Goal: Information Seeking & Learning: Learn about a topic

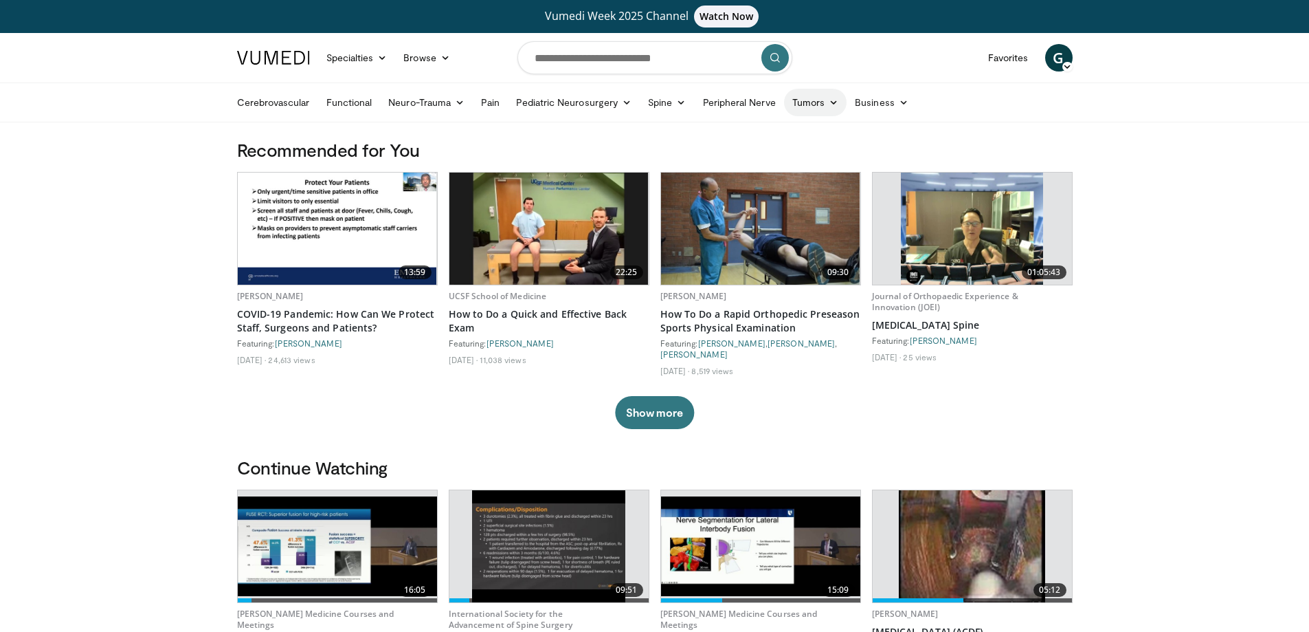
click at [829, 102] on icon at bounding box center [834, 103] width 10 height 10
click at [593, 60] on input "Search topics, interventions" at bounding box center [655, 57] width 275 height 33
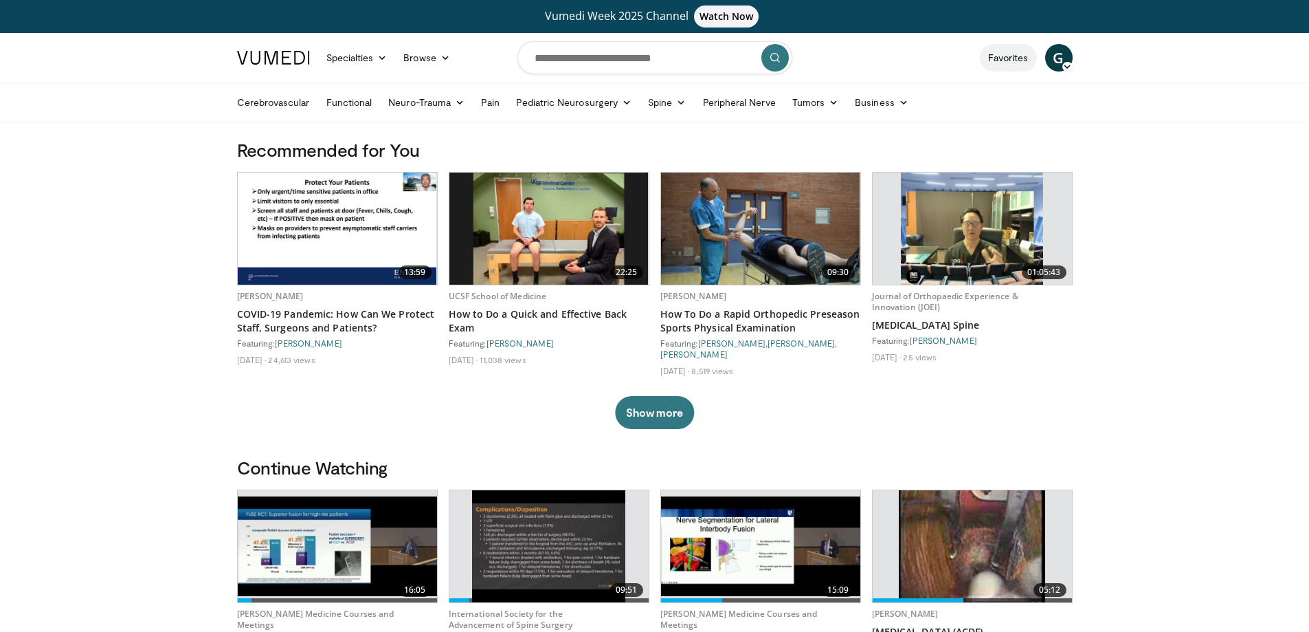
click at [1019, 57] on link "Favorites" at bounding box center [1008, 57] width 57 height 27
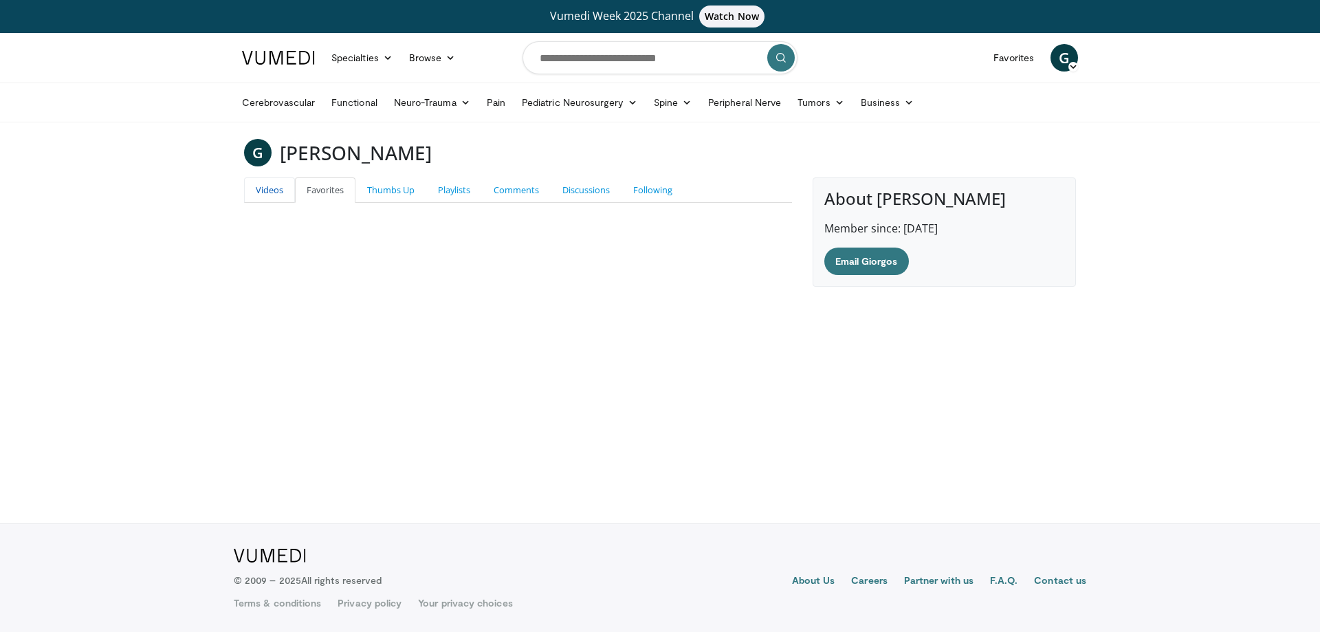
click at [276, 183] on link "Videos" at bounding box center [269, 189] width 51 height 25
click at [393, 188] on link "Thumbs Up" at bounding box center [390, 189] width 71 height 25
click at [468, 190] on link "Playlists" at bounding box center [454, 189] width 56 height 25
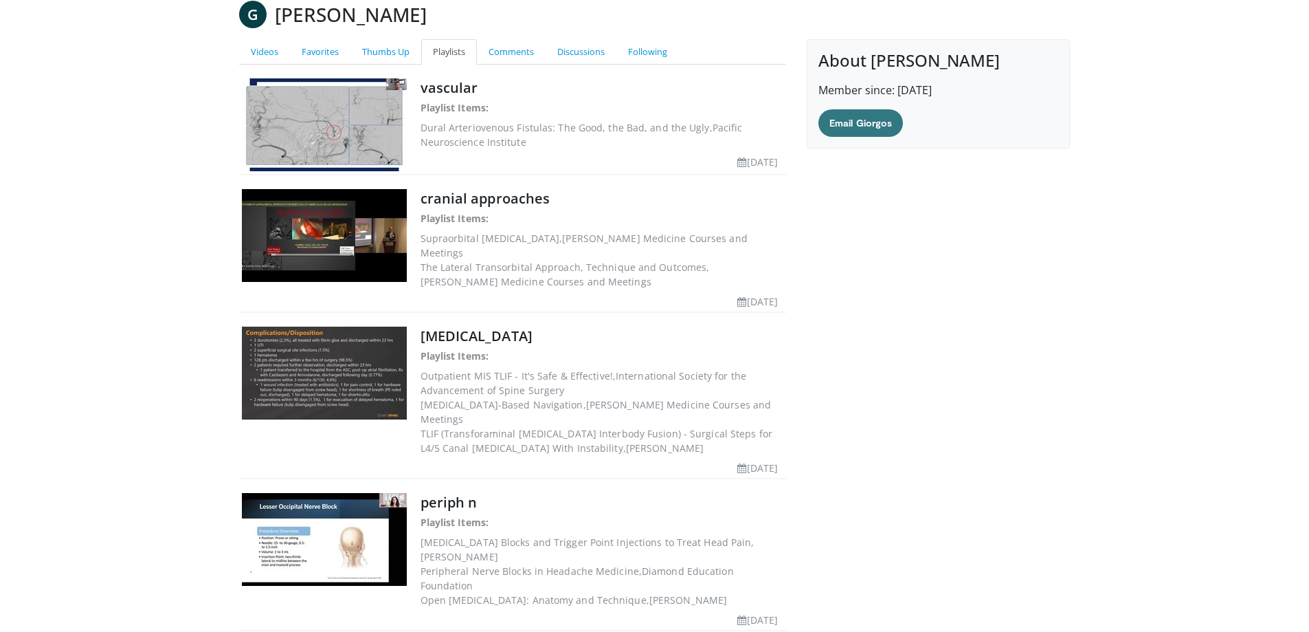
scroll to position [175, 0]
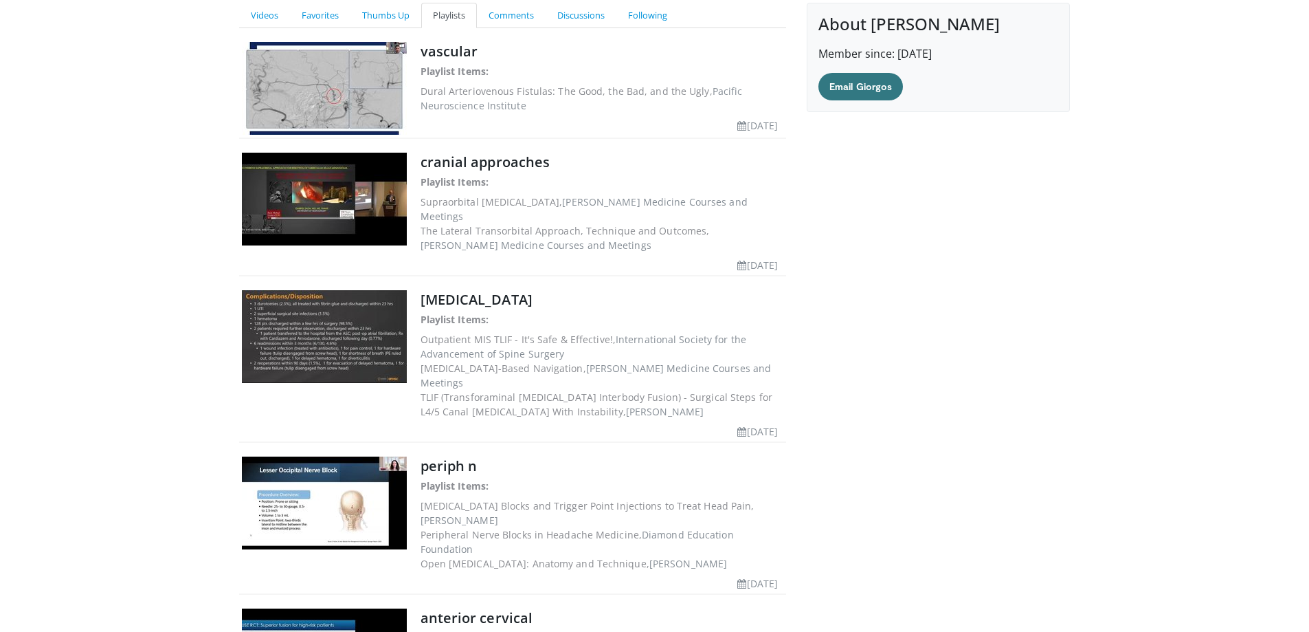
click at [120, 372] on body "Vumedi Week 2025 Channel Watch Now Specialties Adult & Family Medicine Allergy,…" at bounding box center [654, 373] width 1309 height 1097
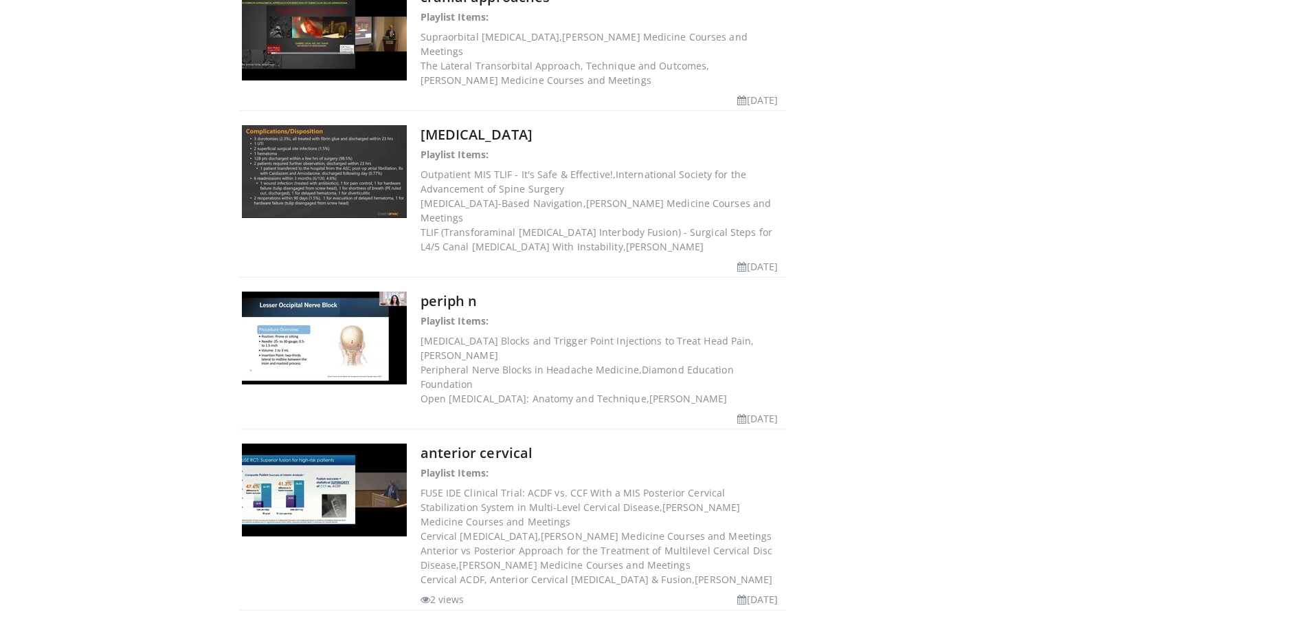
click at [120, 372] on body "Vumedi Week 2025 Channel Watch Now Specialties Adult & Family Medicine Allergy,…" at bounding box center [654, 208] width 1309 height 1097
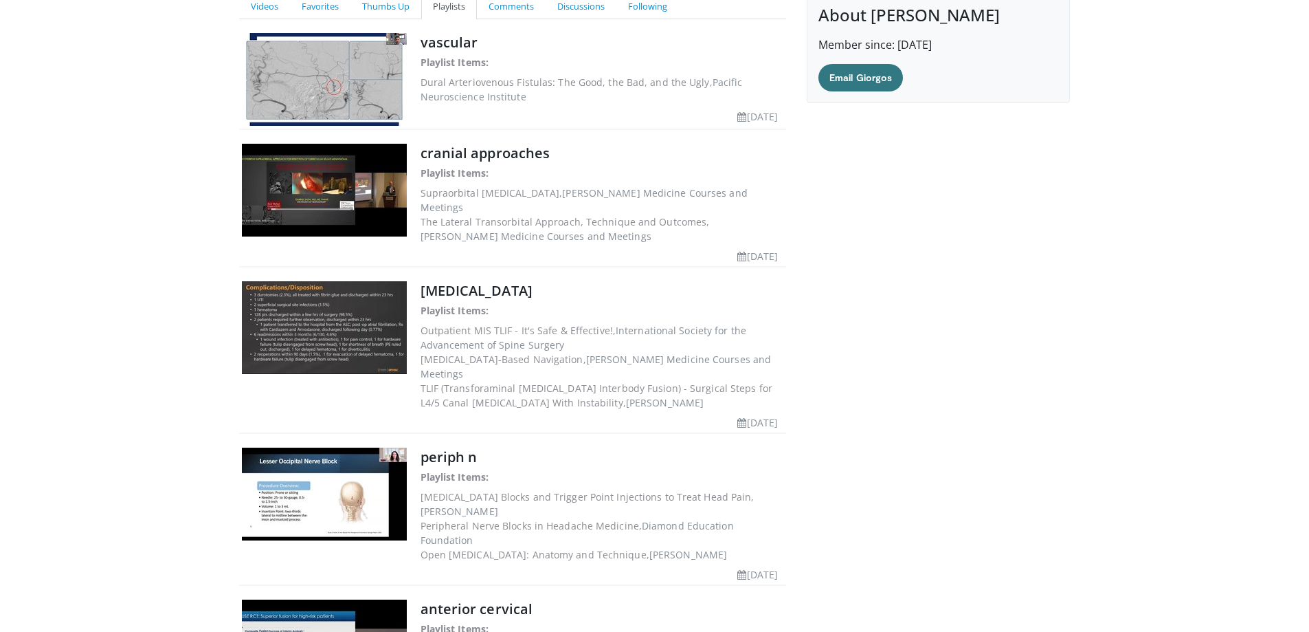
scroll to position [0, 0]
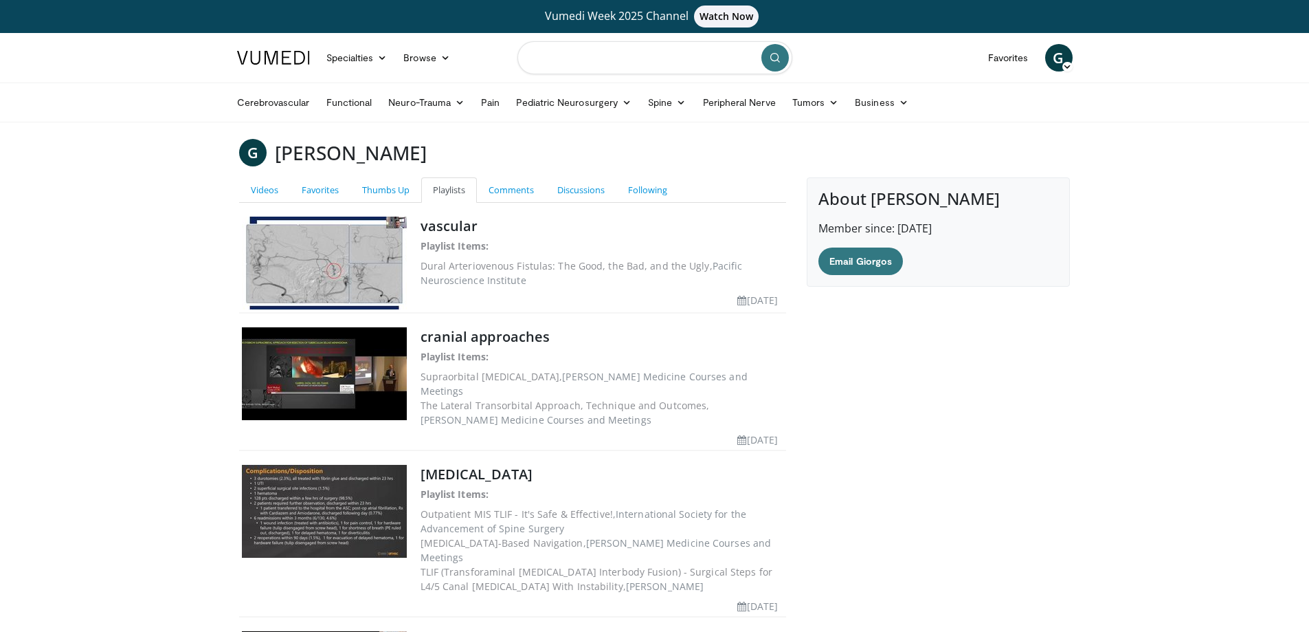
click at [566, 65] on input "Search topics, interventions" at bounding box center [655, 57] width 275 height 33
type input "**********"
click at [783, 66] on button "submit" at bounding box center [775, 57] width 27 height 27
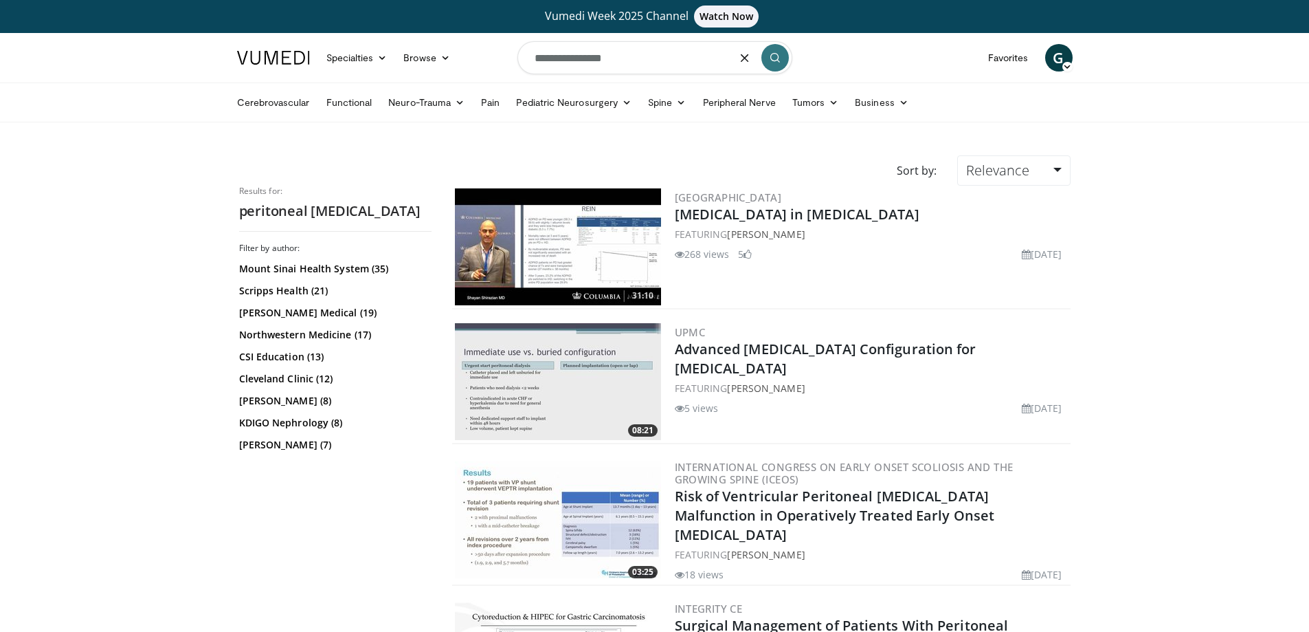
click at [546, 67] on input "**********" at bounding box center [655, 57] width 275 height 33
type input "**********"
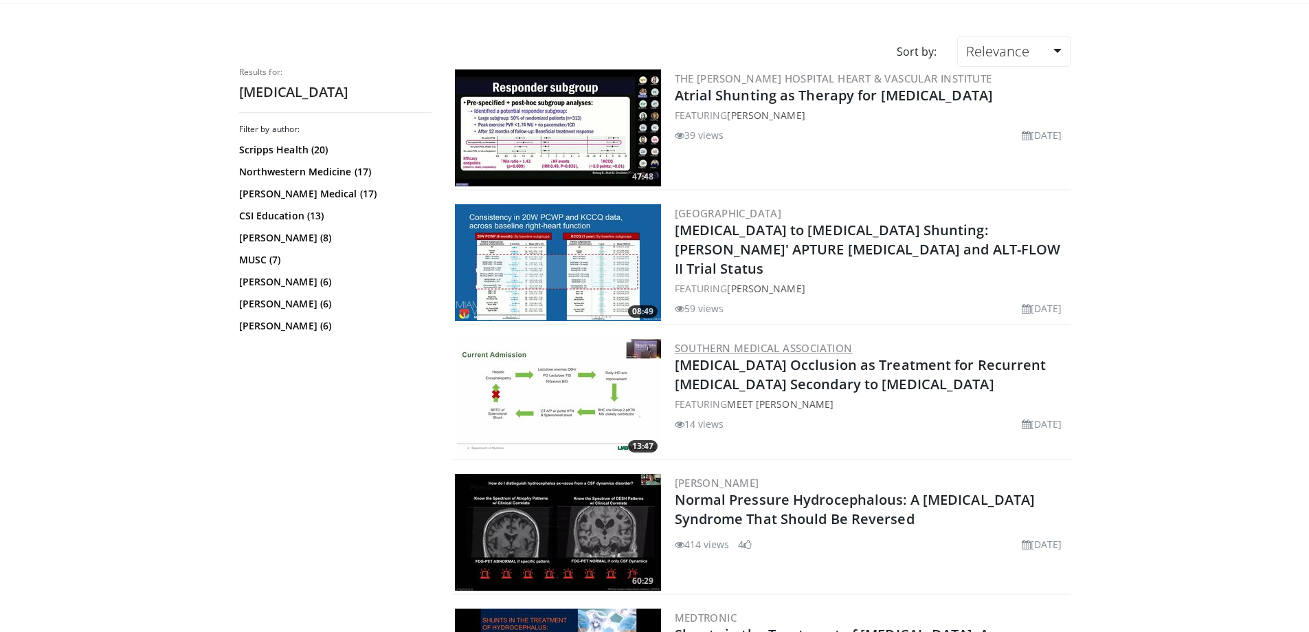
scroll to position [247, 0]
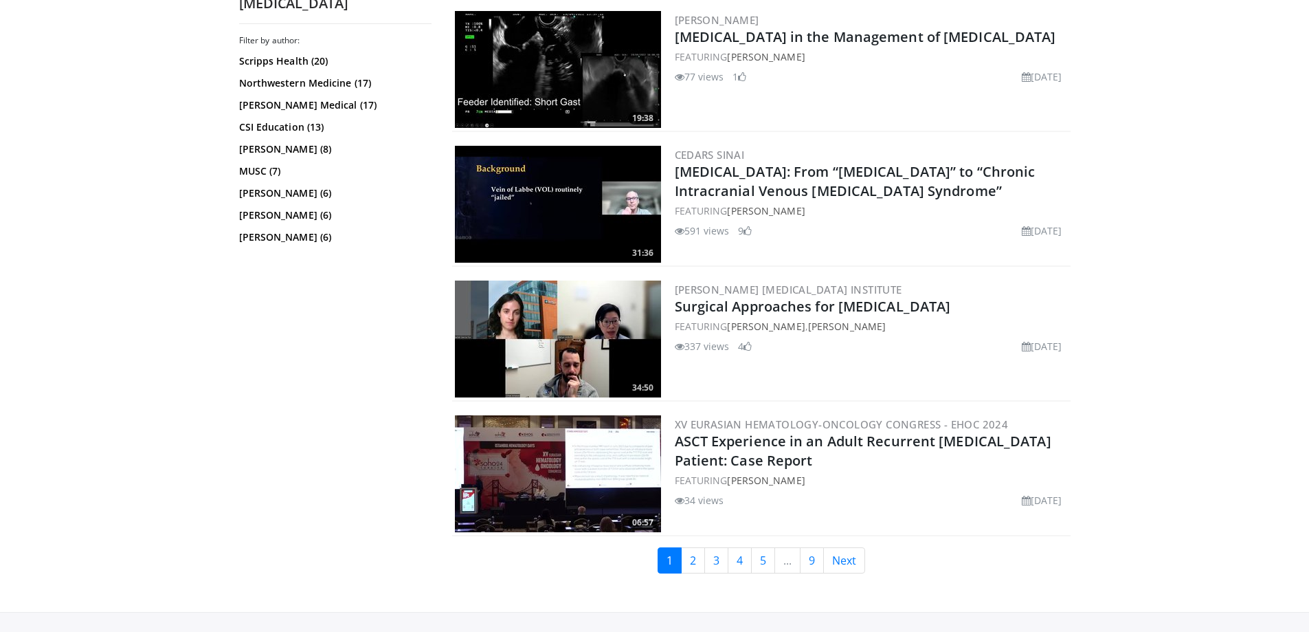
scroll to position [2887, 0]
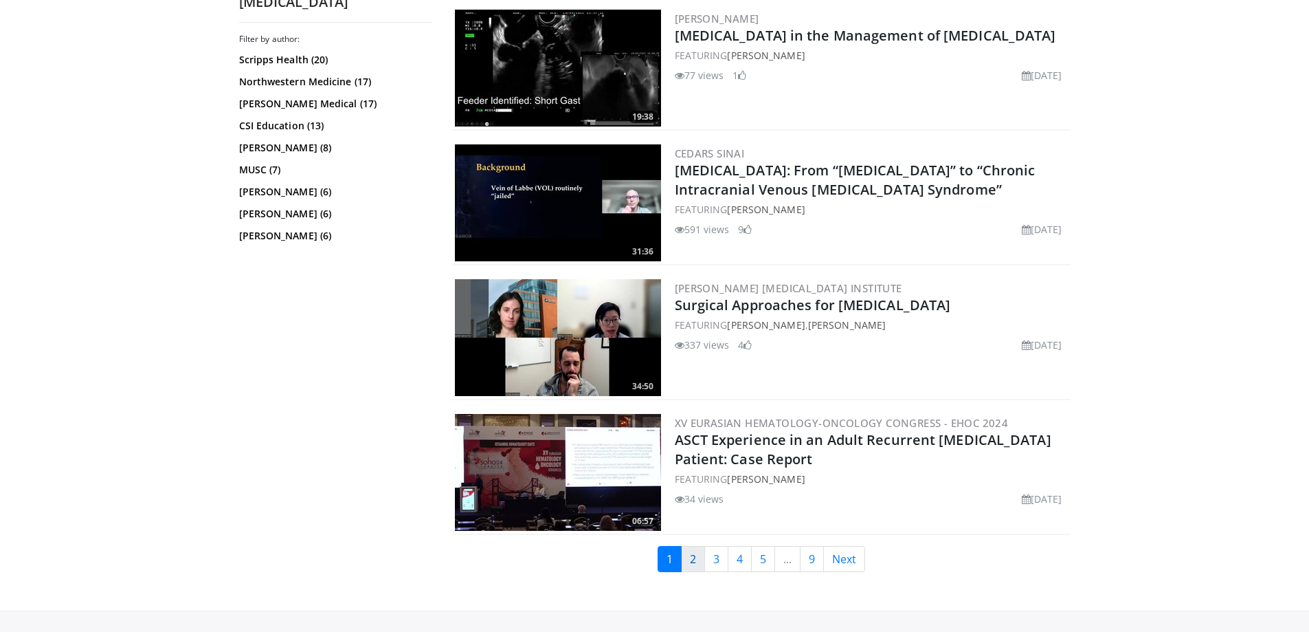
click at [687, 546] on link "2" at bounding box center [693, 559] width 24 height 26
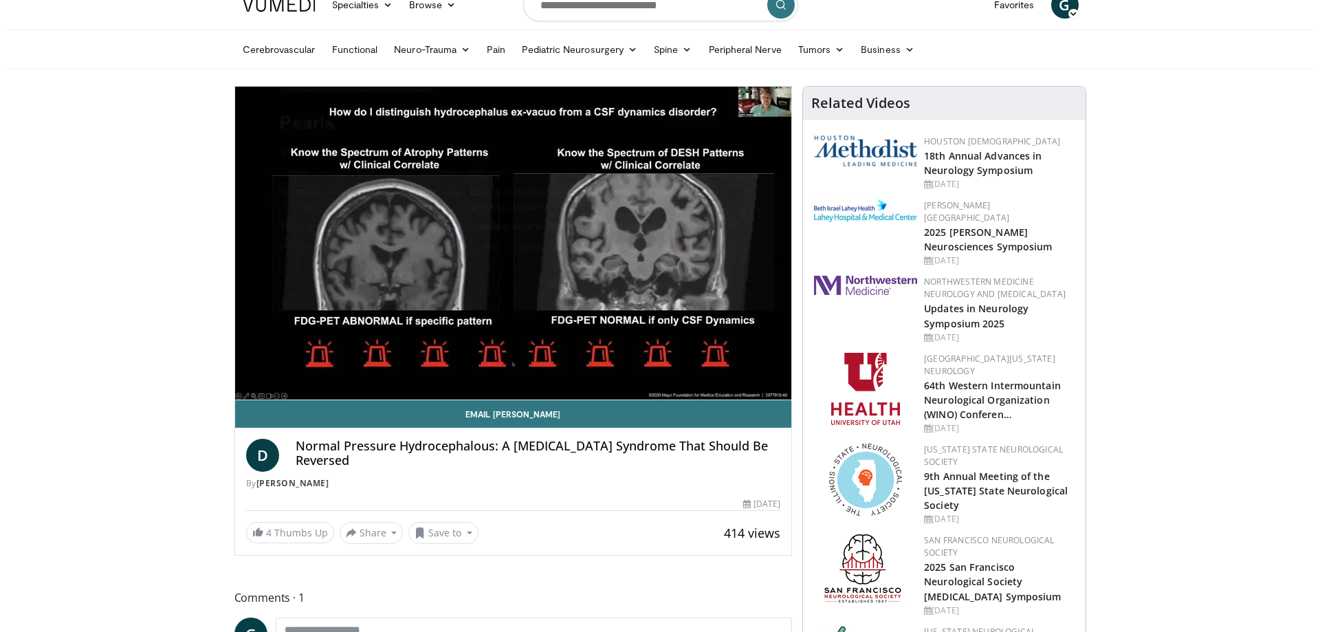
scroll to position [82, 0]
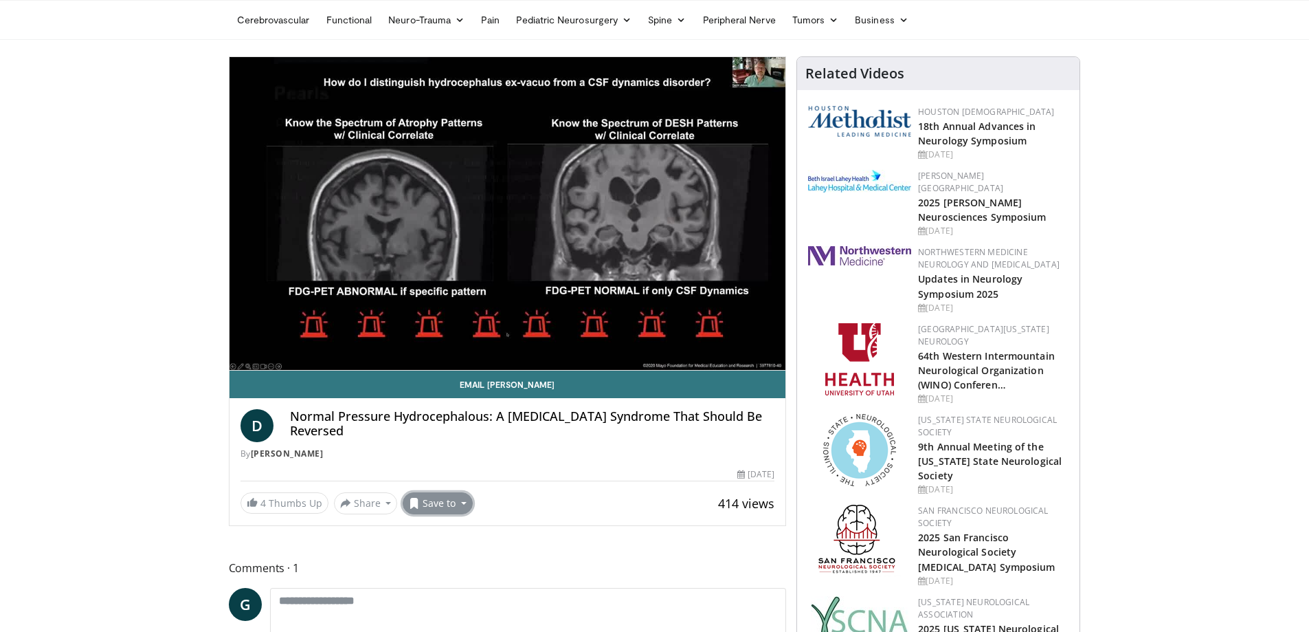
click at [439, 511] on button "Save to" at bounding box center [438, 503] width 70 height 22
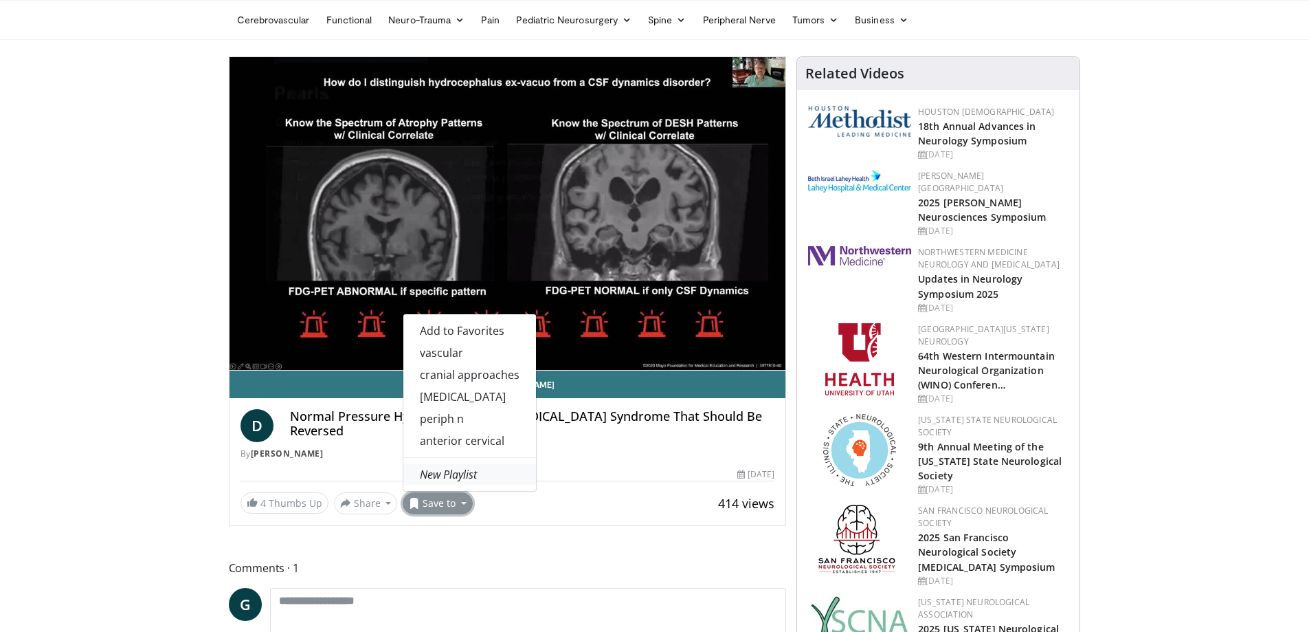
click at [463, 478] on em "New Playlist" at bounding box center [448, 474] width 57 height 15
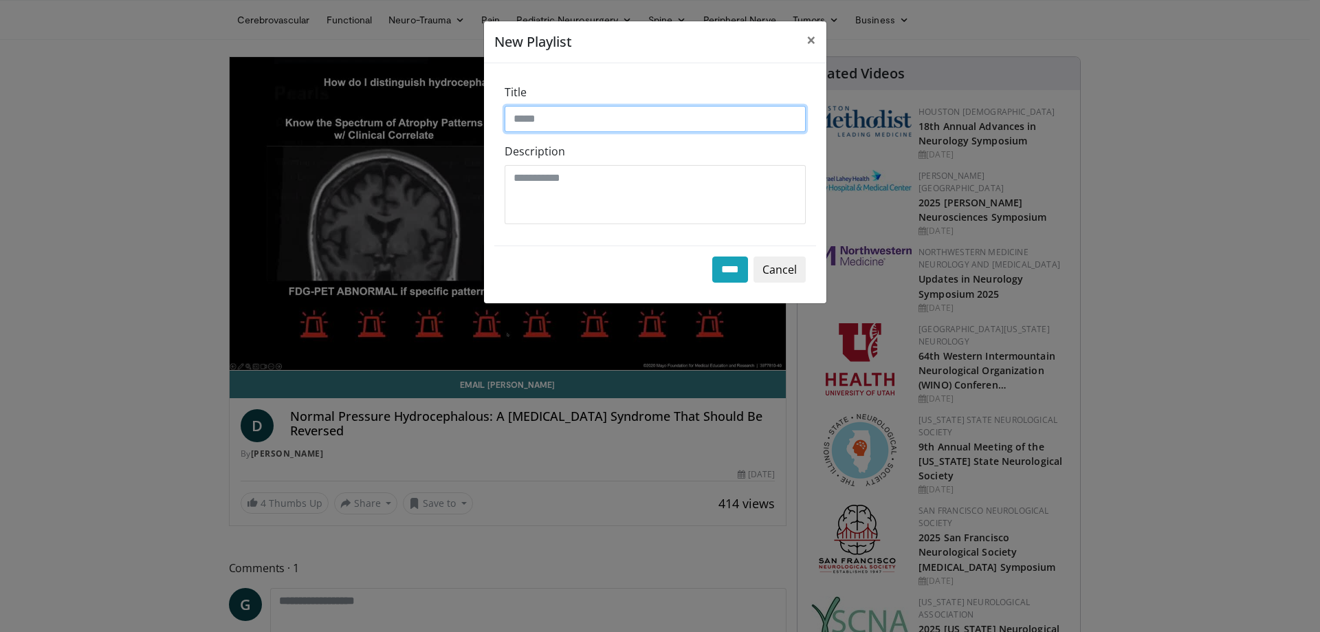
click at [534, 113] on input "Title" at bounding box center [655, 119] width 301 height 26
type input "**********"
click at [726, 272] on input "****" at bounding box center [730, 269] width 36 height 26
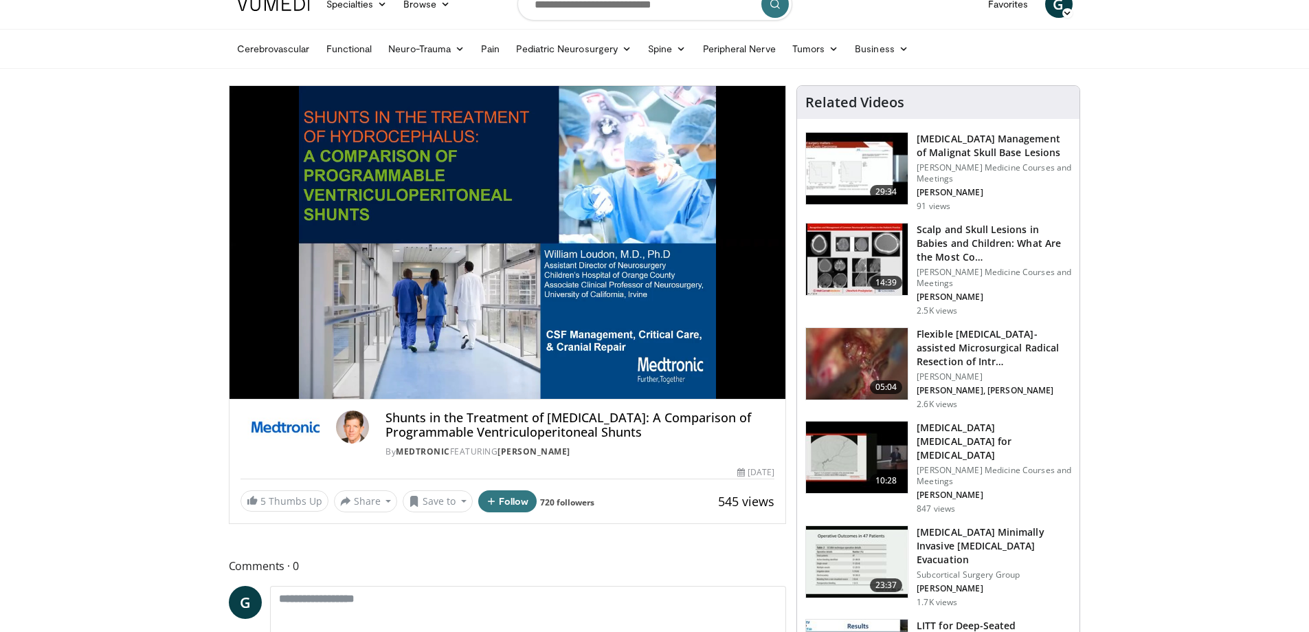
scroll to position [82, 0]
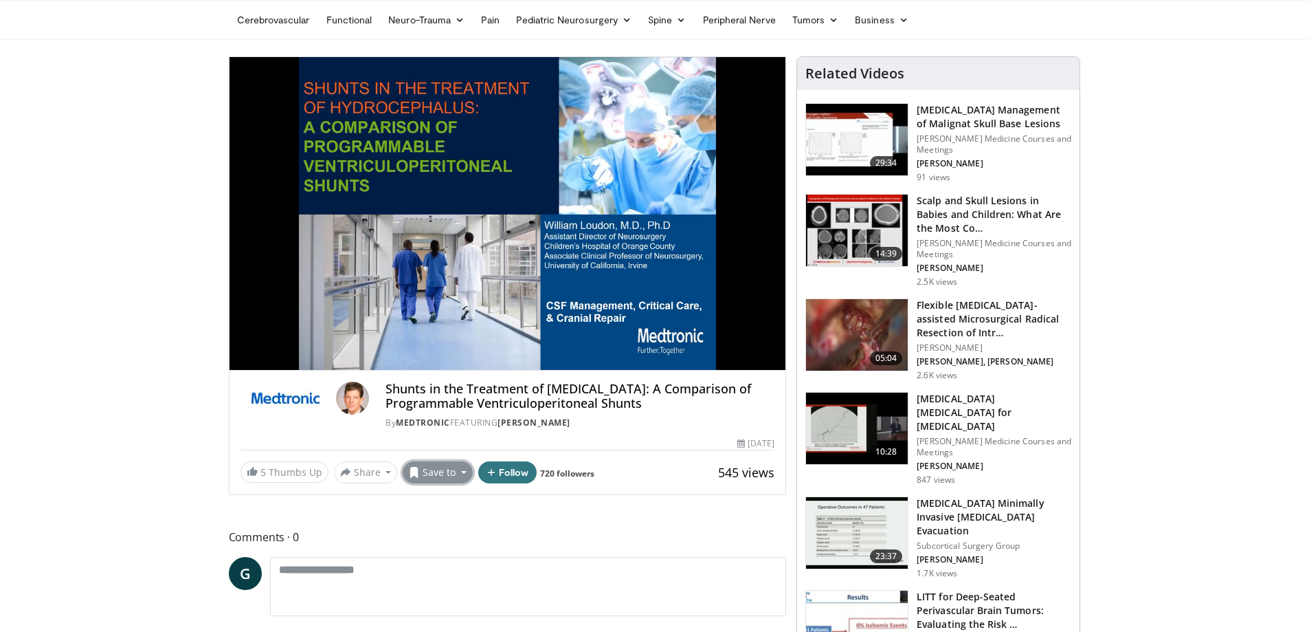
click at [424, 472] on button "Save to" at bounding box center [438, 472] width 70 height 22
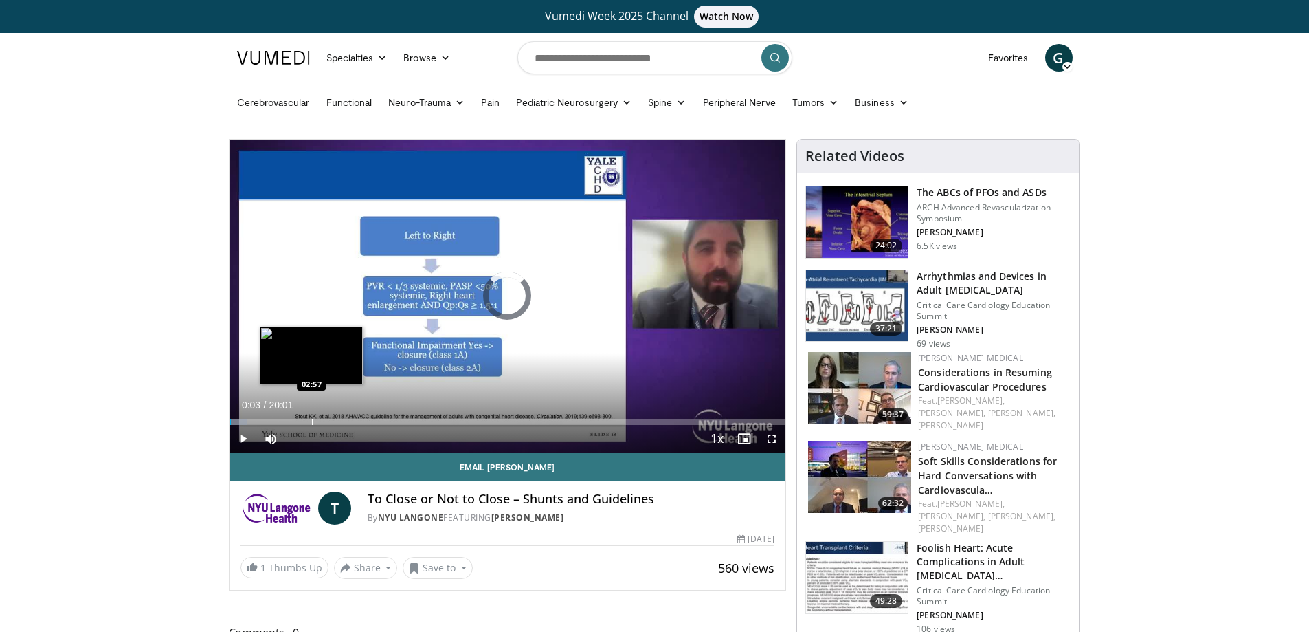
click at [311, 418] on div "Loaded : 3.30% 00:03 02:57" at bounding box center [508, 418] width 557 height 13
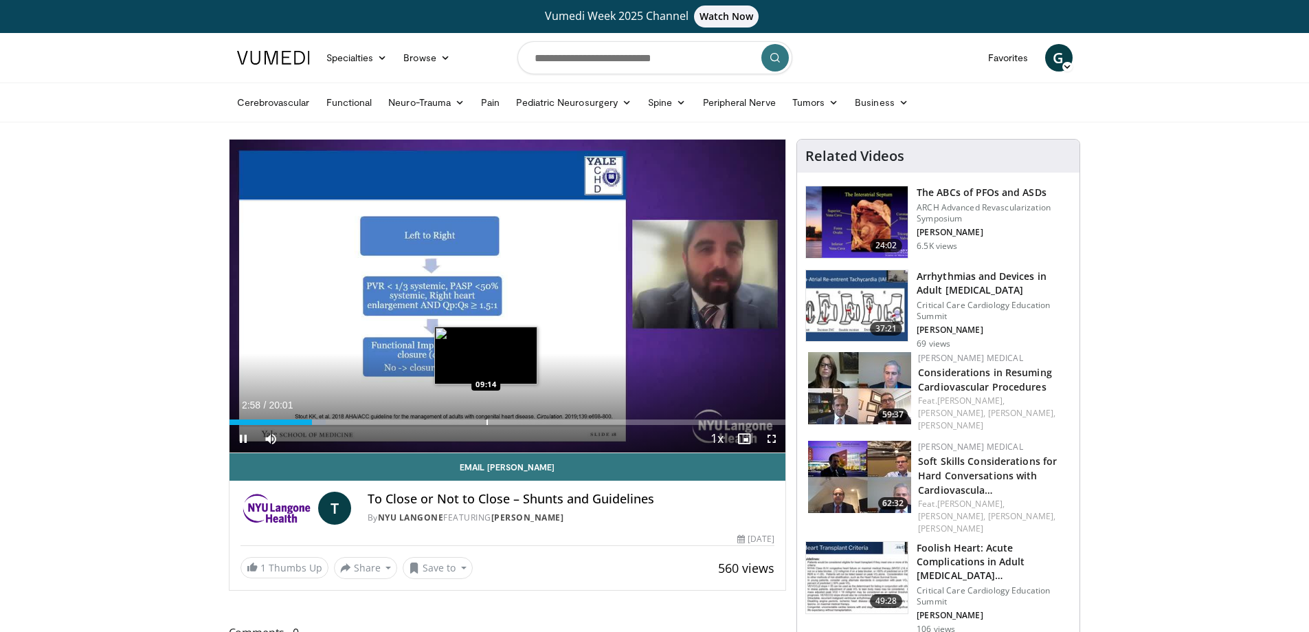
click at [486, 417] on div "Loaded : 17.34% 02:58 09:14" at bounding box center [508, 418] width 557 height 13
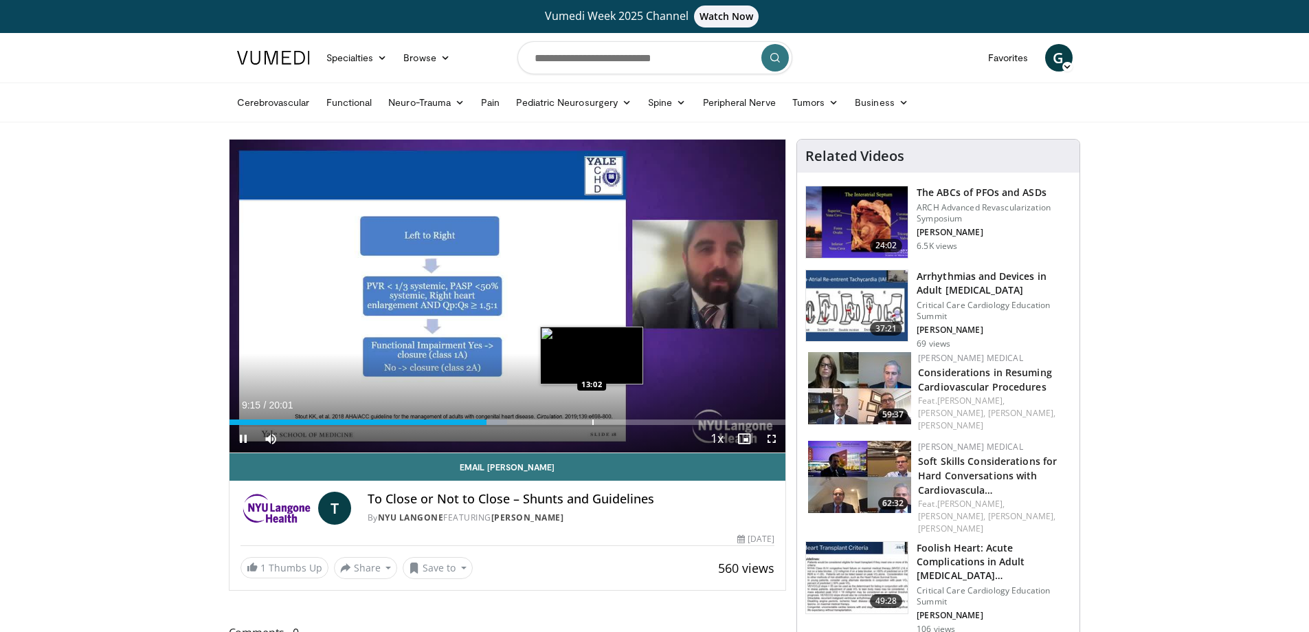
click at [593, 421] on div "Progress Bar" at bounding box center [593, 421] width 1 height 5
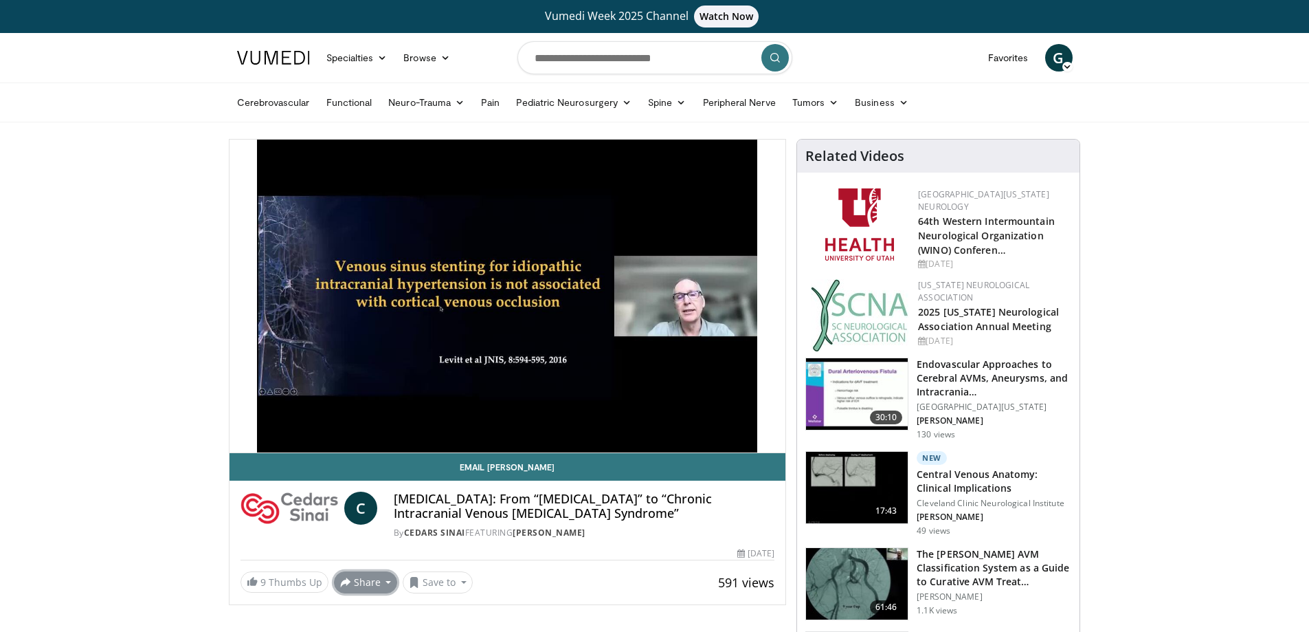
click at [366, 593] on button "Share" at bounding box center [366, 582] width 64 height 22
click at [447, 593] on button "Save to" at bounding box center [438, 582] width 70 height 22
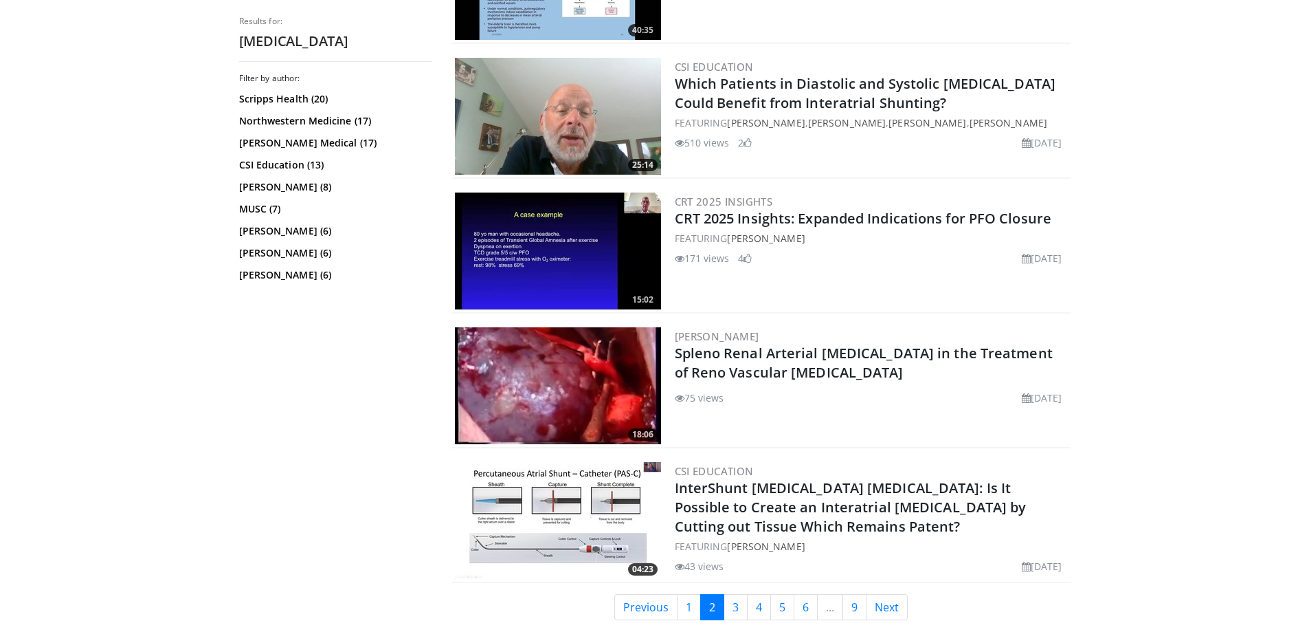
scroll to position [2969, 0]
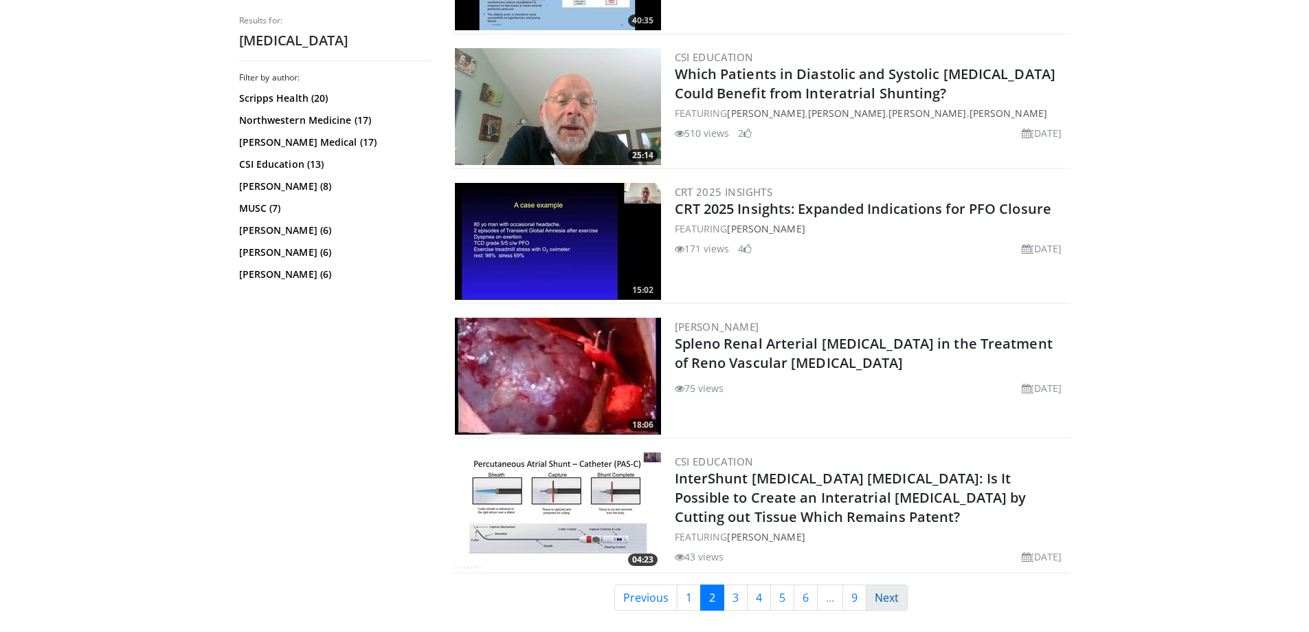
click at [881, 595] on link "Next" at bounding box center [887, 597] width 42 height 26
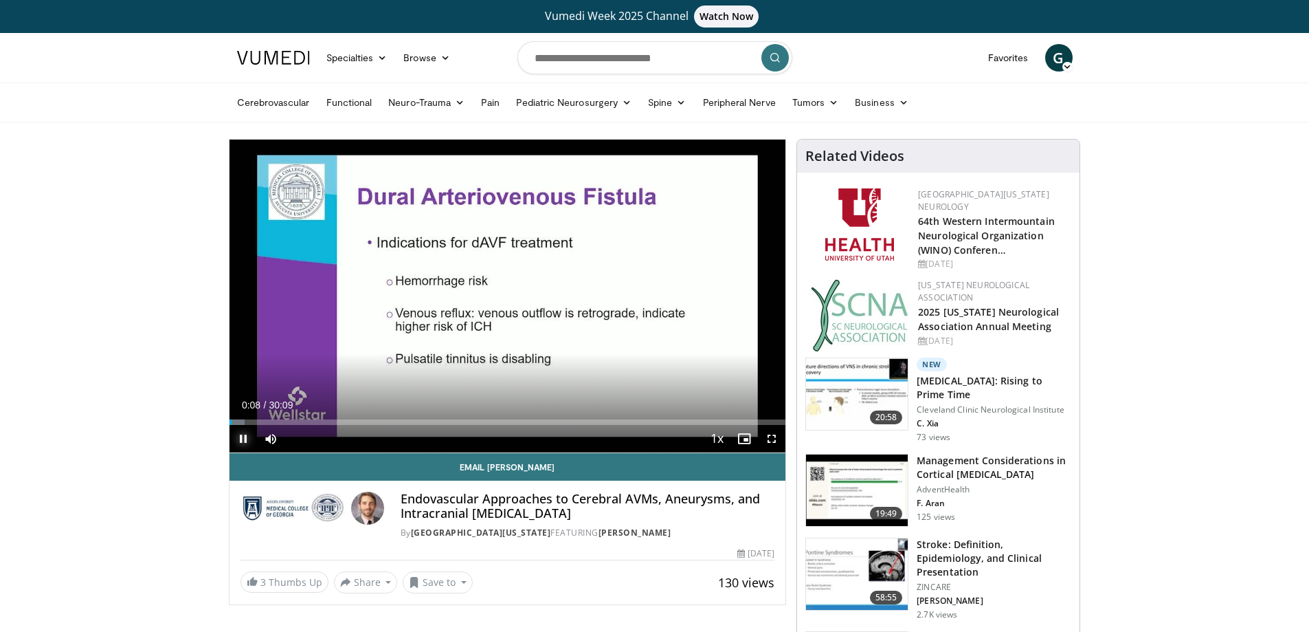
click at [242, 436] on span "Video Player" at bounding box center [243, 438] width 27 height 27
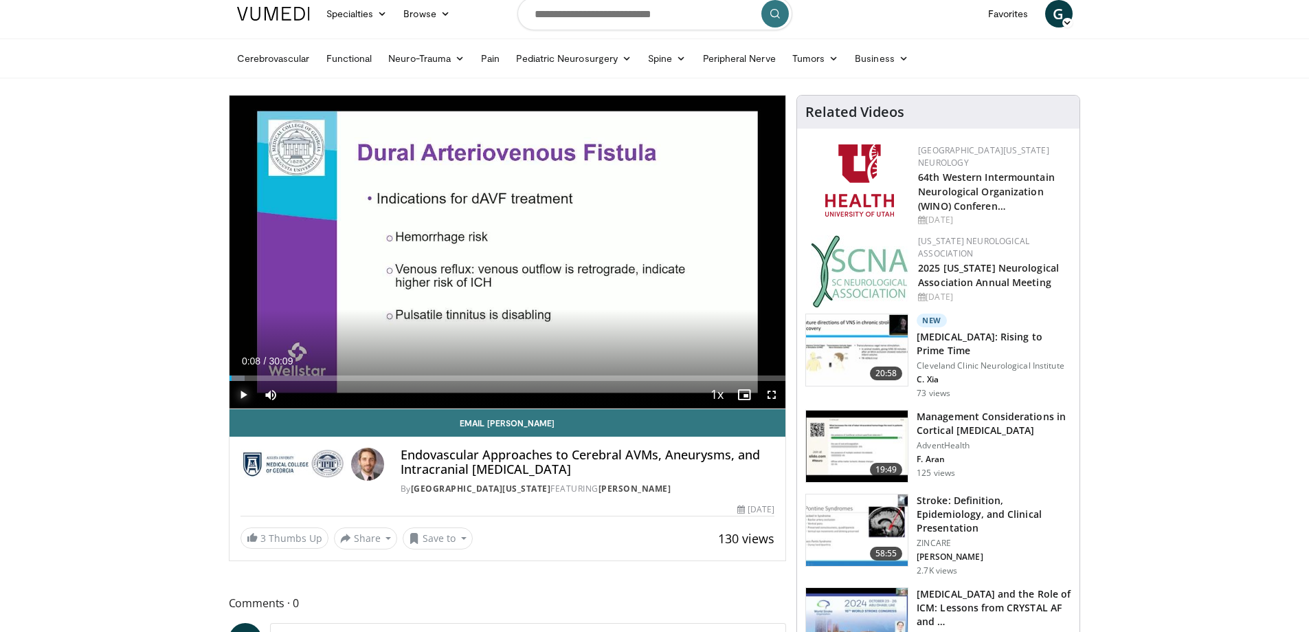
scroll to position [82, 0]
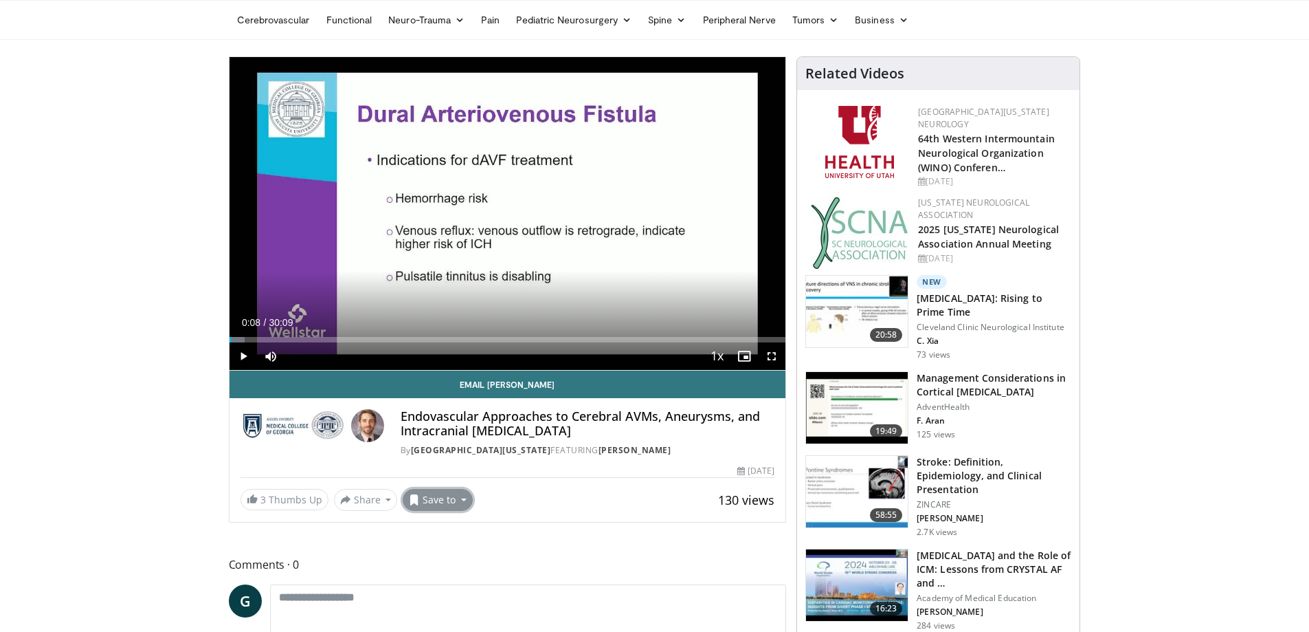
click at [428, 507] on button "Save to" at bounding box center [438, 500] width 70 height 22
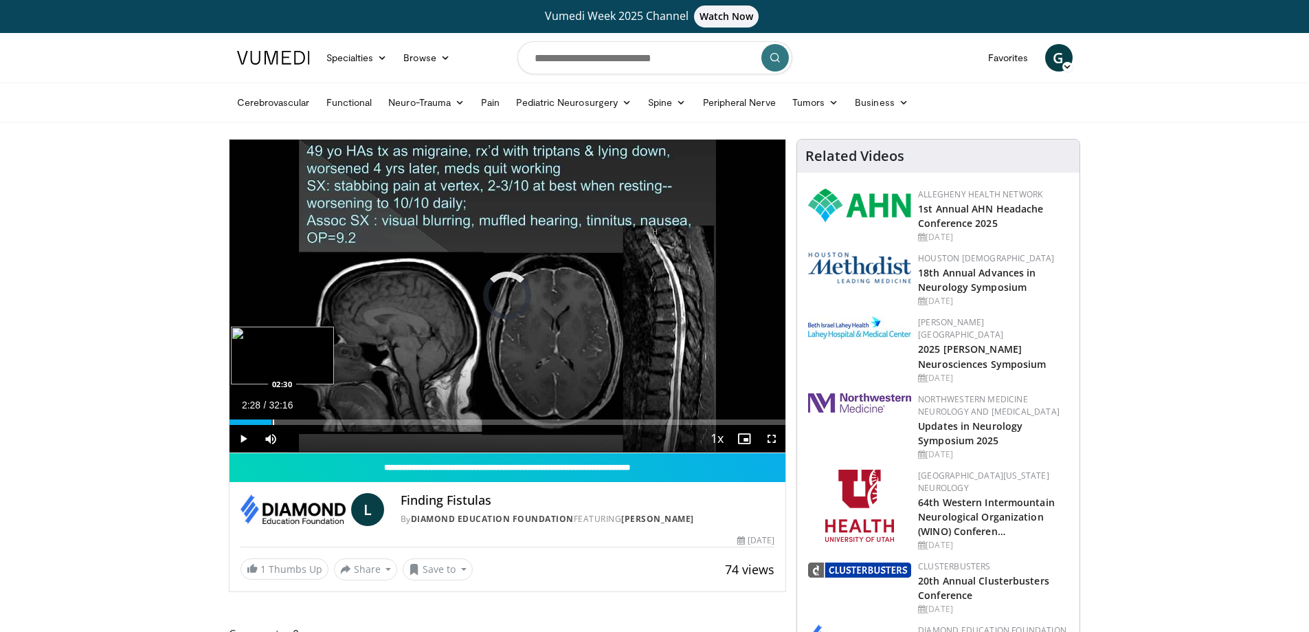
click at [272, 423] on div "Loaded : 2.05% 02:28 02:30" at bounding box center [508, 421] width 557 height 5
click at [340, 418] on div "Loaded : 8.26% 02:28 06:17" at bounding box center [508, 418] width 557 height 13
click at [253, 417] on div "Loaded : 22.73% 06:26 01:23" at bounding box center [508, 418] width 557 height 13
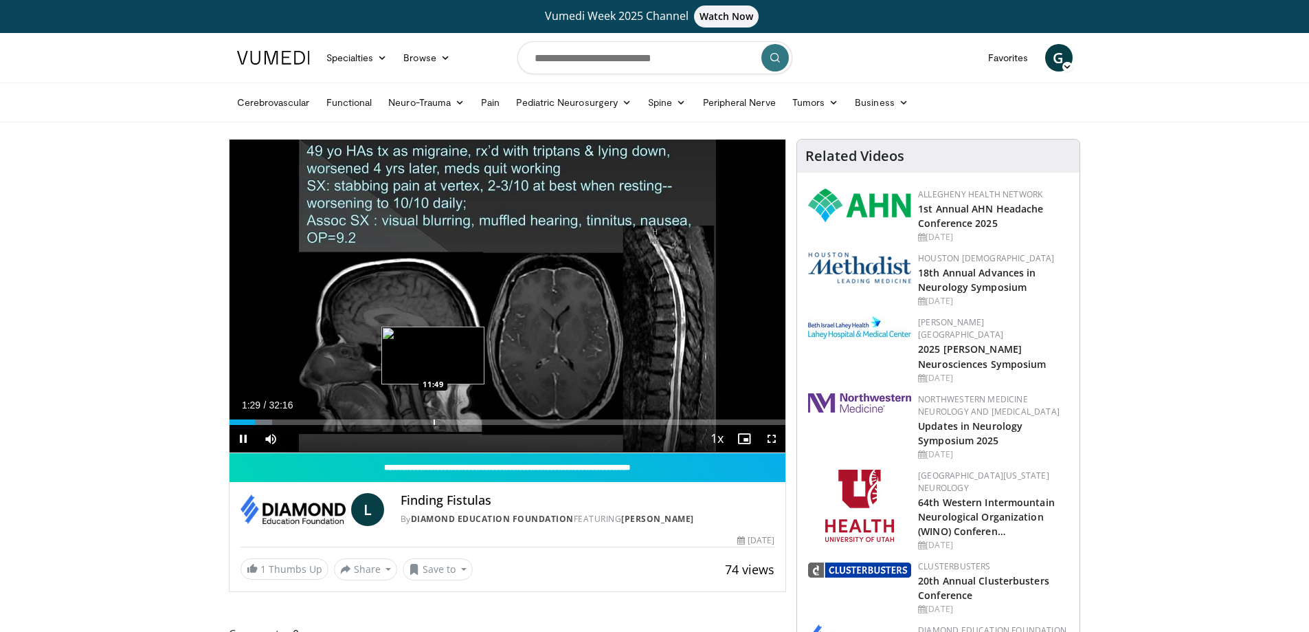
click at [433, 418] on div "Loaded : 7.68% 01:29 11:49" at bounding box center [508, 418] width 557 height 13
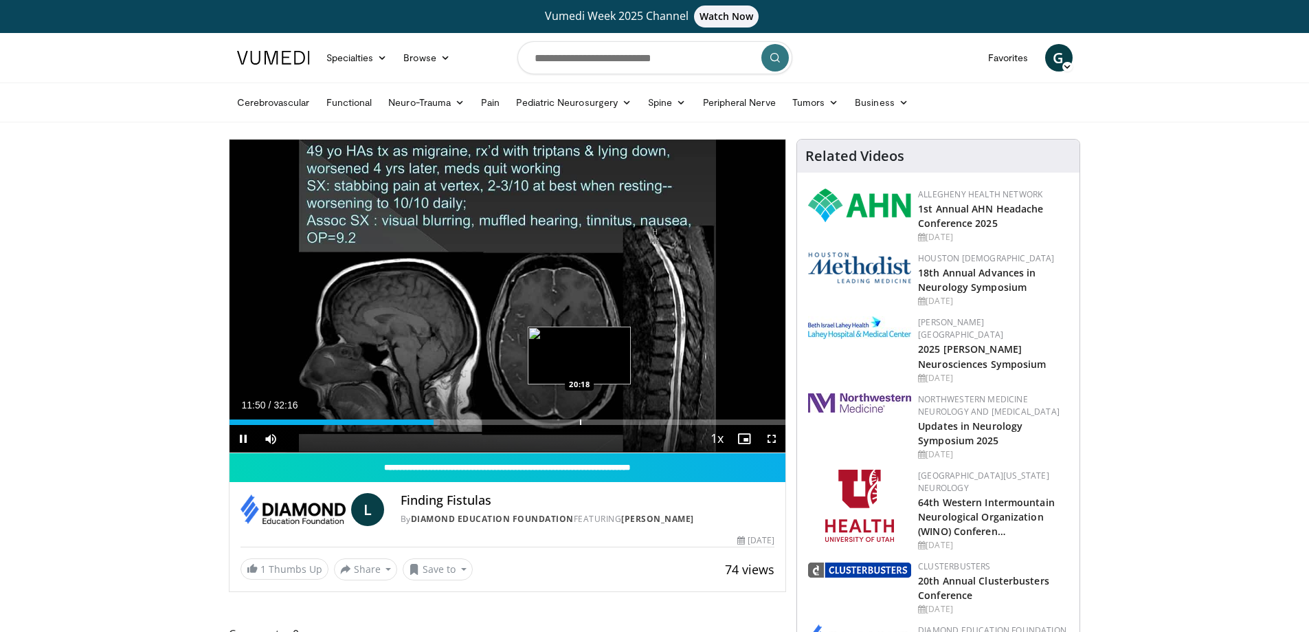
click at [580, 420] on div "Progress Bar" at bounding box center [580, 421] width 1 height 5
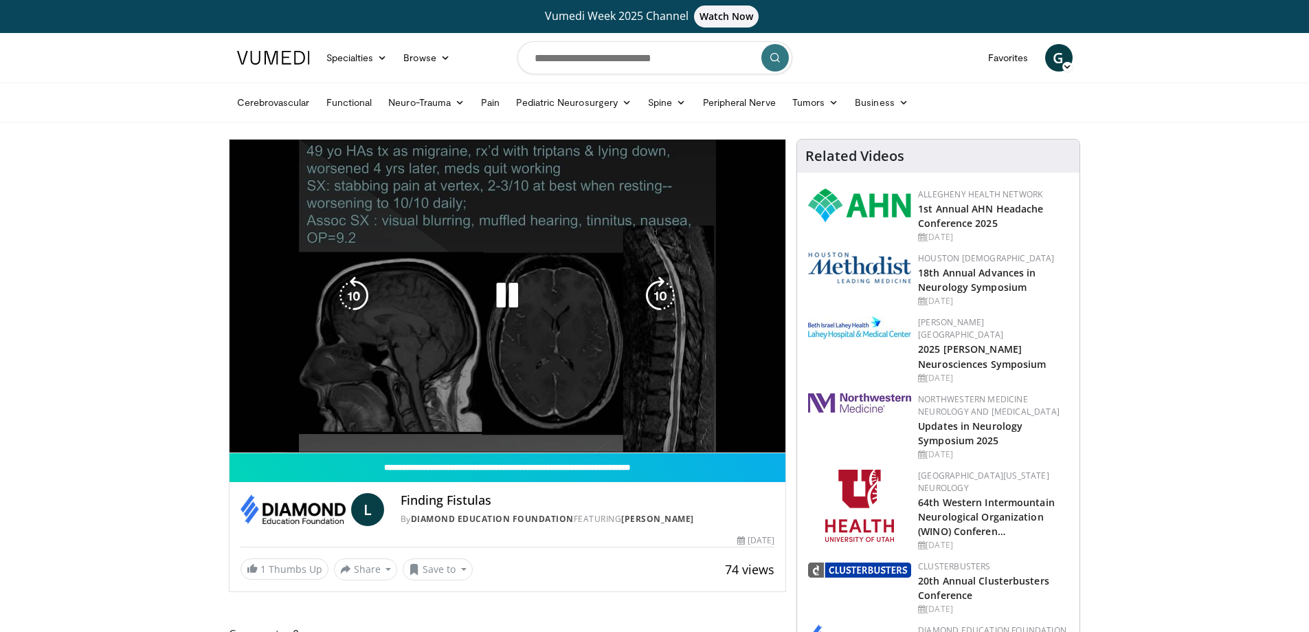
click at [641, 439] on div "Loaded : 64.57% 20:17 23:49" at bounding box center [508, 445] width 557 height 13
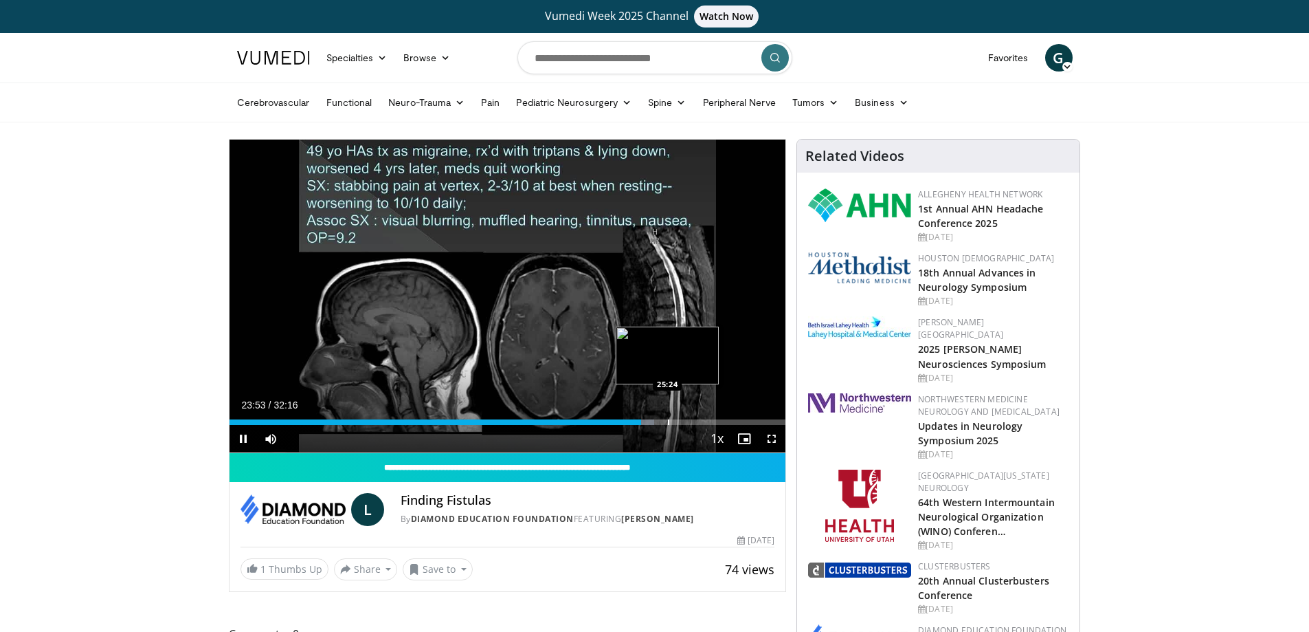
click at [670, 424] on div "Loaded : 76.45% 23:53 25:24" at bounding box center [508, 421] width 557 height 5
click at [245, 441] on video-js "**********" at bounding box center [508, 296] width 557 height 313
click at [241, 436] on span "Video Player" at bounding box center [243, 438] width 27 height 27
click at [425, 571] on button "Save to" at bounding box center [438, 569] width 70 height 22
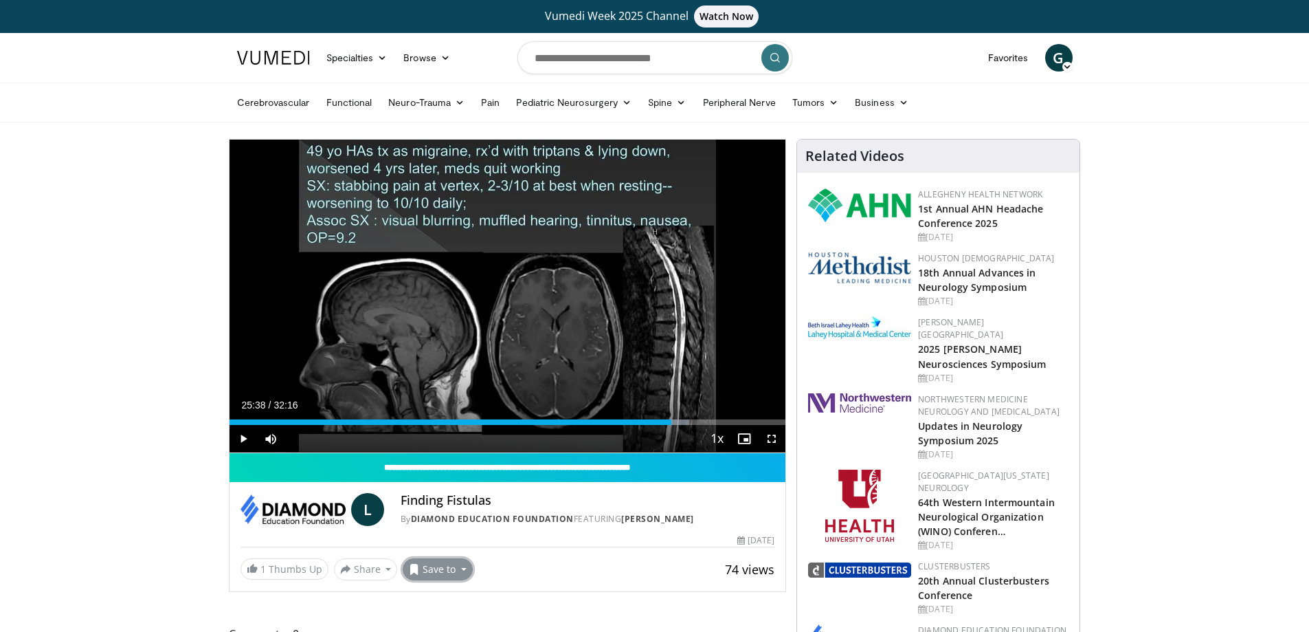
click at [465, 568] on button "Save to" at bounding box center [438, 569] width 70 height 22
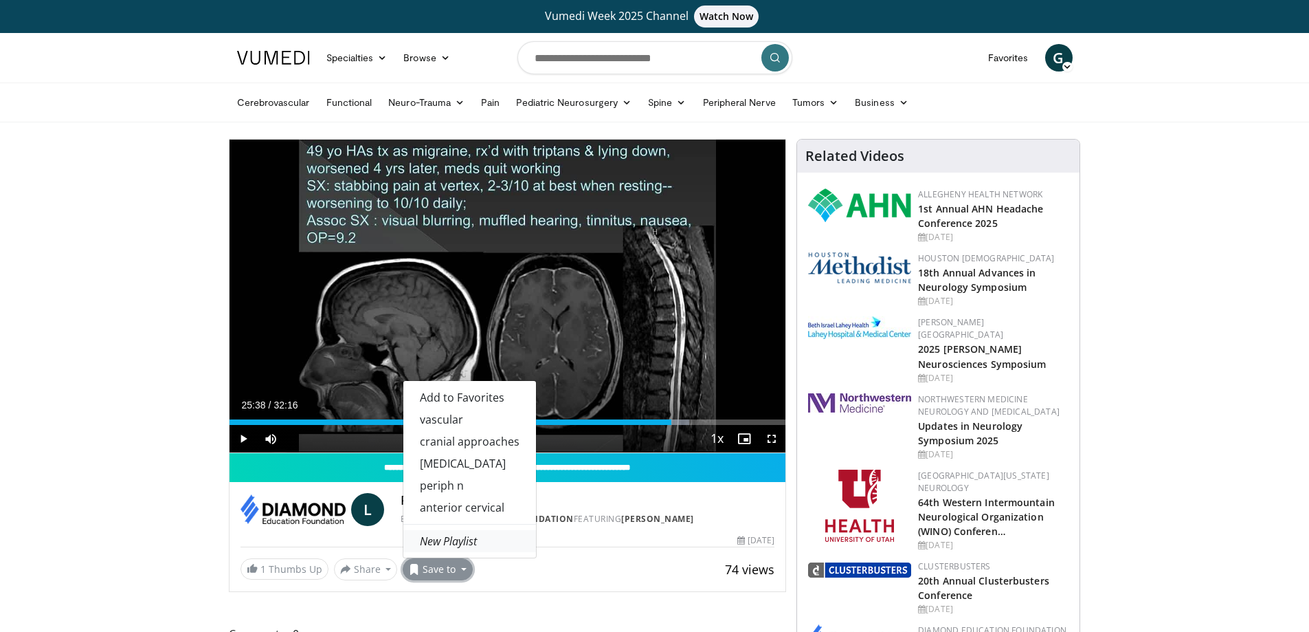
click at [454, 535] on em "New Playlist" at bounding box center [448, 540] width 57 height 15
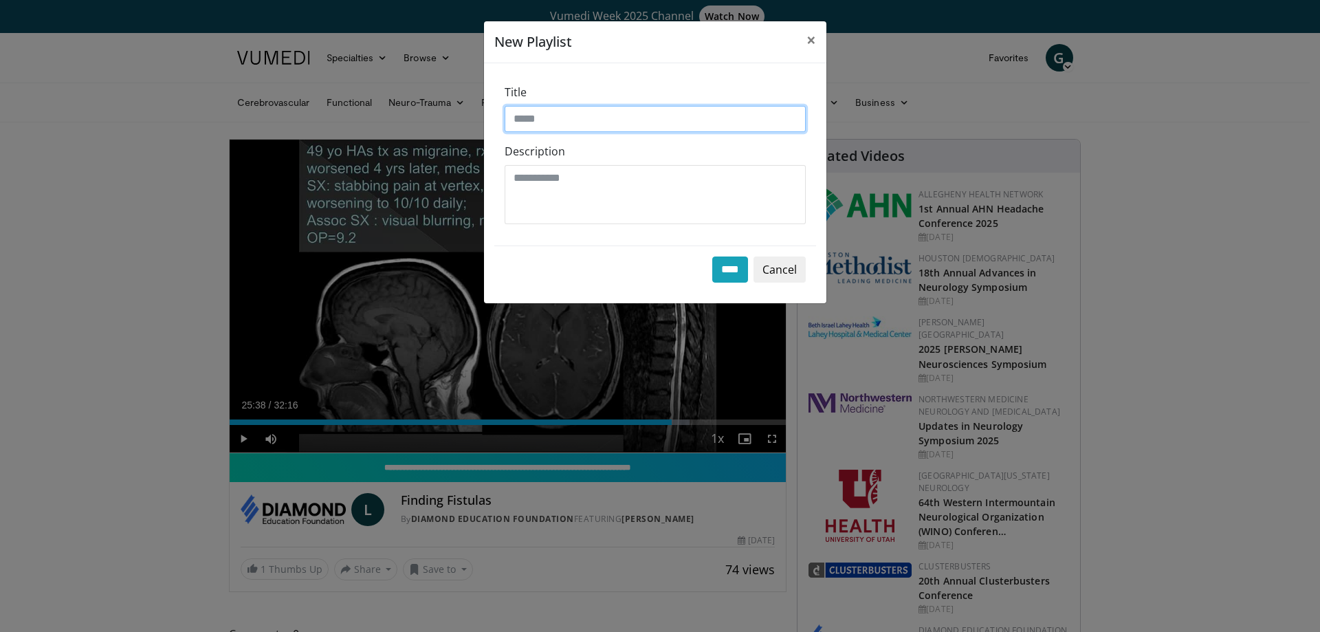
click at [550, 120] on input "Title" at bounding box center [655, 119] width 301 height 26
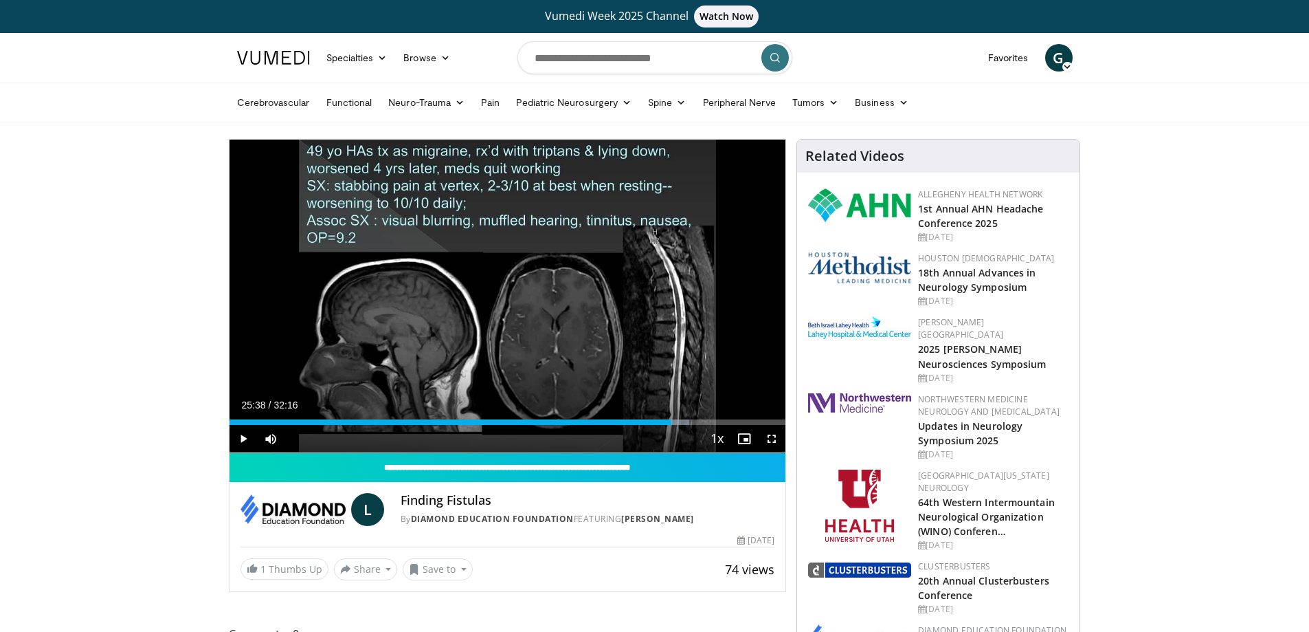
click at [1062, 56] on span "G" at bounding box center [1059, 57] width 27 height 27
click at [433, 573] on button "Save to" at bounding box center [438, 569] width 70 height 22
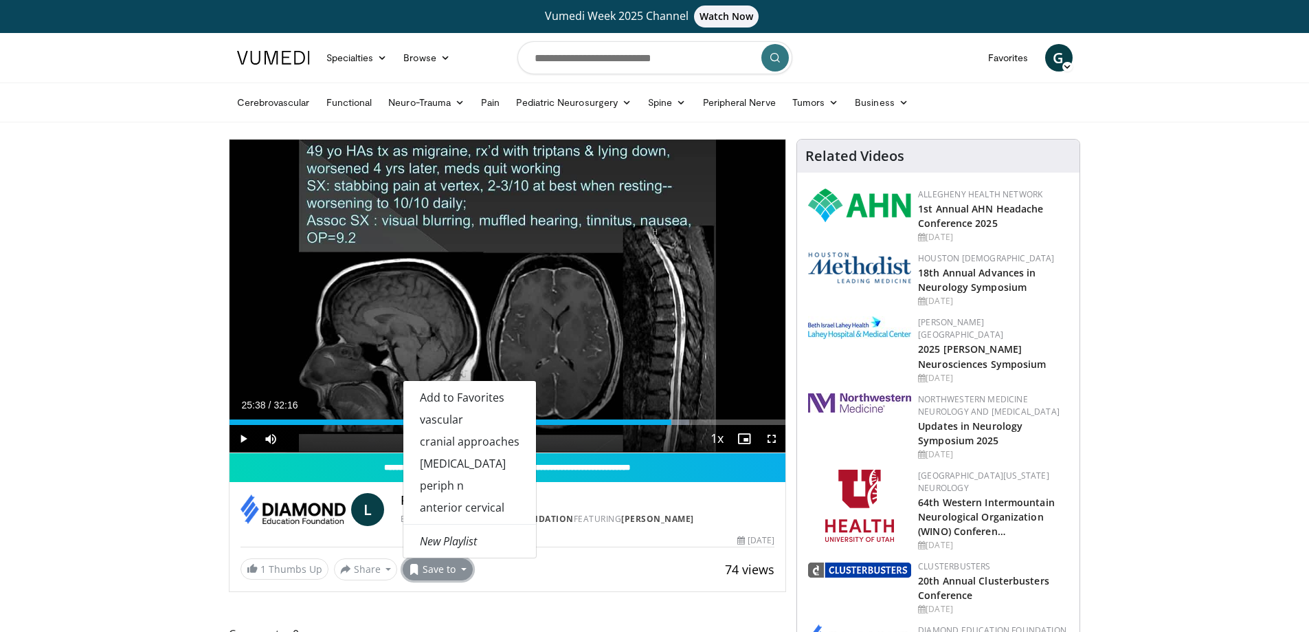
click at [433, 573] on button "Save to" at bounding box center [438, 569] width 70 height 22
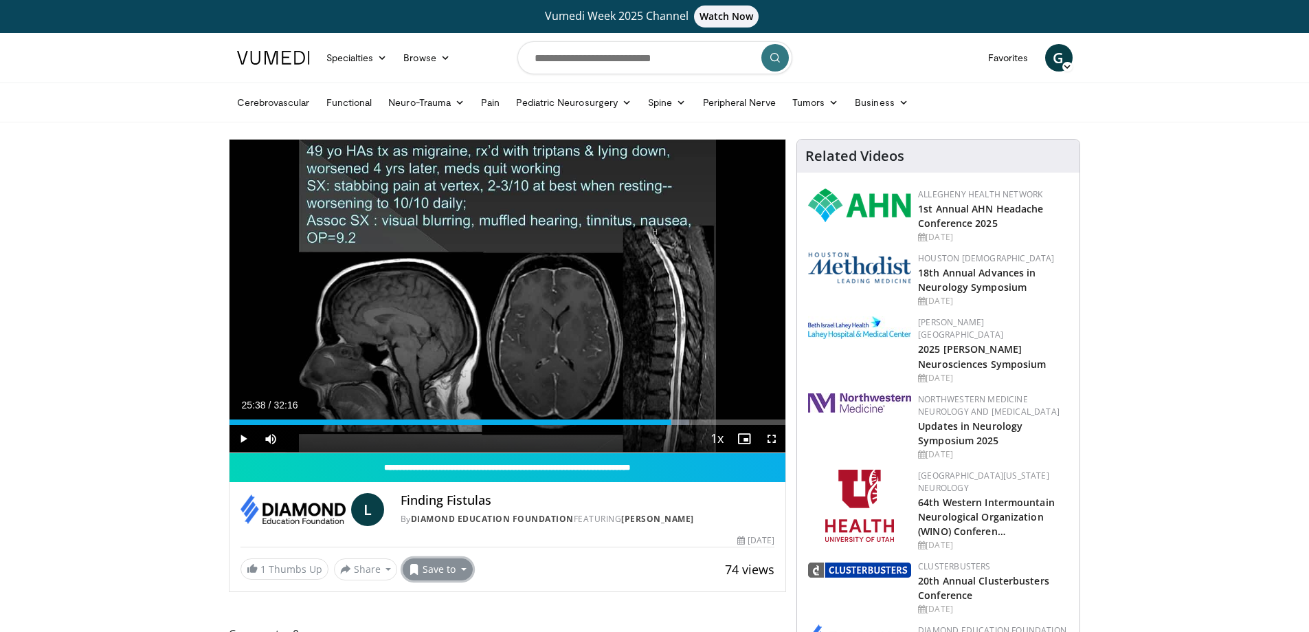
click at [433, 573] on button "Save to" at bounding box center [438, 569] width 70 height 22
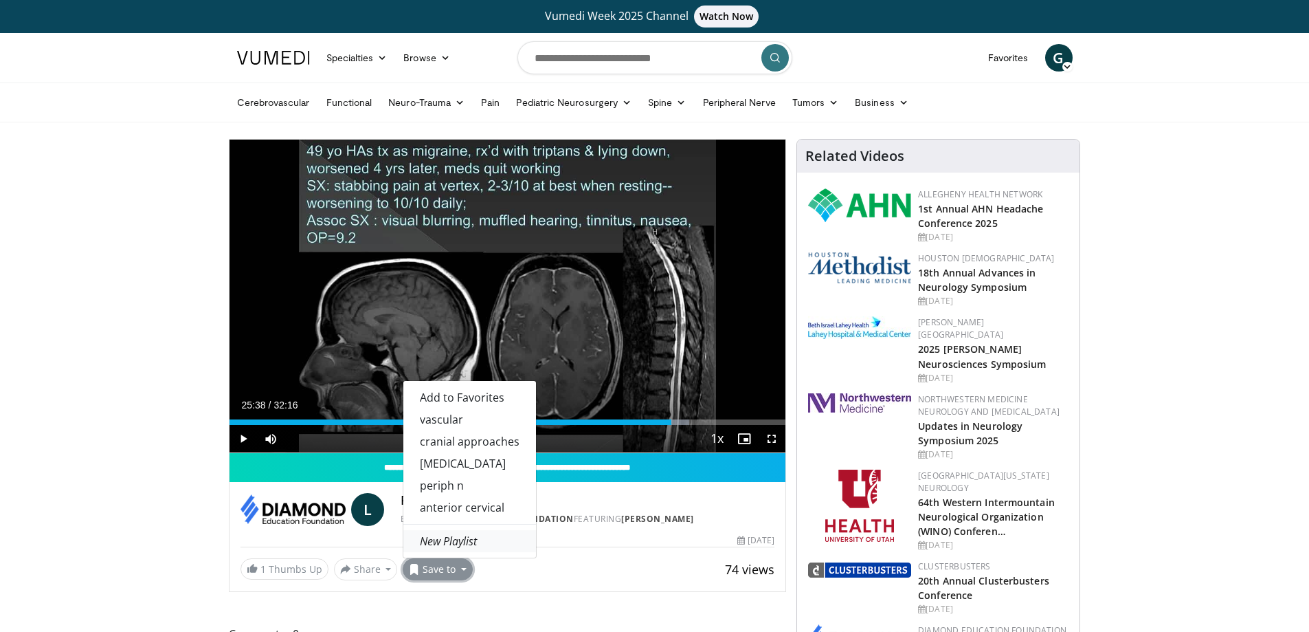
click at [441, 541] on em "New Playlist" at bounding box center [448, 540] width 57 height 15
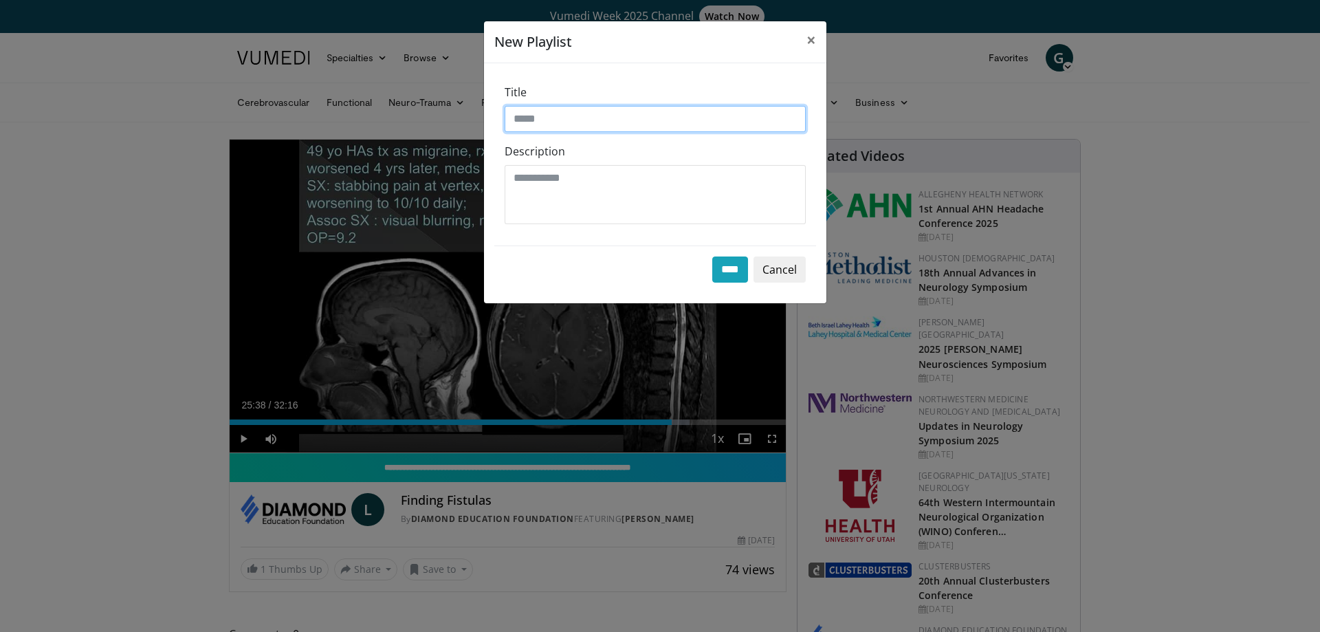
click at [552, 113] on input "Title" at bounding box center [655, 119] width 301 height 26
type input "**********"
click at [718, 265] on input "****" at bounding box center [730, 269] width 36 height 26
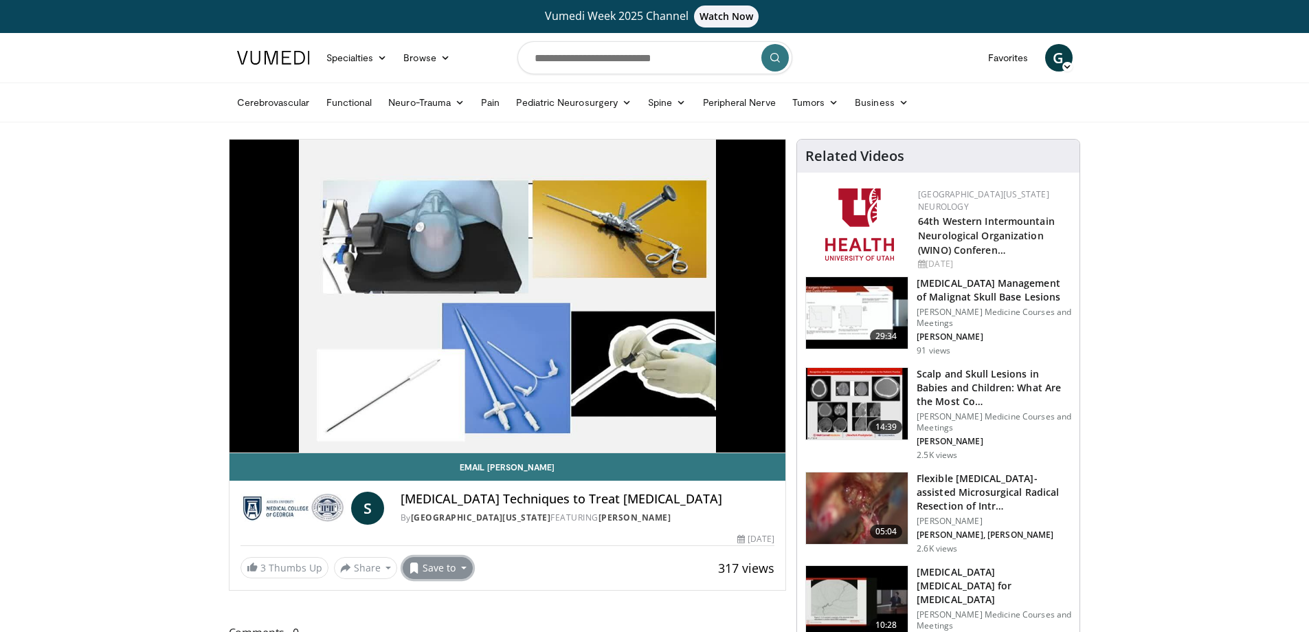
click at [422, 579] on button "Save to" at bounding box center [438, 568] width 70 height 22
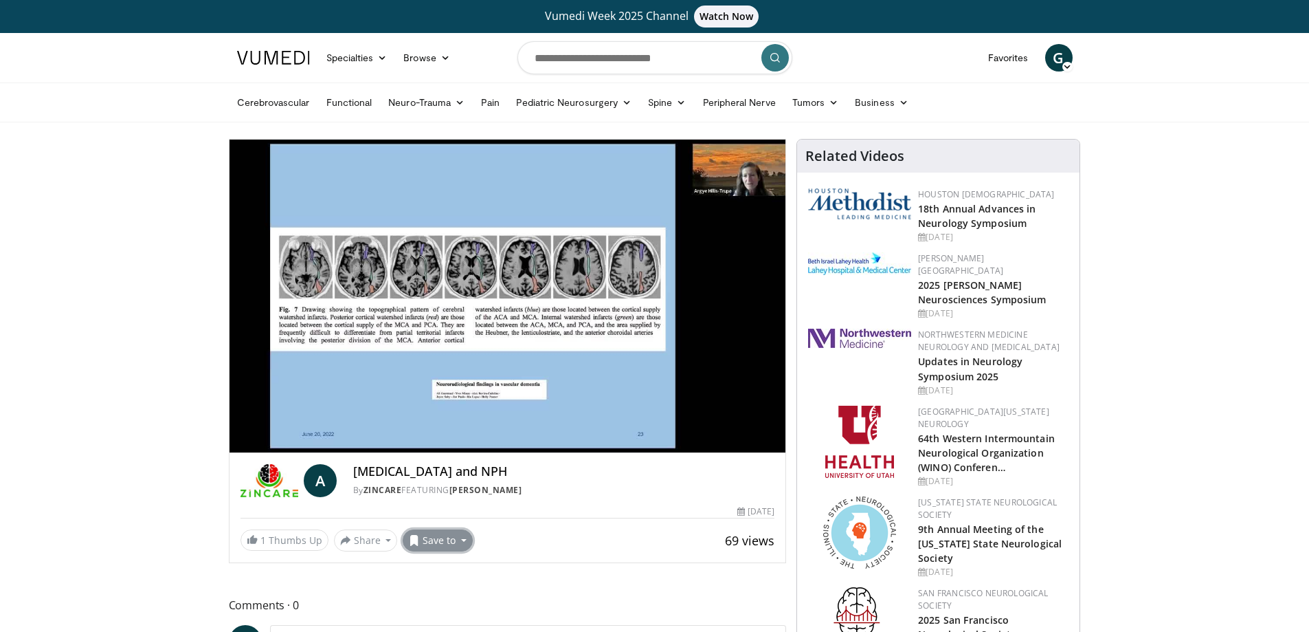
click at [443, 536] on button "Save to" at bounding box center [438, 540] width 70 height 22
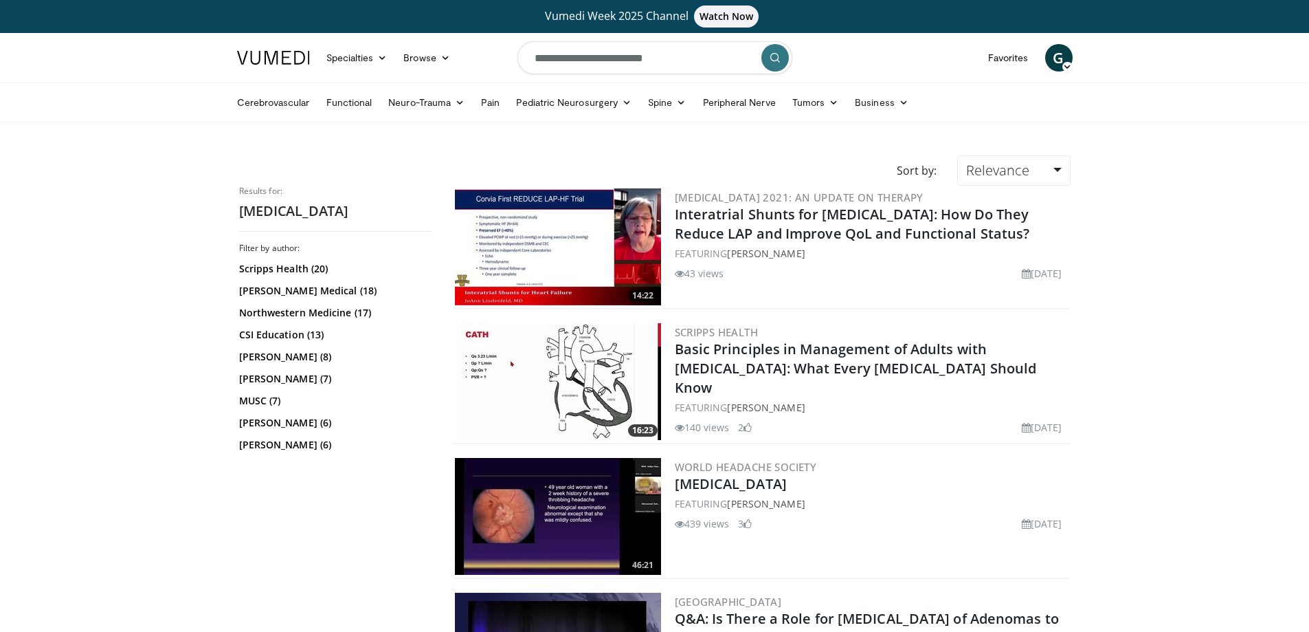
click at [714, 60] on input "**********" at bounding box center [655, 57] width 275 height 33
click at [305, 206] on h2 "ventriculoperitoneal shunt" at bounding box center [335, 211] width 192 height 18
click at [434, 65] on link "Browse" at bounding box center [426, 57] width 63 height 27
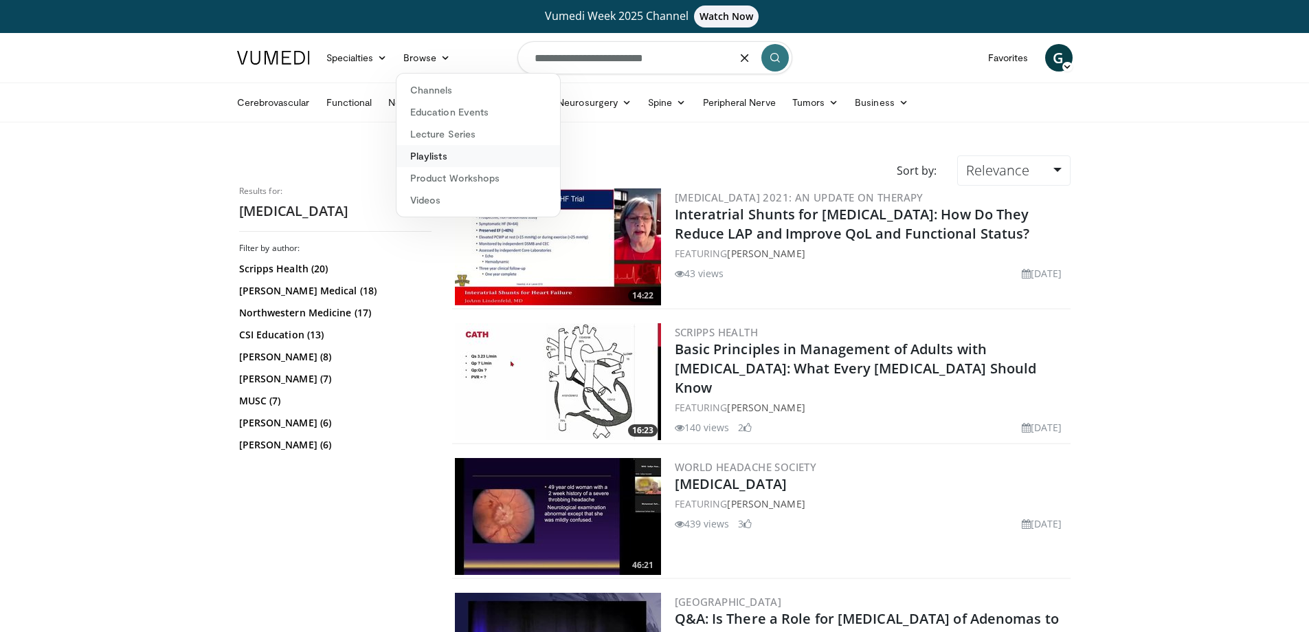
click at [453, 153] on link "Playlists" at bounding box center [479, 156] width 164 height 22
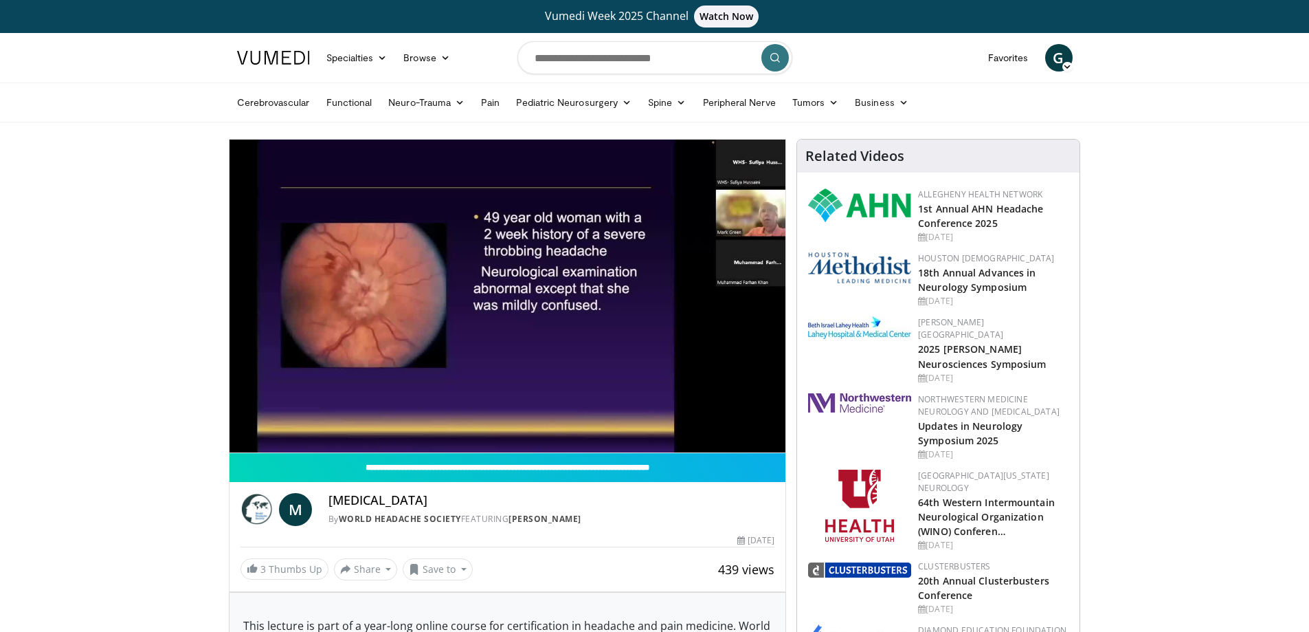
click at [430, 567] on button "Save to" at bounding box center [438, 569] width 70 height 22
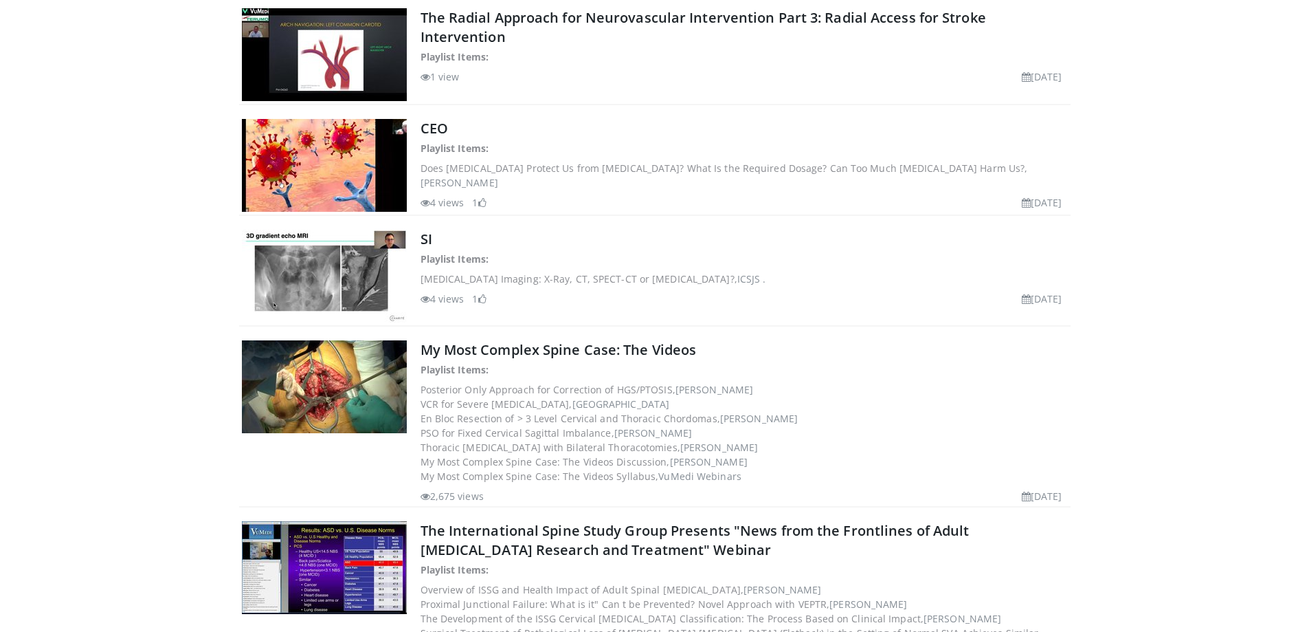
scroll to position [412, 0]
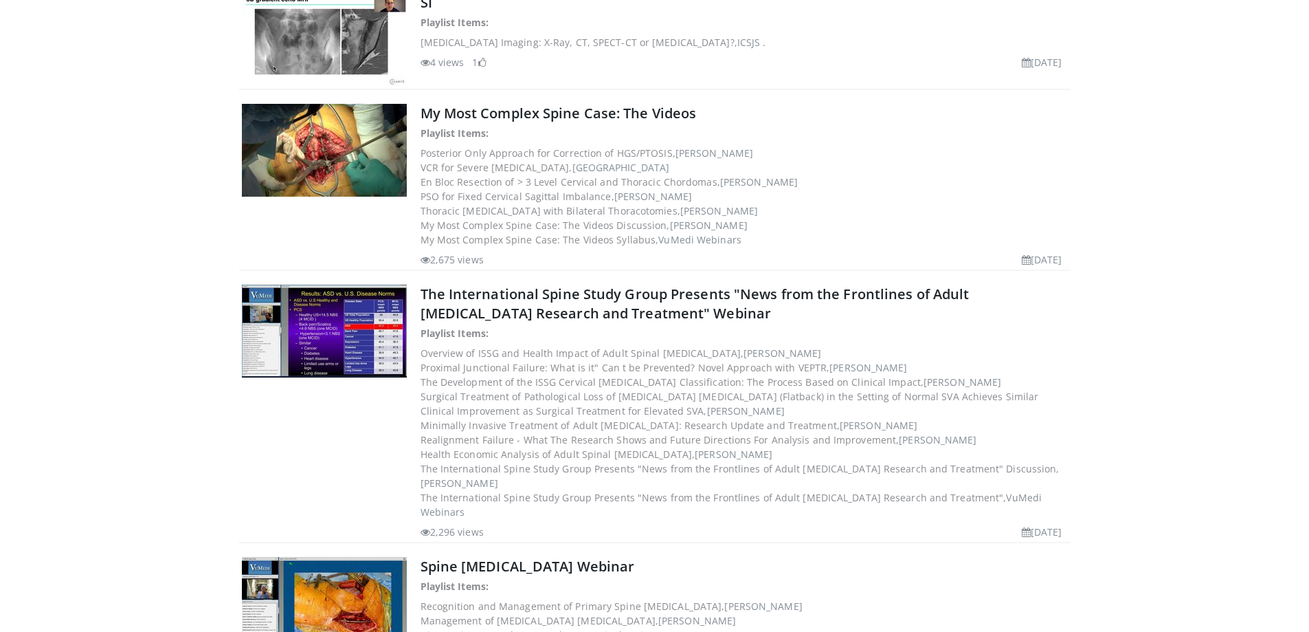
click at [70, 432] on body "Vumedi Week 2025 Channel Watch Now Specialties Adult & Family Medicine Allergy,…" at bounding box center [654, 458] width 1309 height 1740
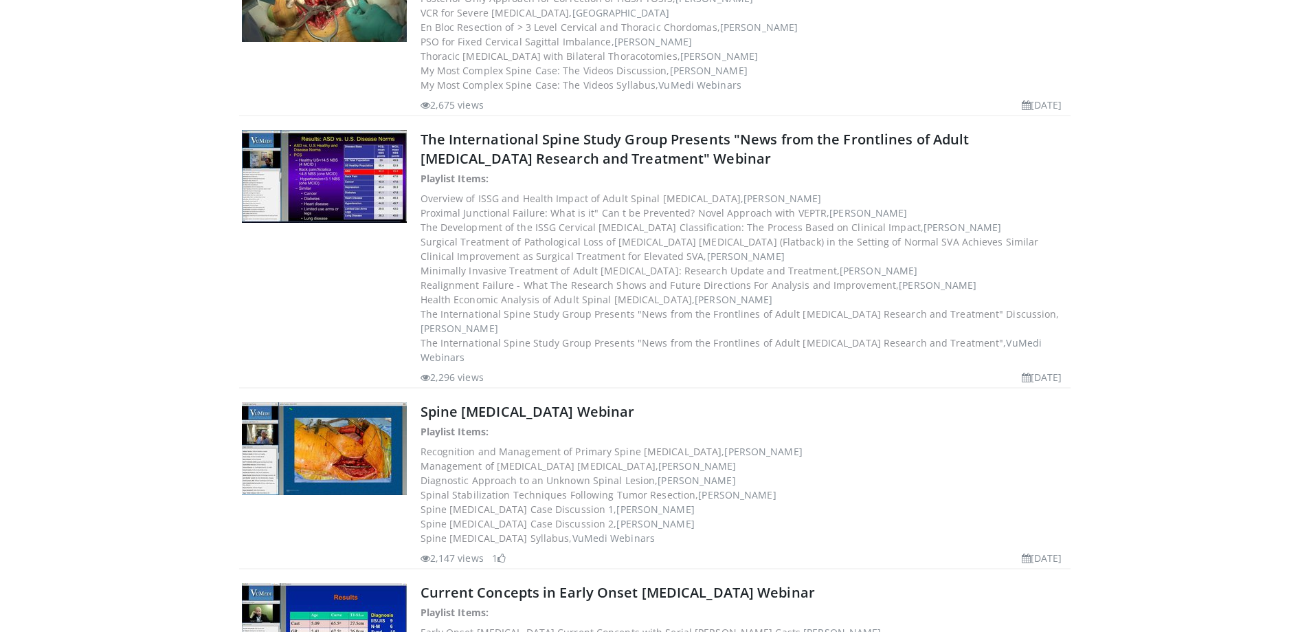
scroll to position [577, 0]
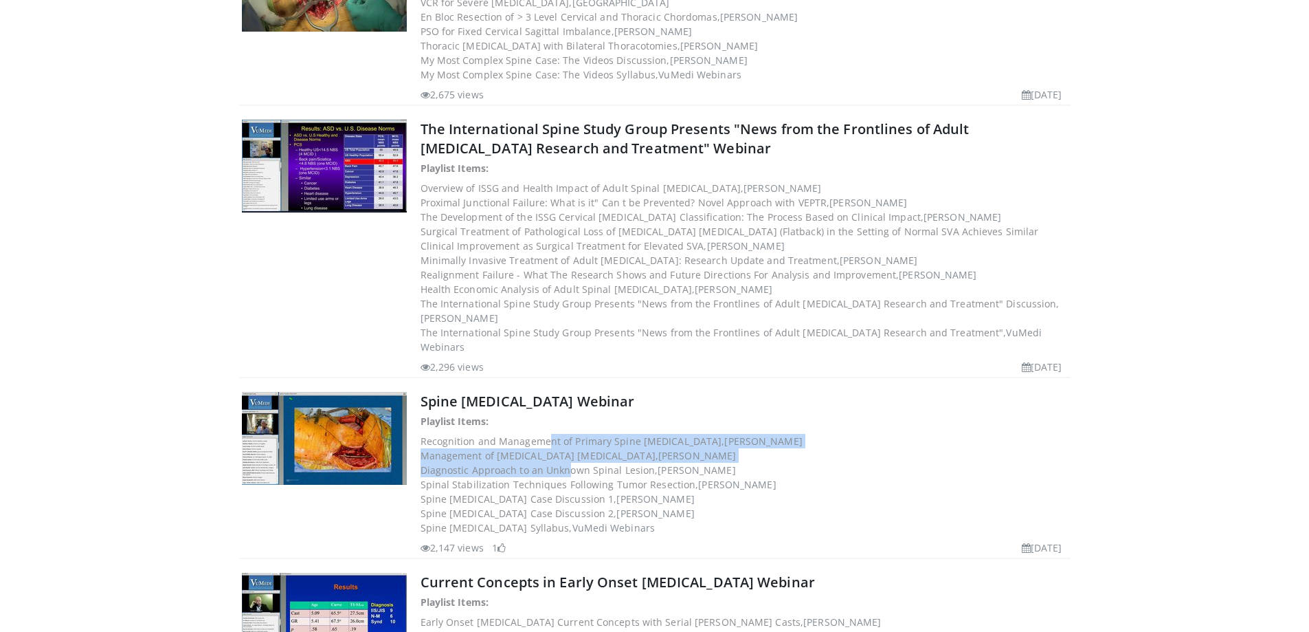
drag, startPoint x: 547, startPoint y: 428, endPoint x: 568, endPoint y: 461, distance: 39.9
click at [568, 461] on div "Playlist Items: Recognition and Management of Primary Spine Tumors, Peter Rose …" at bounding box center [745, 484] width 648 height 141
click at [568, 463] on dd "Diagnostic Approach to an Unknown Spinal Lesion, Francis Hornicek" at bounding box center [745, 470] width 648 height 14
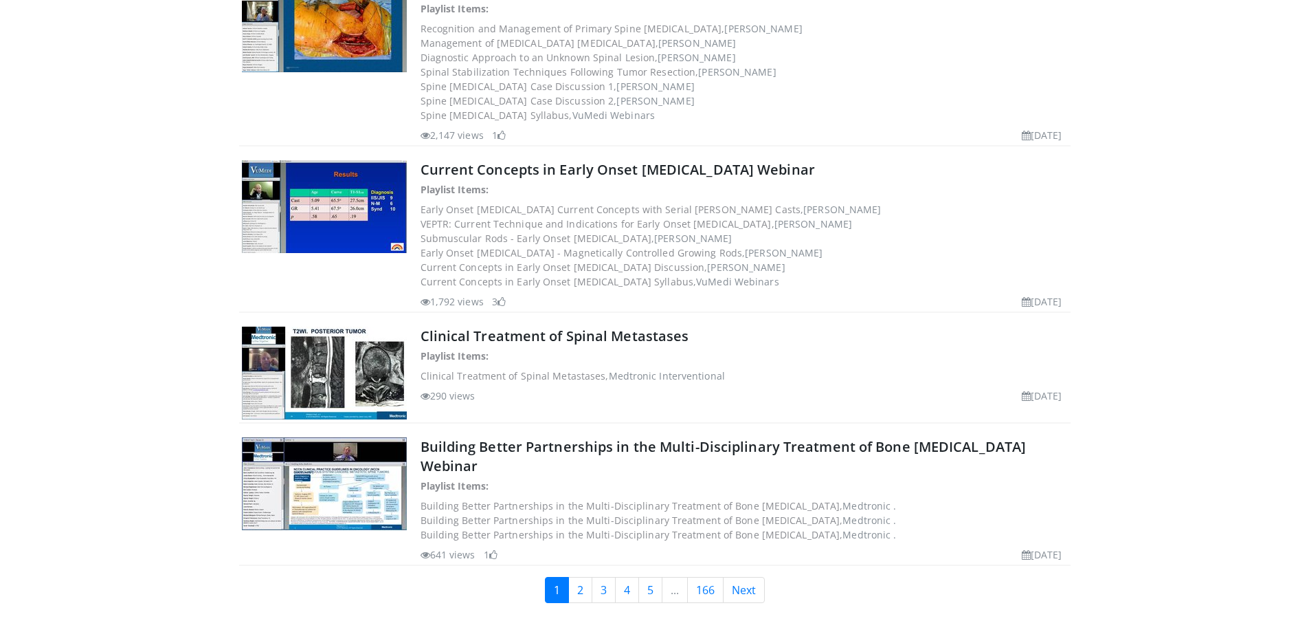
scroll to position [1072, 0]
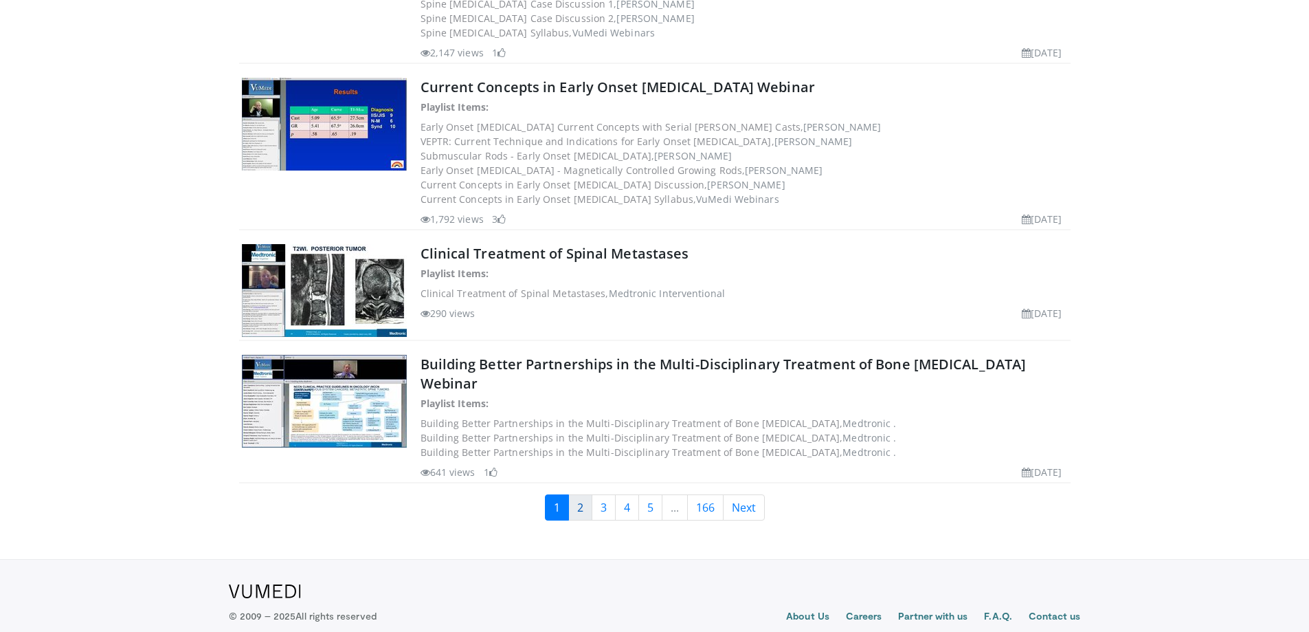
click at [586, 494] on link "2" at bounding box center [580, 507] width 24 height 26
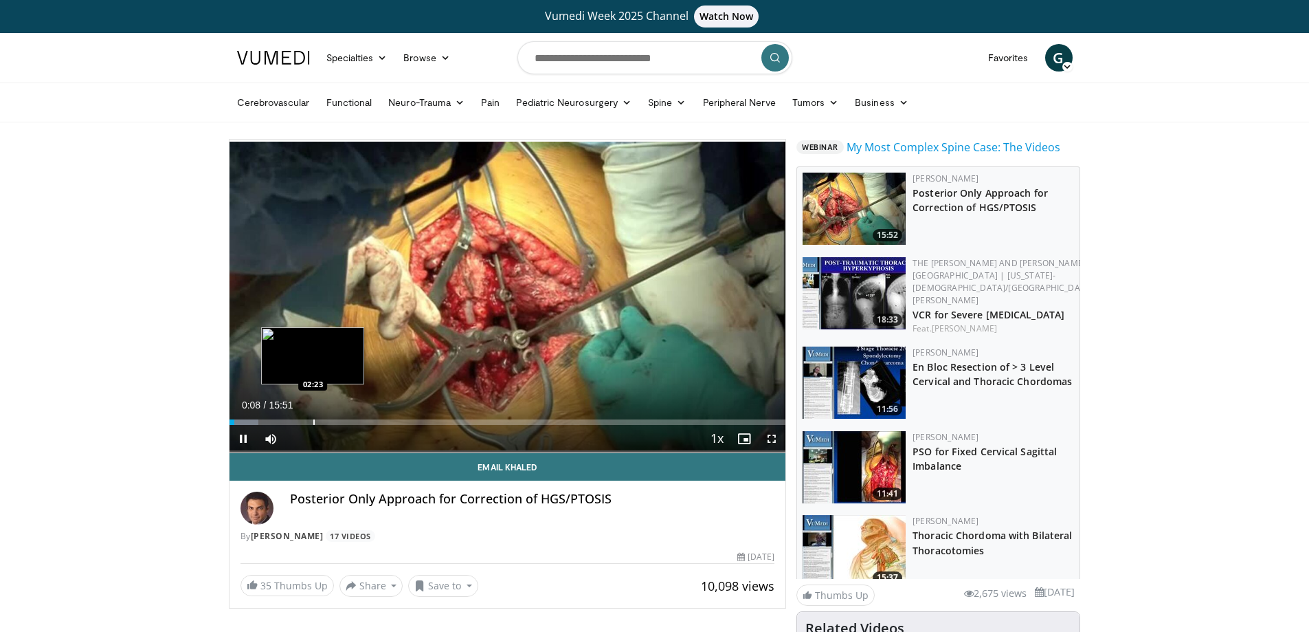
click at [313, 418] on div "Loaded : 5.20% 00:08 02:23" at bounding box center [508, 418] width 557 height 13
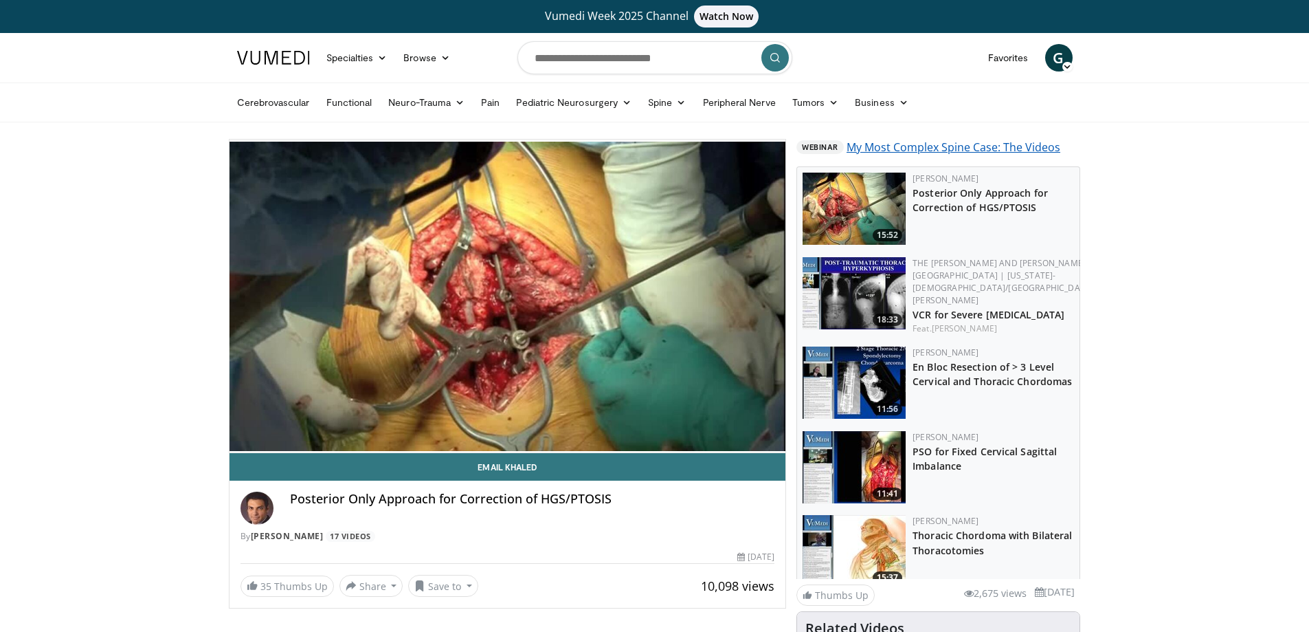
click at [933, 144] on link "My Most Complex Spine Case: The Videos" at bounding box center [954, 147] width 214 height 16
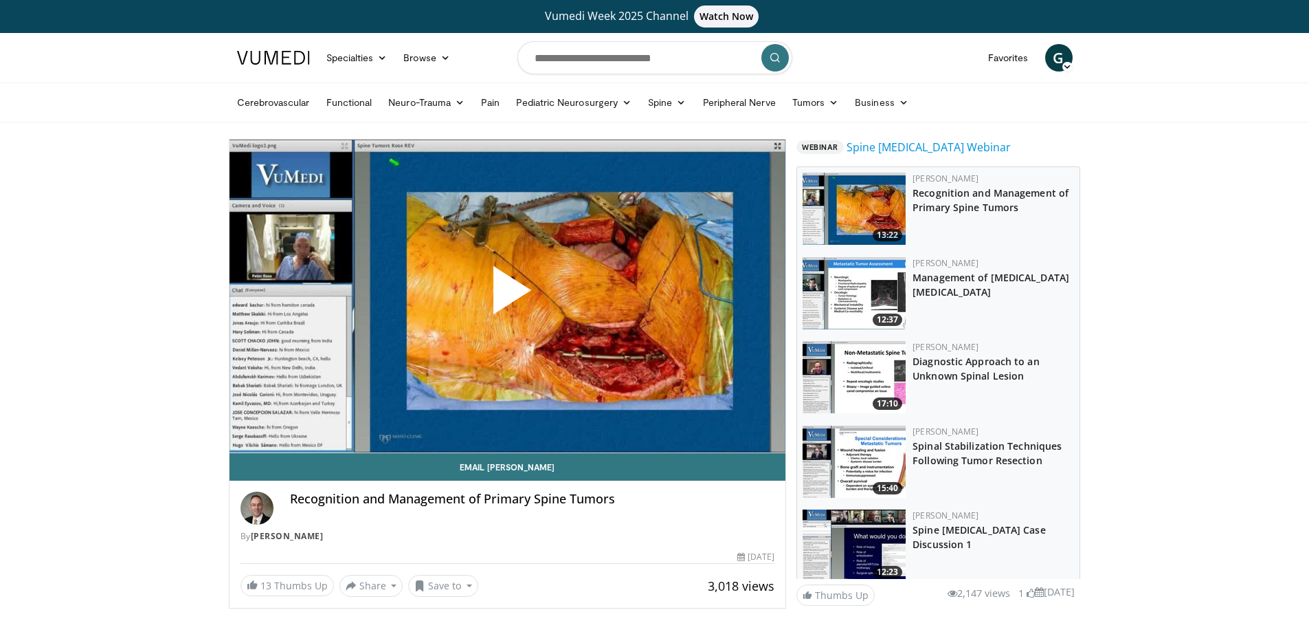
drag, startPoint x: 898, startPoint y: 150, endPoint x: 1258, endPoint y: 173, distance: 360.9
click at [1258, 173] on body "Vumedi Week 2025 Channel Watch Now Specialties Adult & Family Medicine Allergy,…" at bounding box center [654, 446] width 1309 height 893
click at [948, 590] on span at bounding box center [953, 593] width 10 height 10
click at [366, 588] on button "Share" at bounding box center [372, 586] width 64 height 22
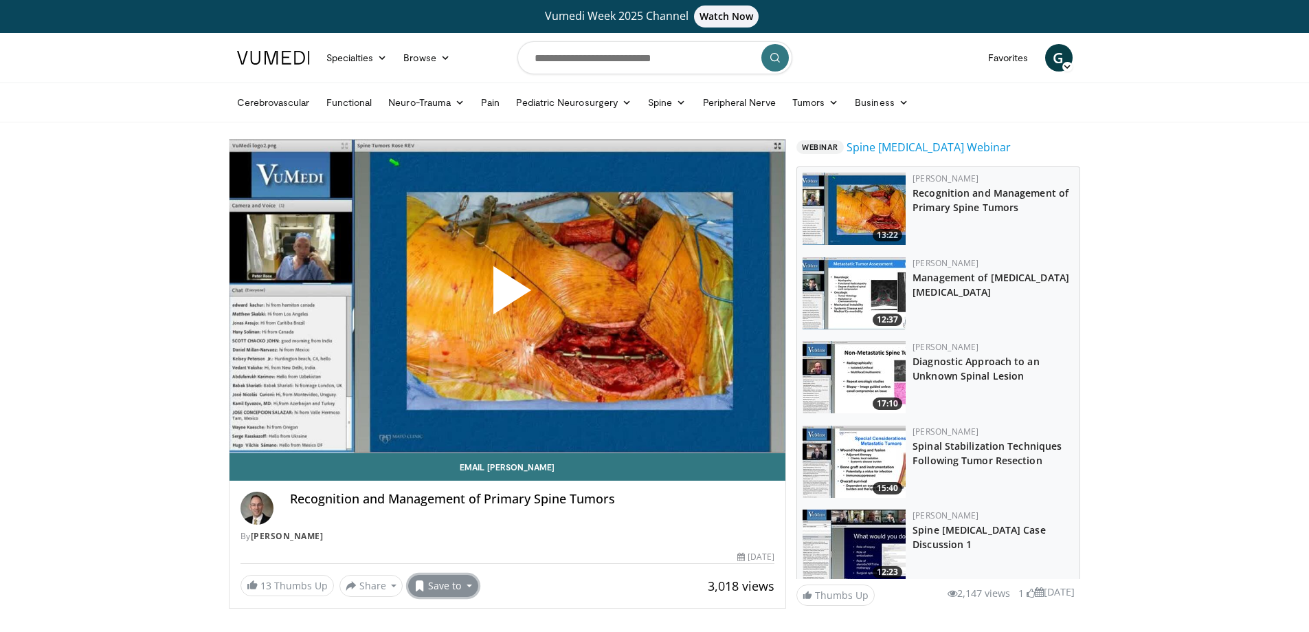
click at [449, 583] on button "Save to" at bounding box center [443, 586] width 70 height 22
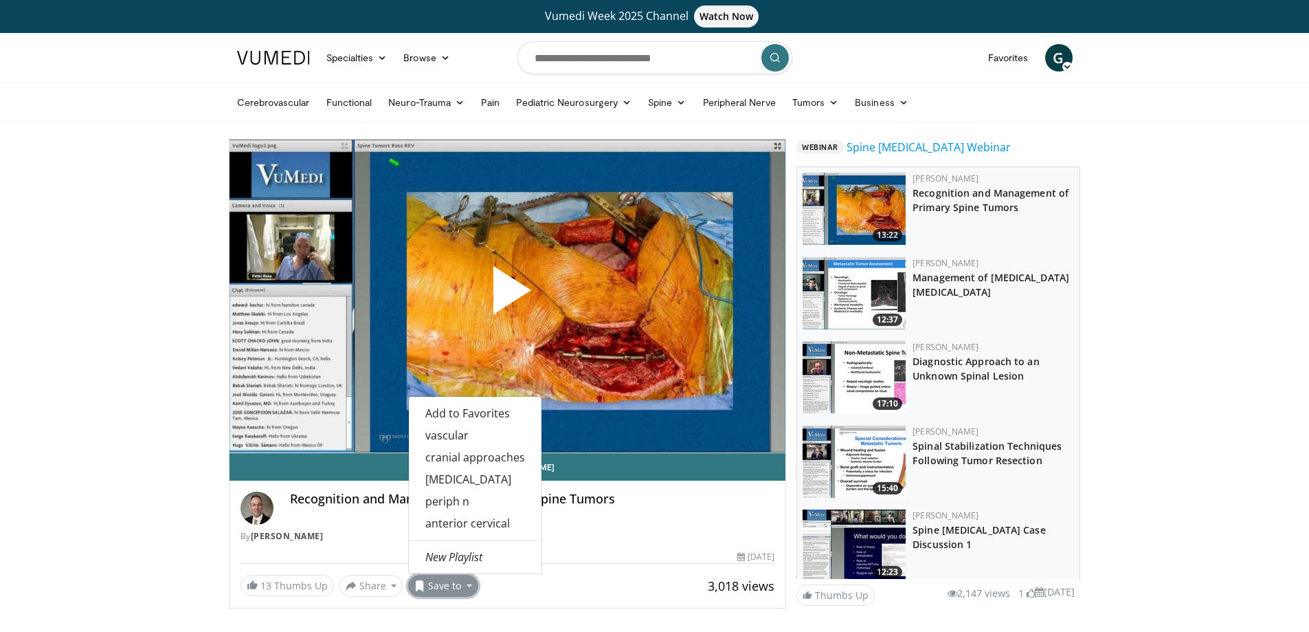
click at [449, 583] on button "Save to" at bounding box center [443, 586] width 70 height 22
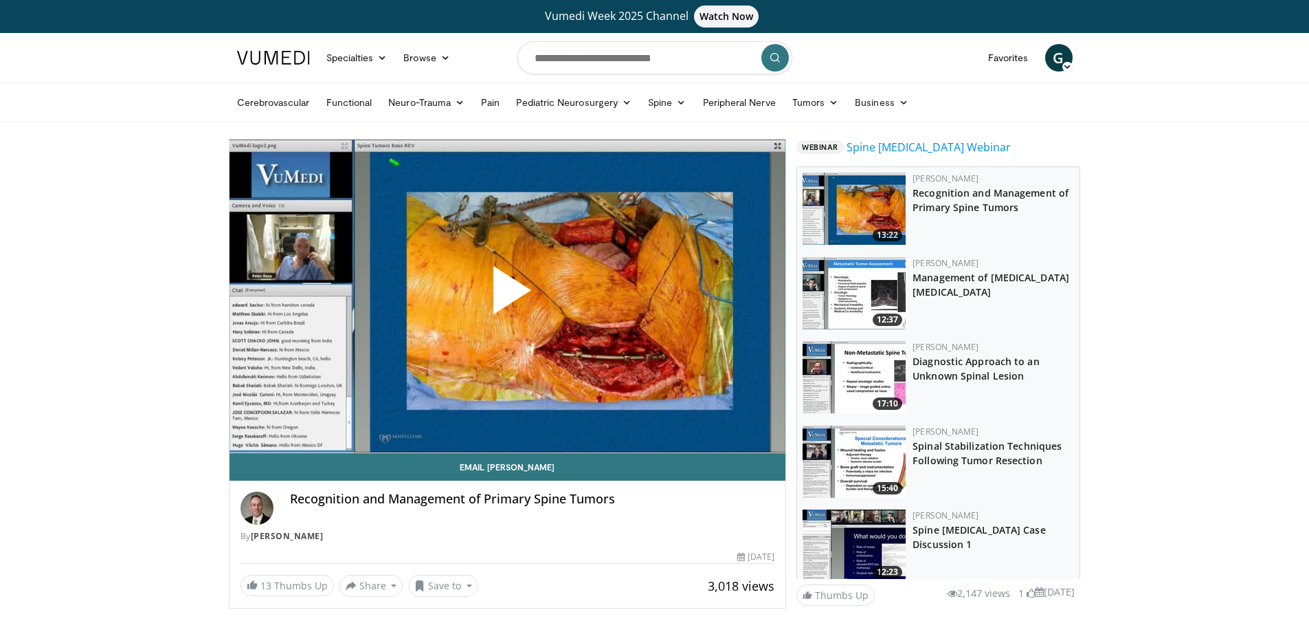
click at [100, 557] on body "Vumedi Week 2025 Channel Watch Now Specialties Adult & Family Medicine Allergy,…" at bounding box center [654, 446] width 1309 height 893
click at [893, 148] on link "Spine Tumors Webinar" at bounding box center [929, 147] width 164 height 16
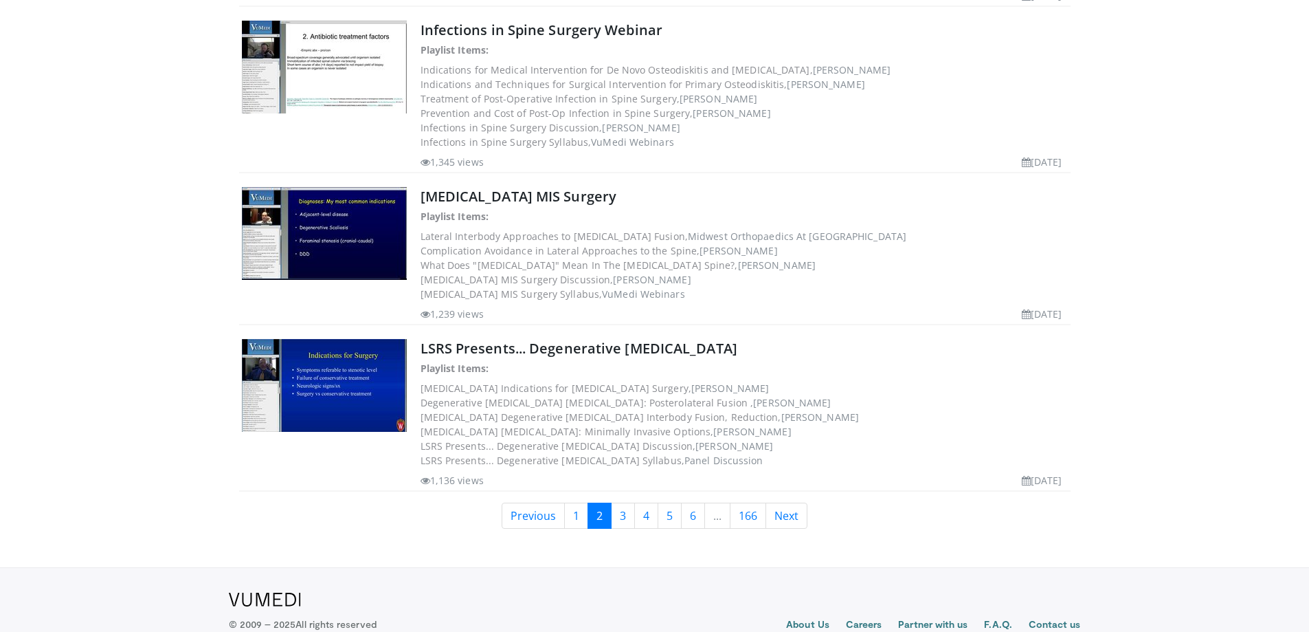
scroll to position [1449, 0]
click at [624, 502] on link "3" at bounding box center [623, 515] width 24 height 26
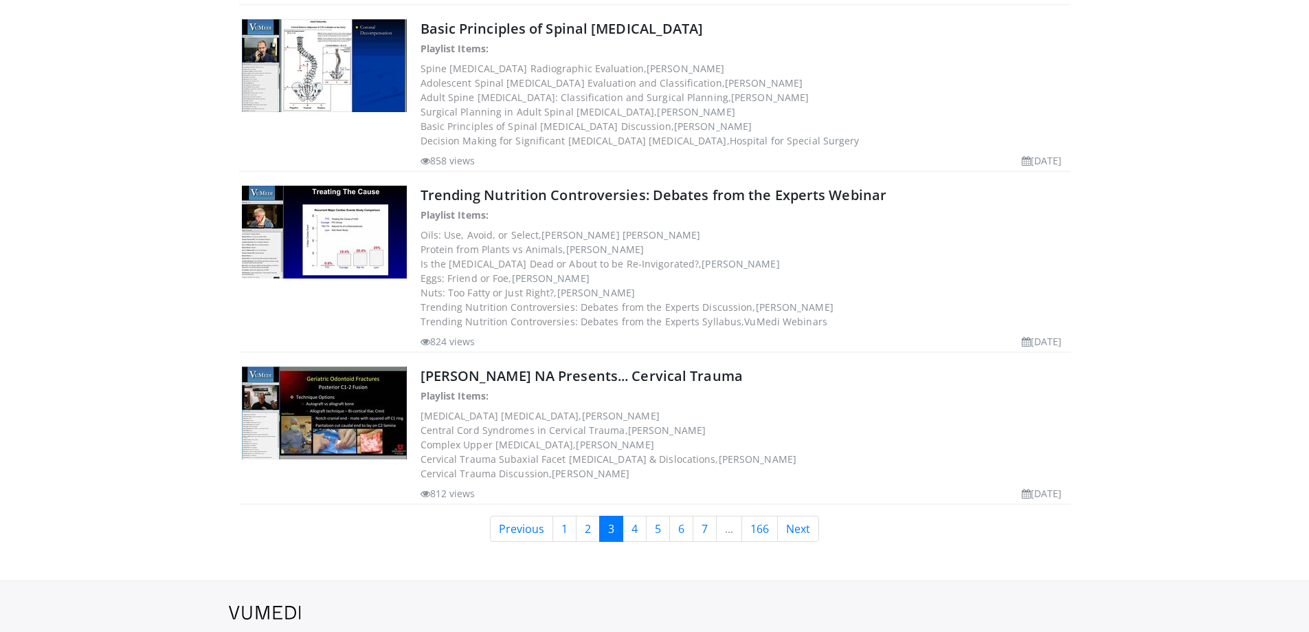
scroll to position [1320, 0]
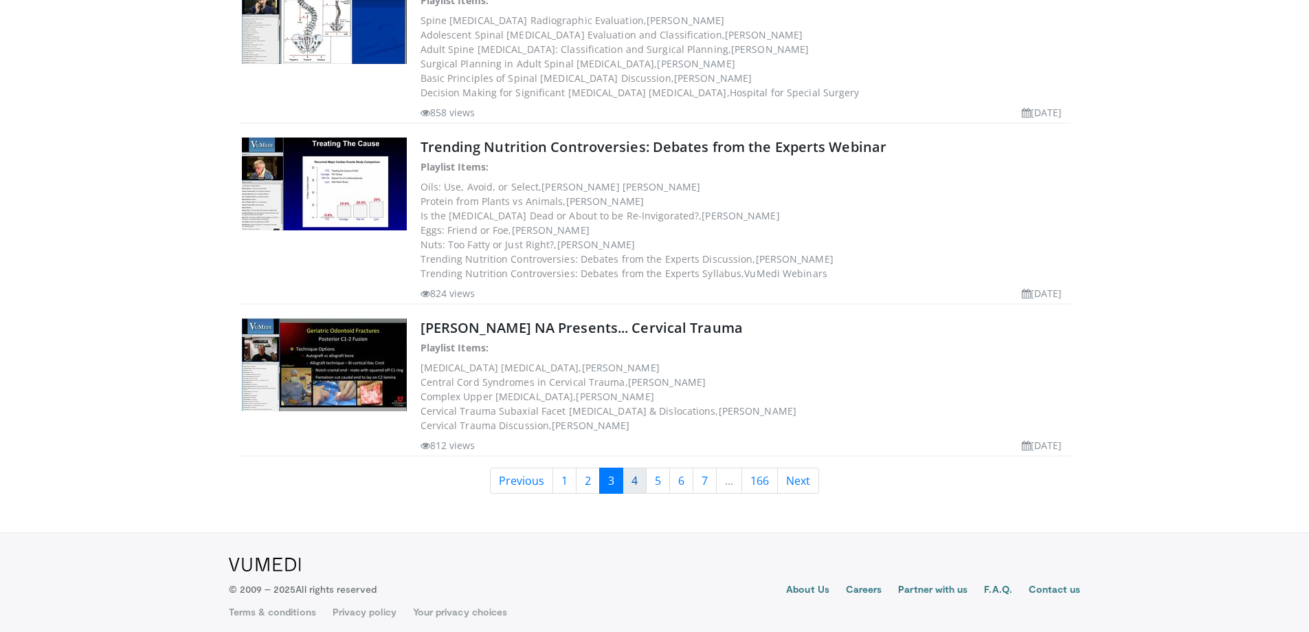
click at [637, 474] on link "4" at bounding box center [635, 480] width 24 height 26
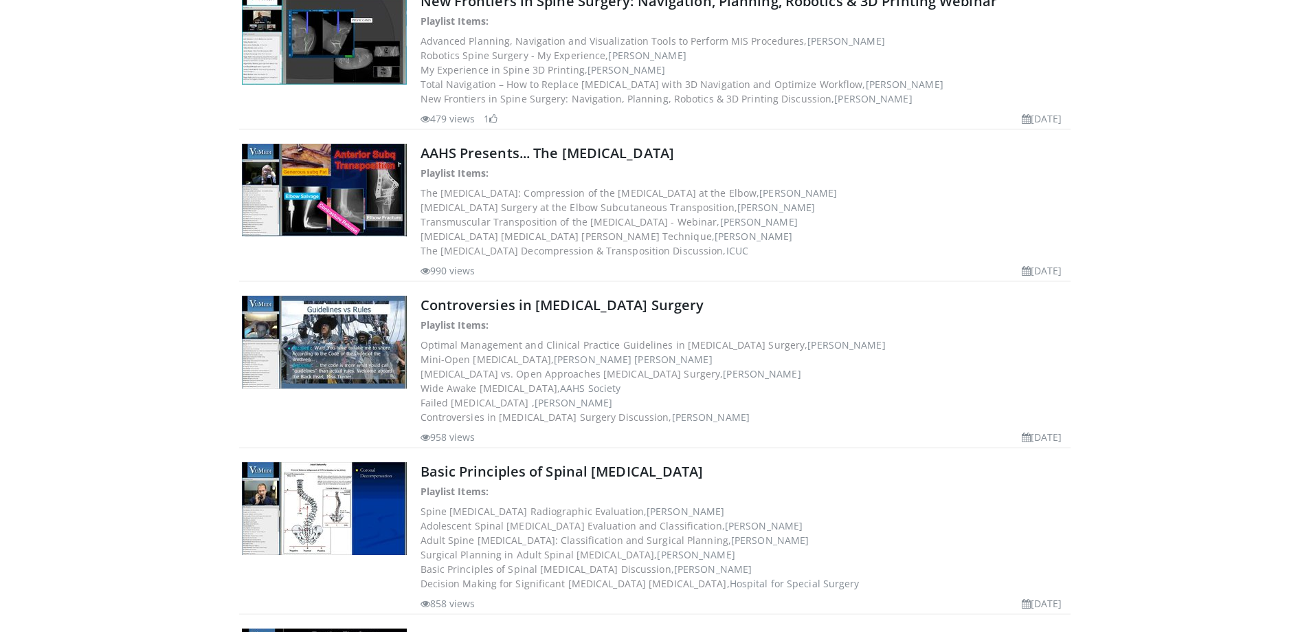
scroll to position [825, 0]
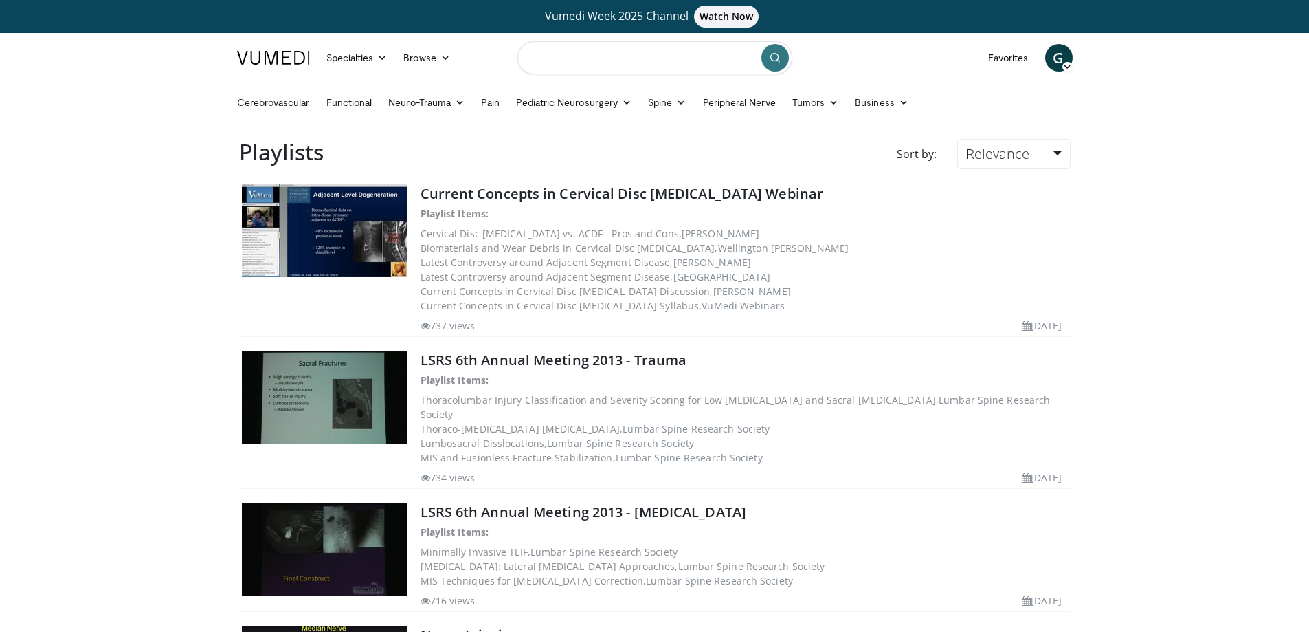
click at [629, 53] on input "Search topics, interventions" at bounding box center [655, 57] width 275 height 33
type input "**********"
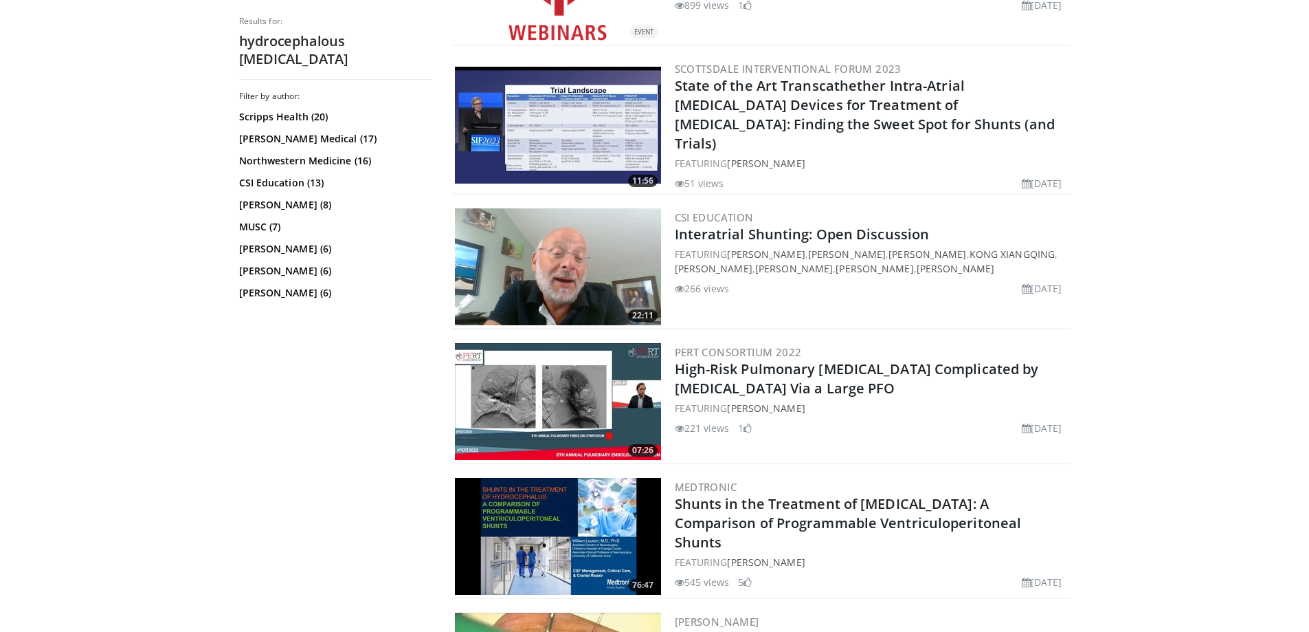
scroll to position [2961, 0]
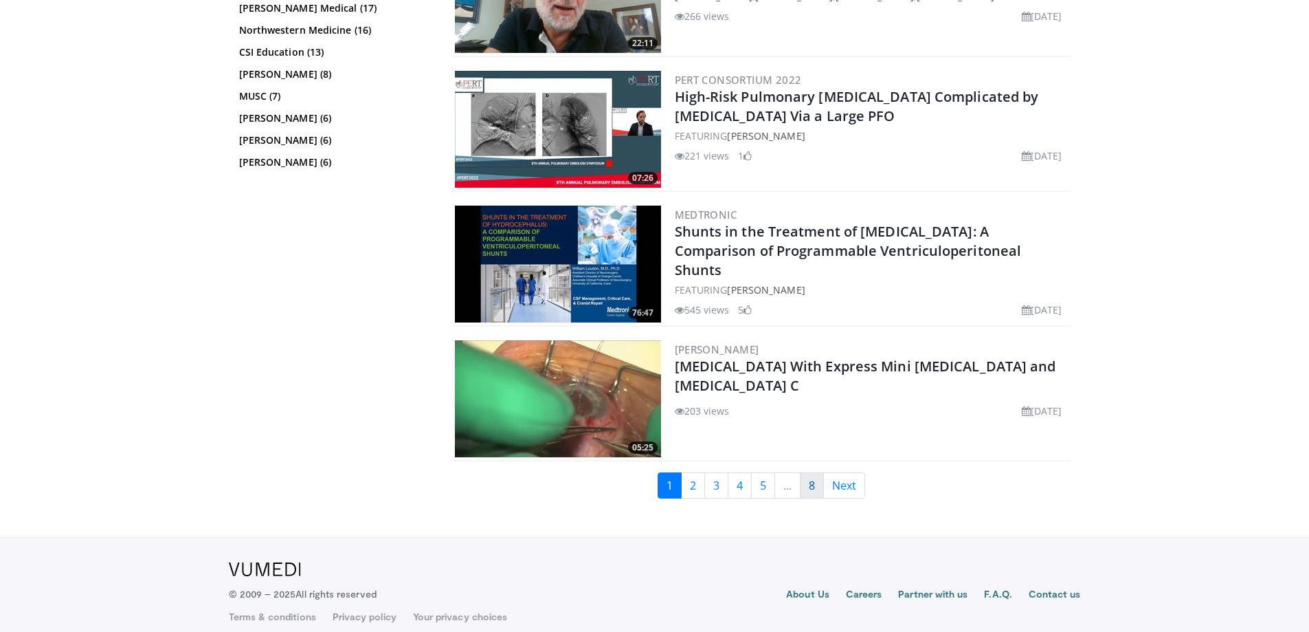
click at [813, 476] on link "8" at bounding box center [812, 485] width 24 height 26
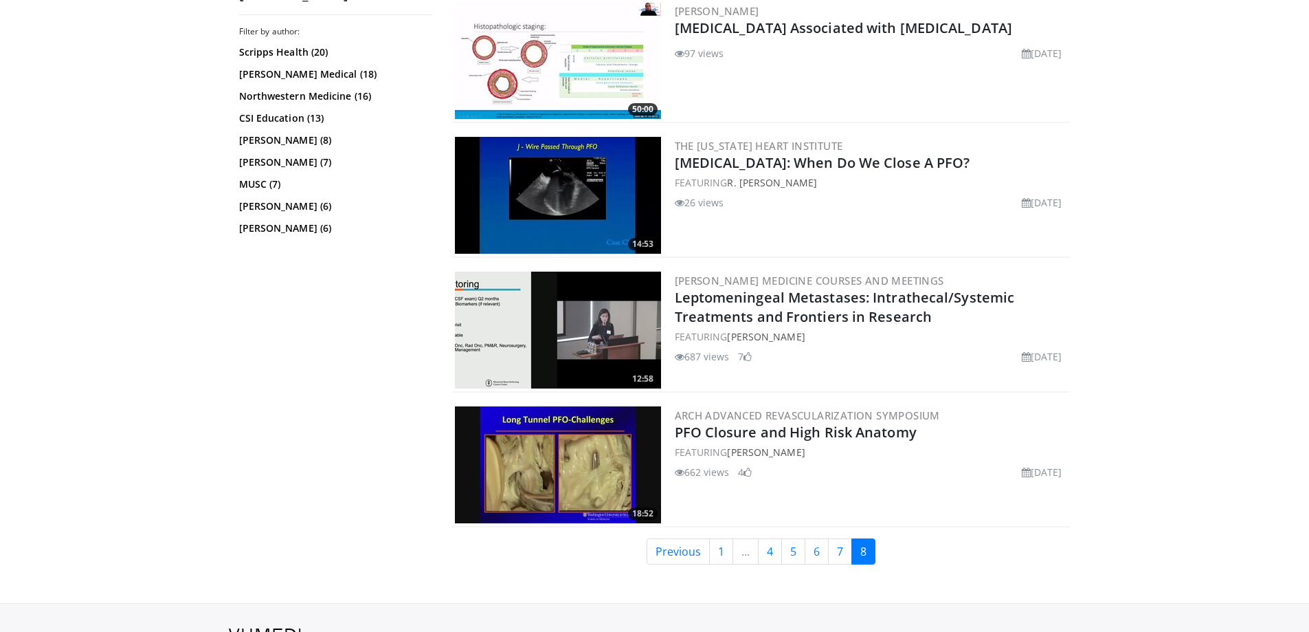
scroll to position [1505, 0]
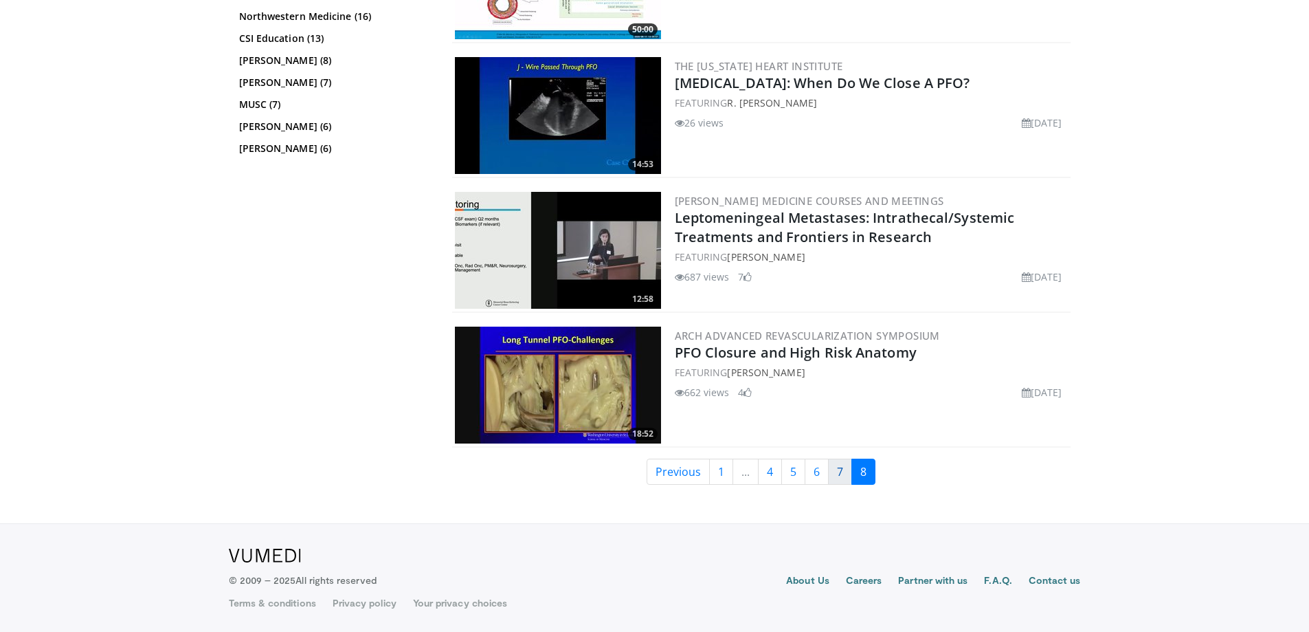
click at [836, 482] on link "7" at bounding box center [840, 471] width 24 height 26
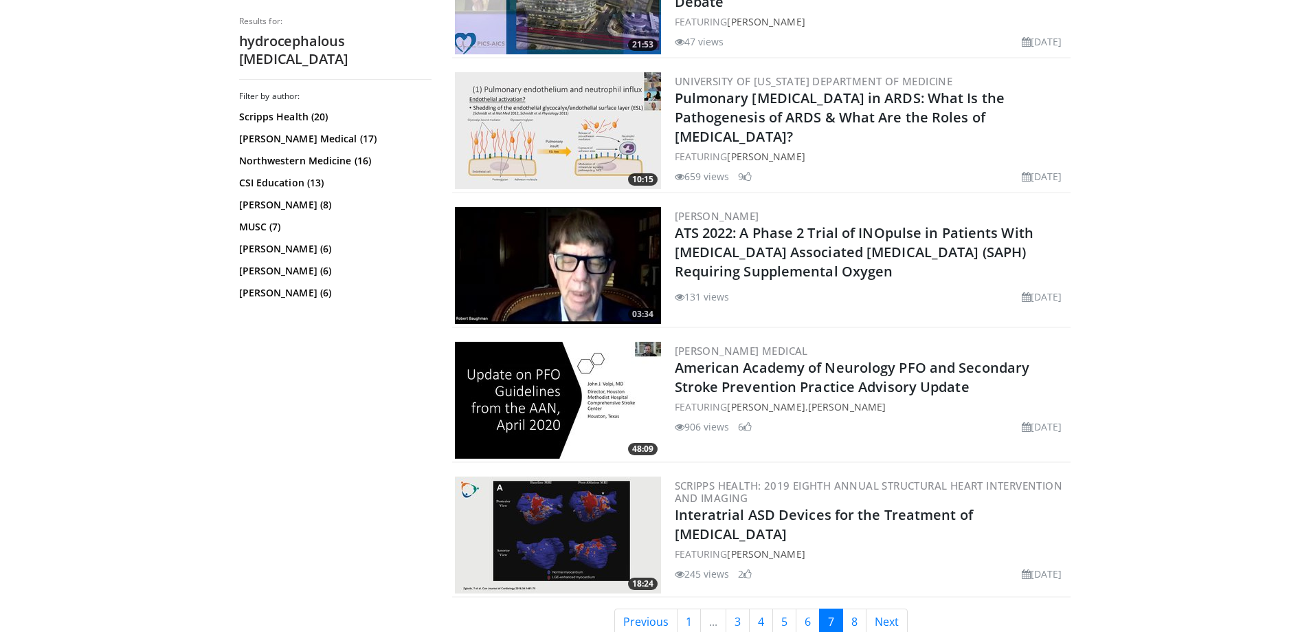
scroll to position [2974, 0]
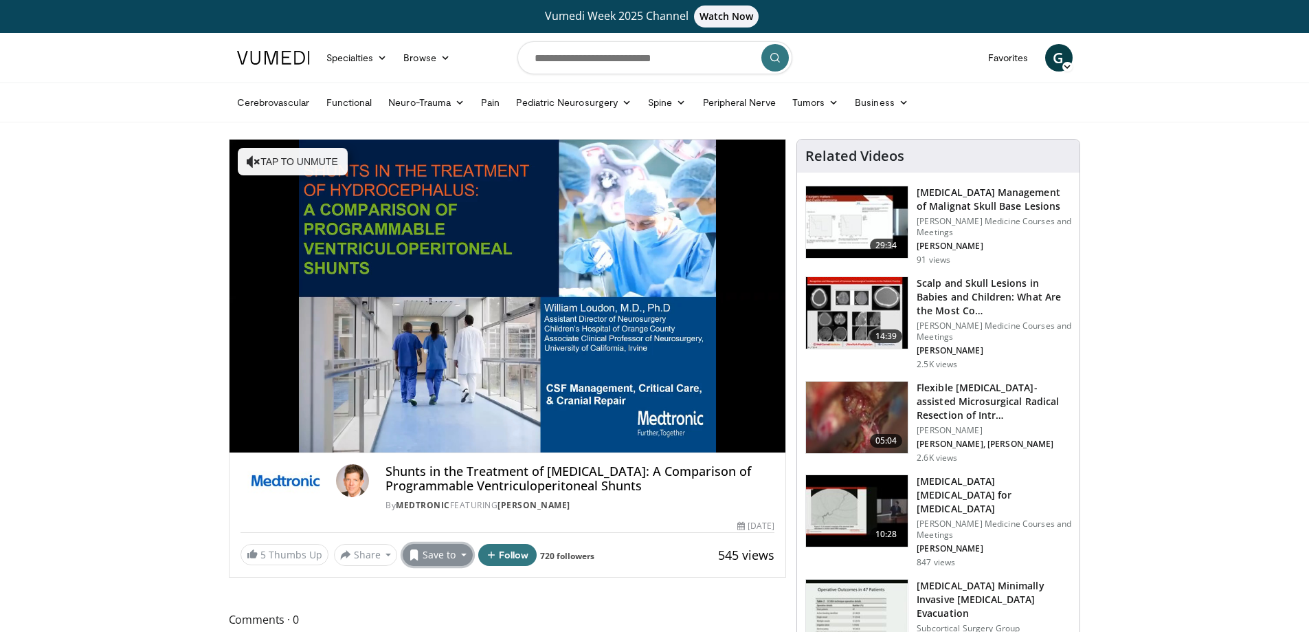
click at [438, 544] on button "Save to" at bounding box center [438, 555] width 70 height 22
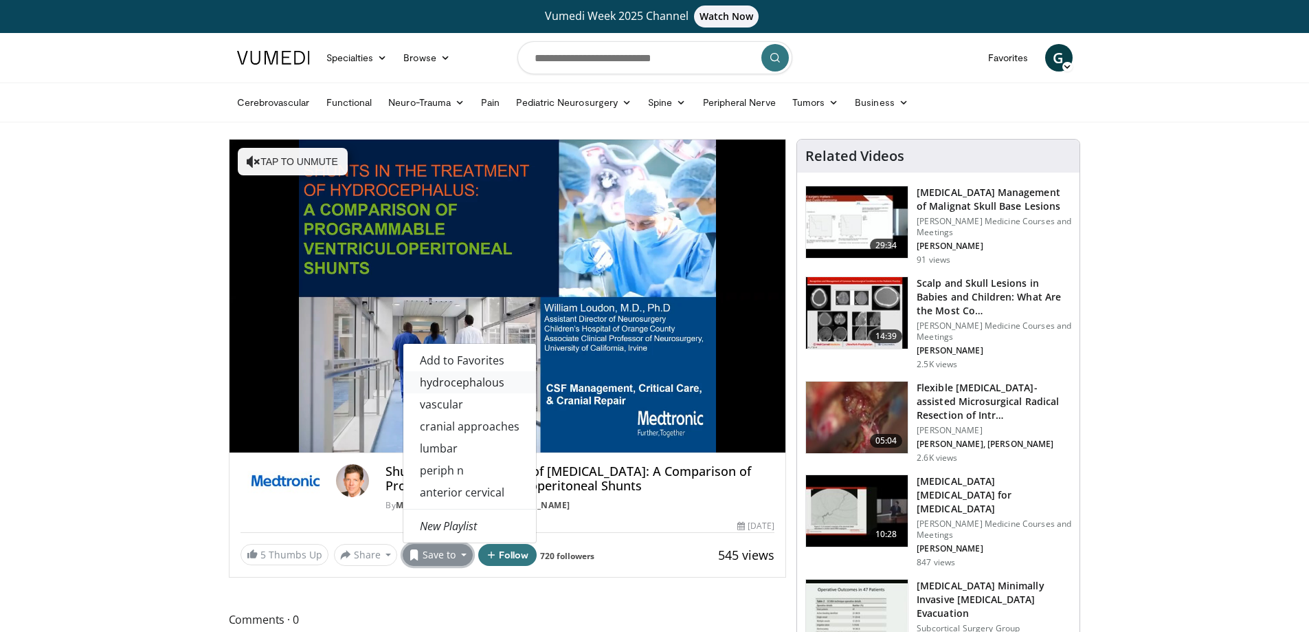
click at [468, 383] on link "hydrocephalous" at bounding box center [469, 382] width 133 height 22
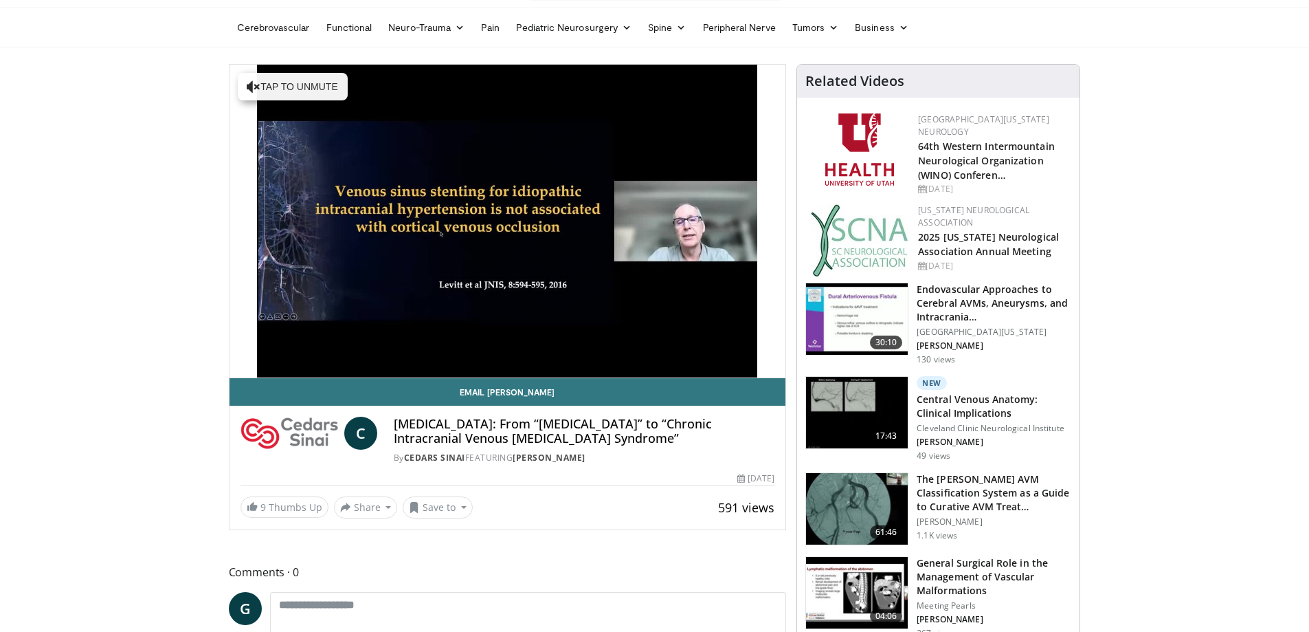
scroll to position [165, 0]
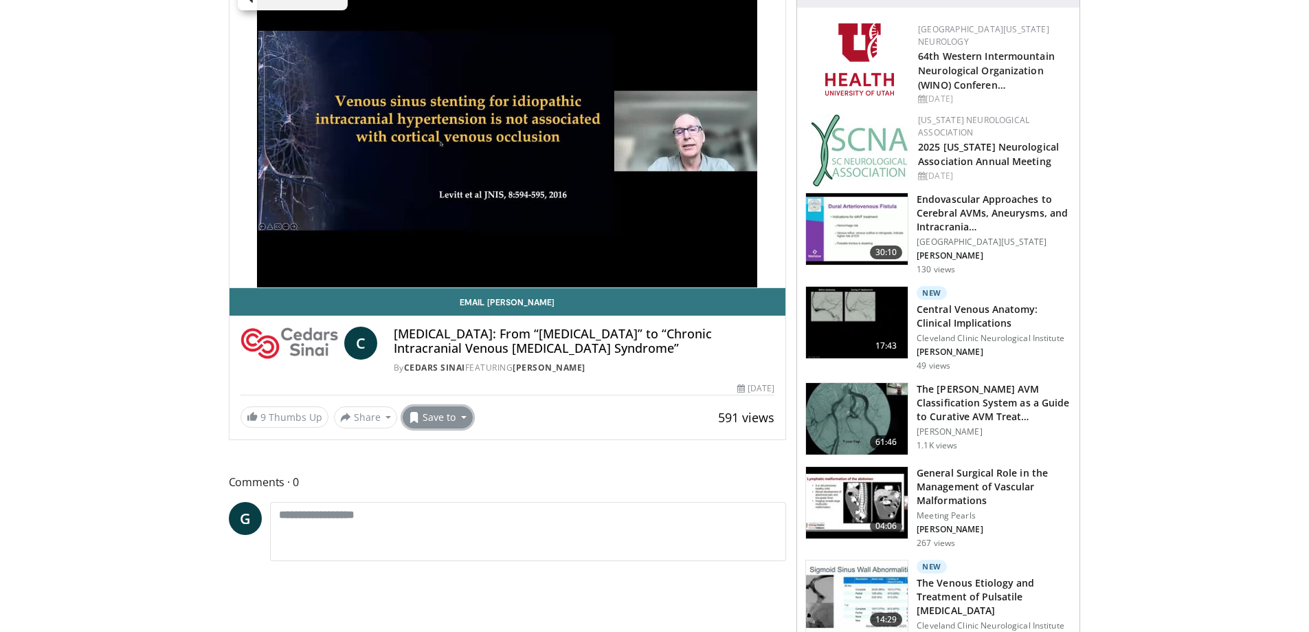
click at [442, 428] on button "Save to" at bounding box center [438, 417] width 70 height 22
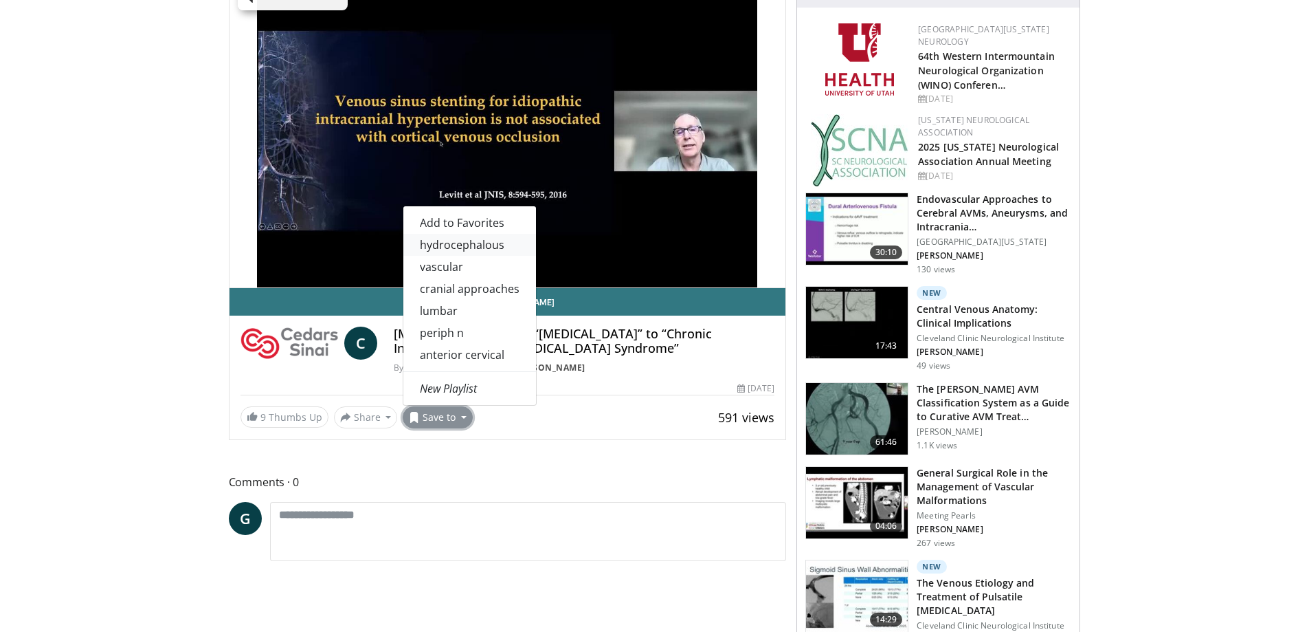
click at [458, 256] on link "hydrocephalous" at bounding box center [469, 245] width 133 height 22
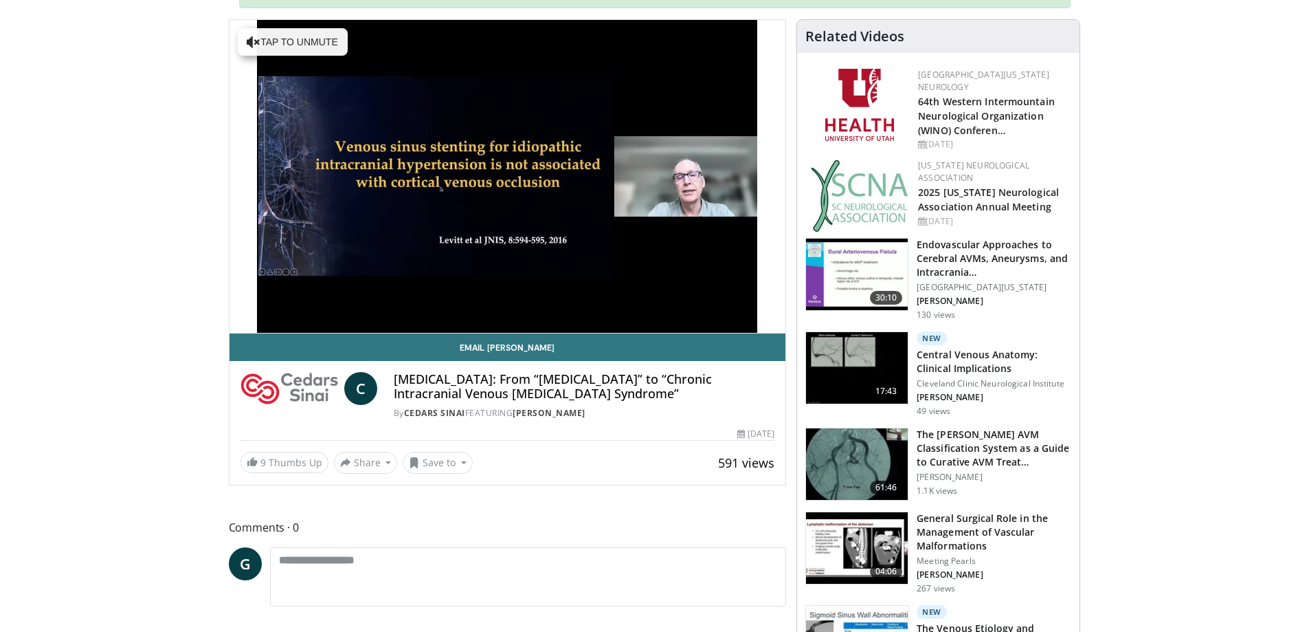
scroll to position [210, 0]
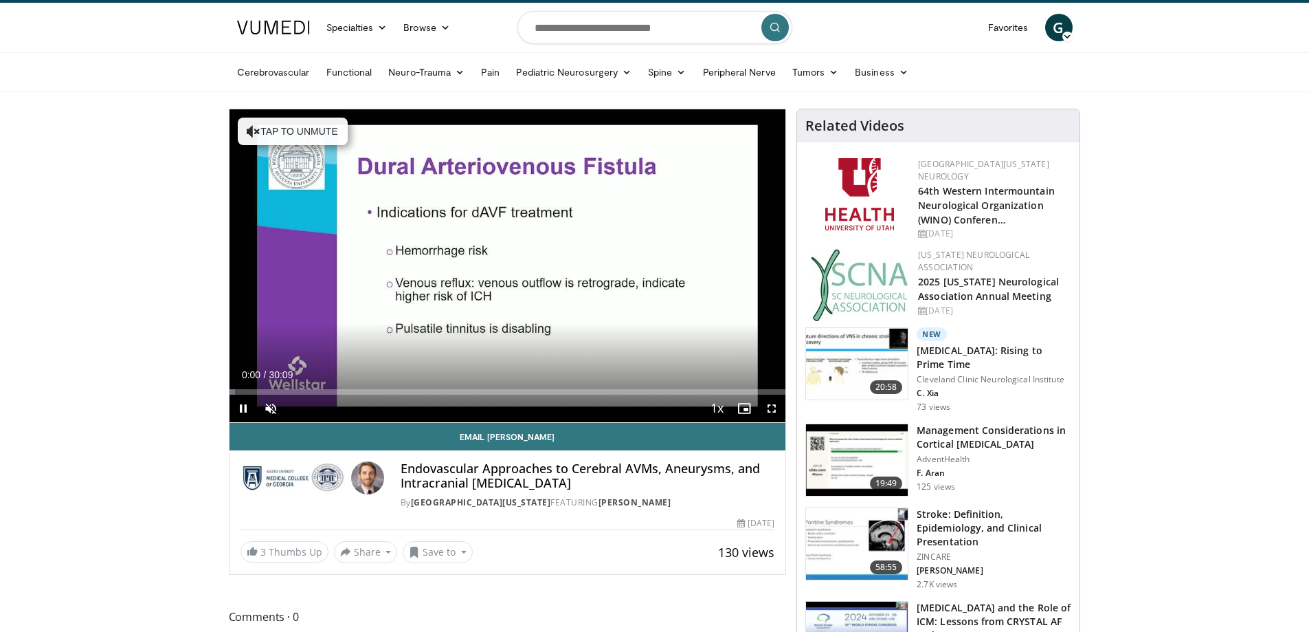
scroll to position [82, 0]
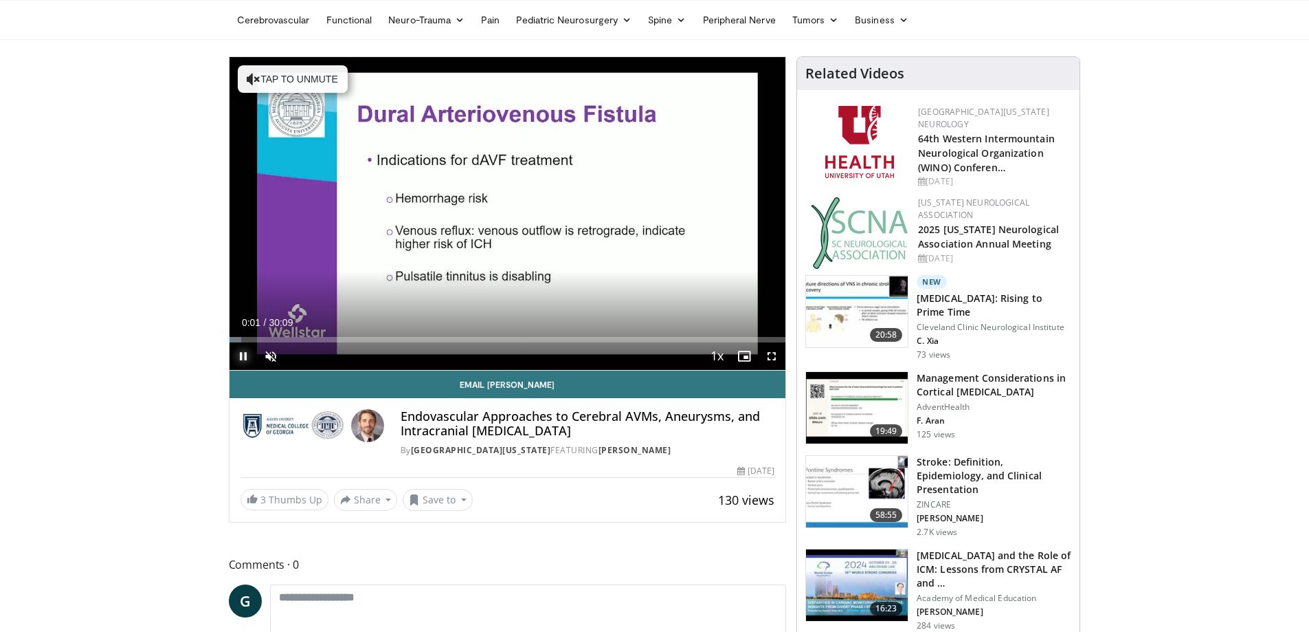
click at [245, 350] on span "Video Player" at bounding box center [243, 355] width 27 height 27
click at [432, 505] on button "Save to" at bounding box center [438, 500] width 70 height 22
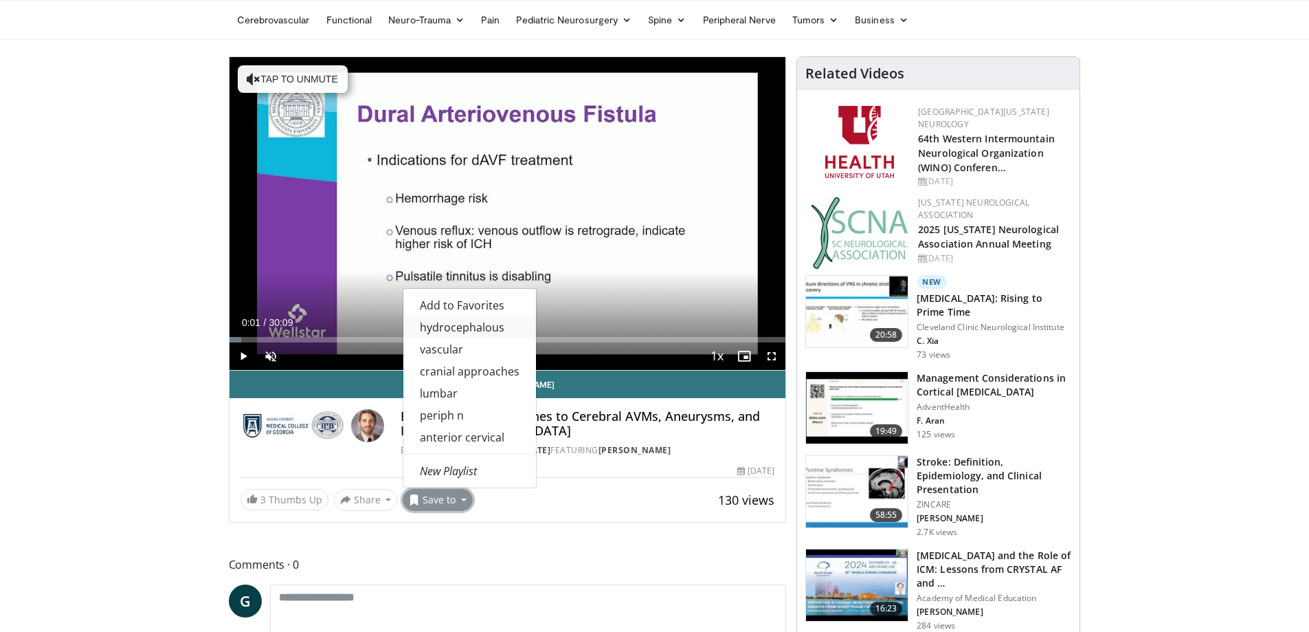
click at [463, 338] on link "hydrocephalous" at bounding box center [469, 327] width 133 height 22
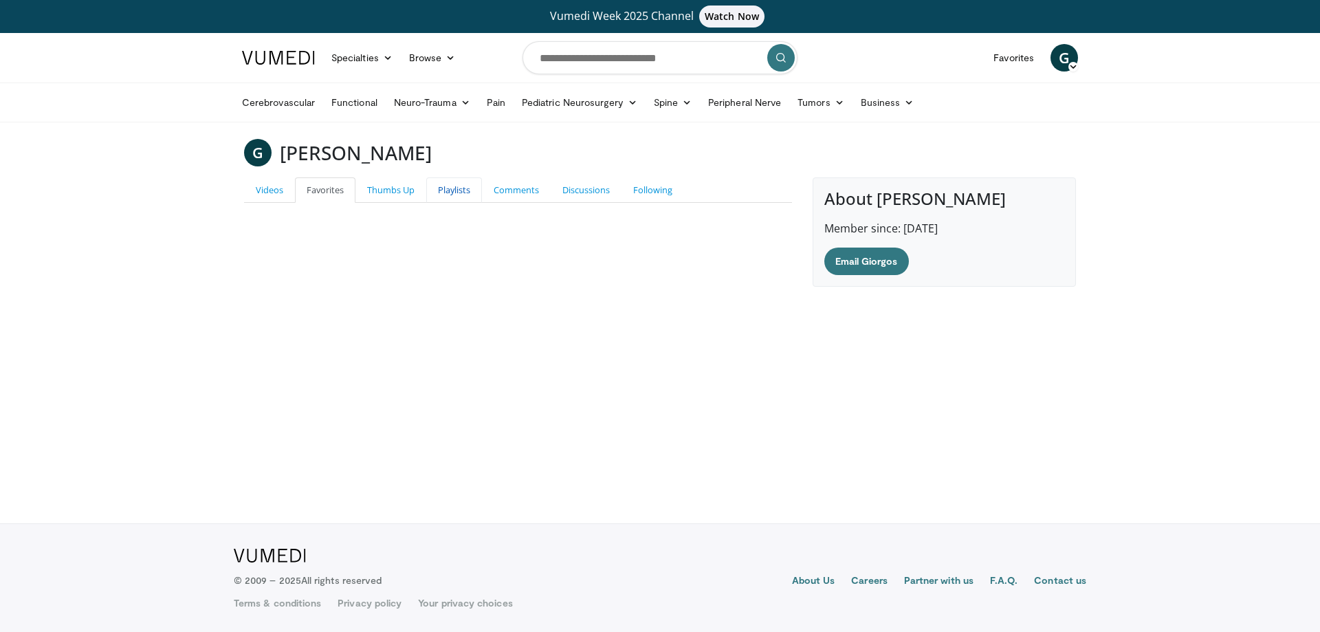
click at [450, 190] on link "Playlists" at bounding box center [454, 189] width 56 height 25
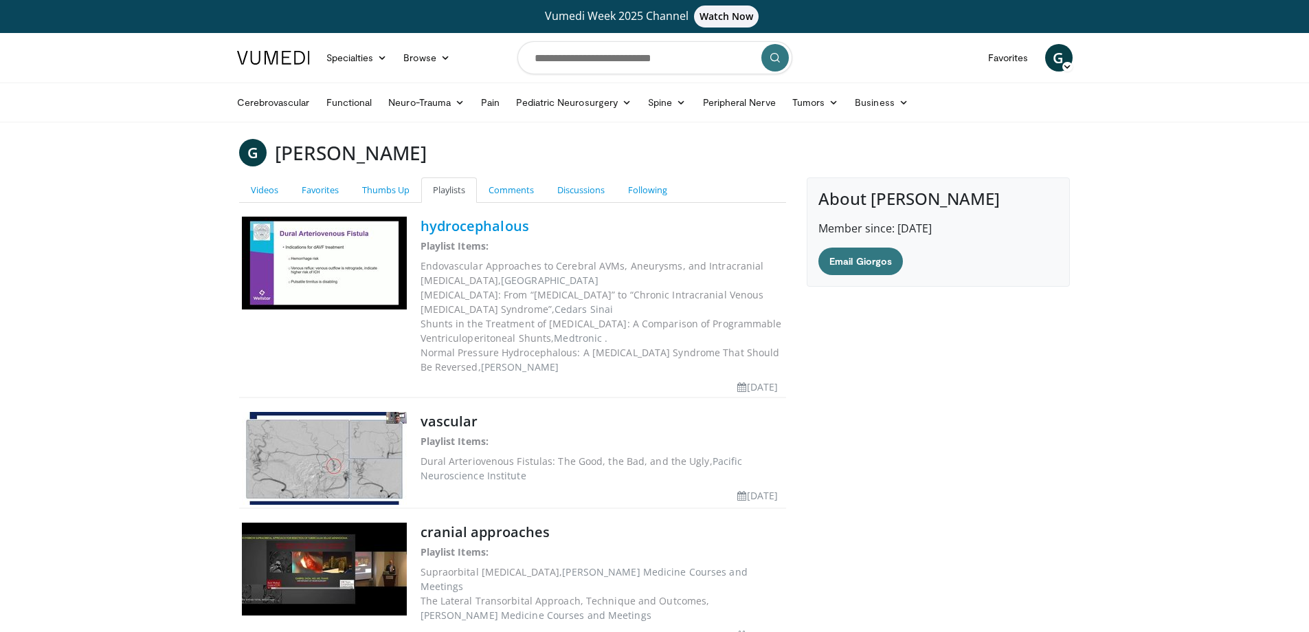
click at [475, 230] on link "hydrocephalous" at bounding box center [475, 226] width 109 height 19
click at [491, 221] on link "hydrocephalous" at bounding box center [475, 226] width 109 height 19
click at [450, 221] on link "hydrocephalous" at bounding box center [475, 226] width 109 height 19
drag, startPoint x: 450, startPoint y: 221, endPoint x: 439, endPoint y: 225, distance: 10.9
click at [439, 225] on link "hydrocephalous" at bounding box center [475, 226] width 109 height 19
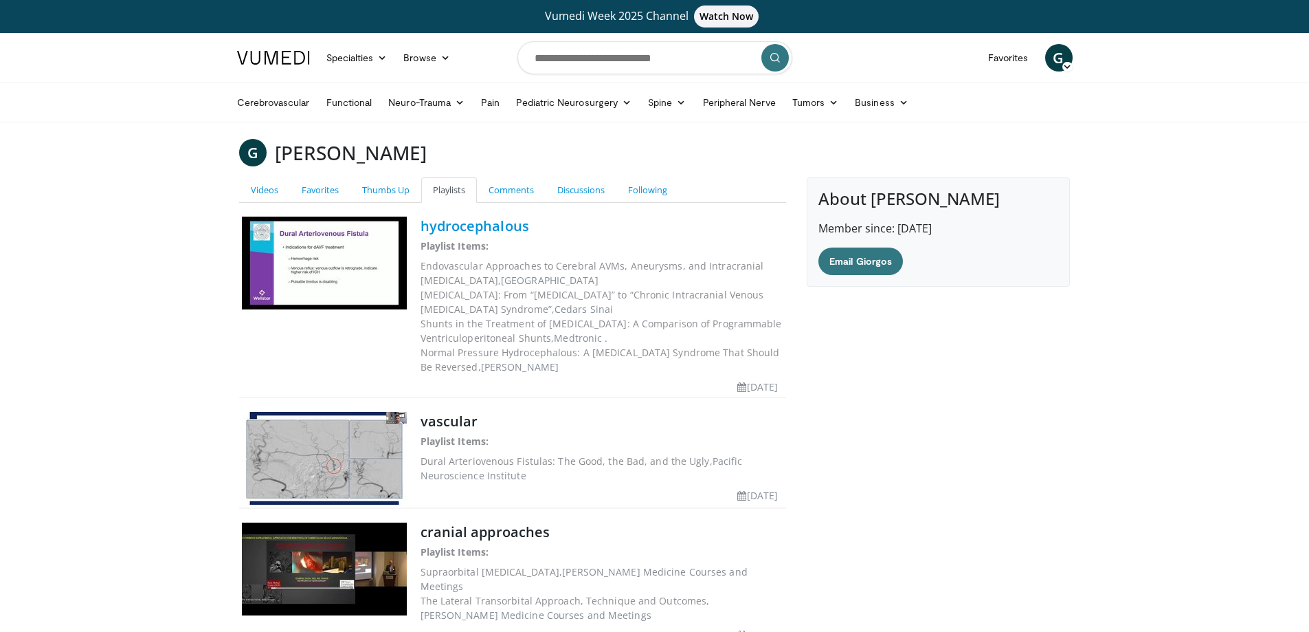
click at [439, 225] on link "hydrocephalous" at bounding box center [475, 226] width 109 height 19
click at [463, 228] on link "hydrocephalous" at bounding box center [475, 226] width 109 height 19
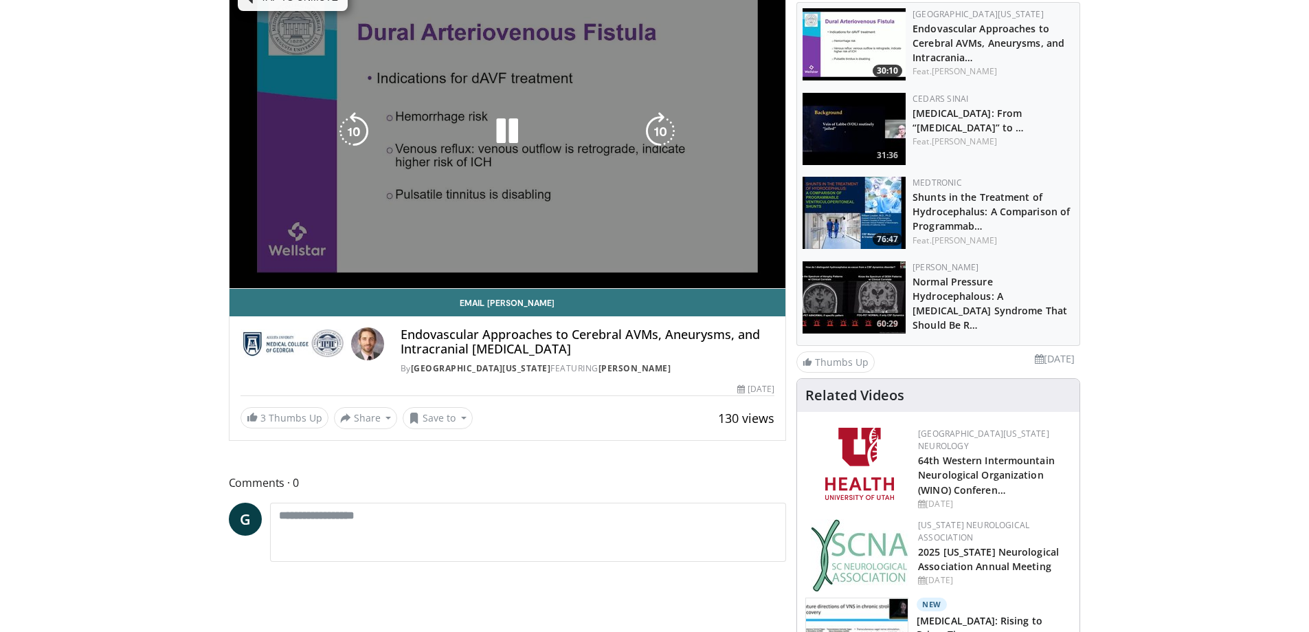
scroll to position [165, 0]
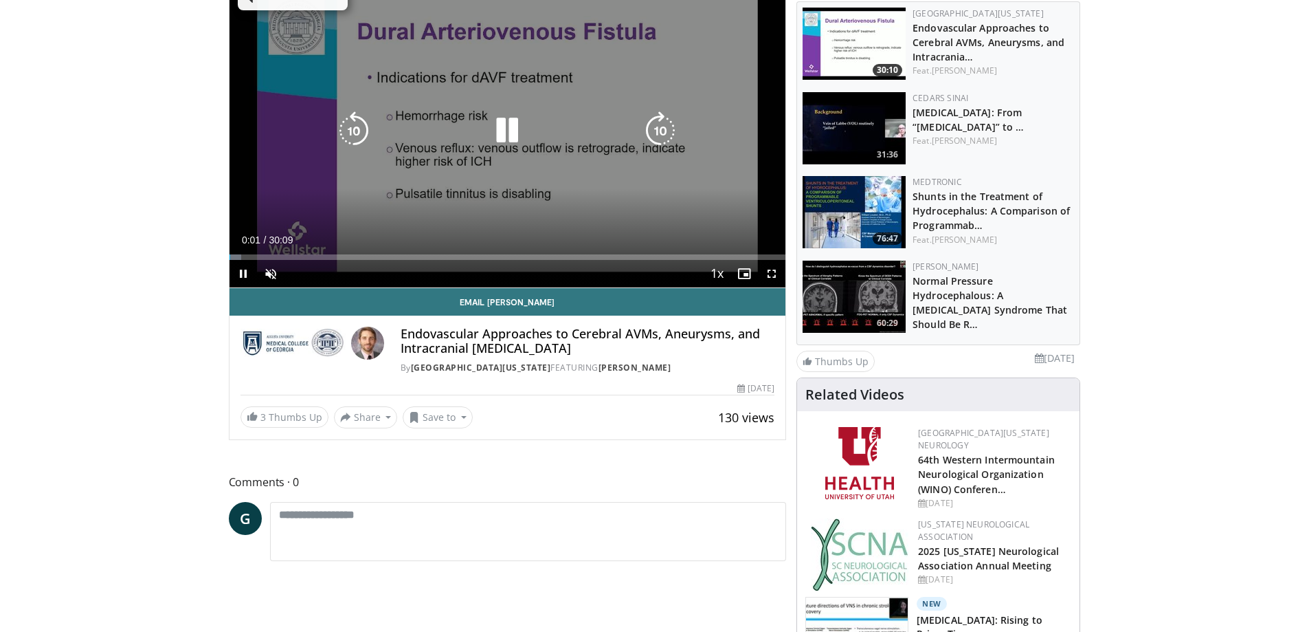
click at [517, 124] on icon "Video Player" at bounding box center [507, 130] width 38 height 38
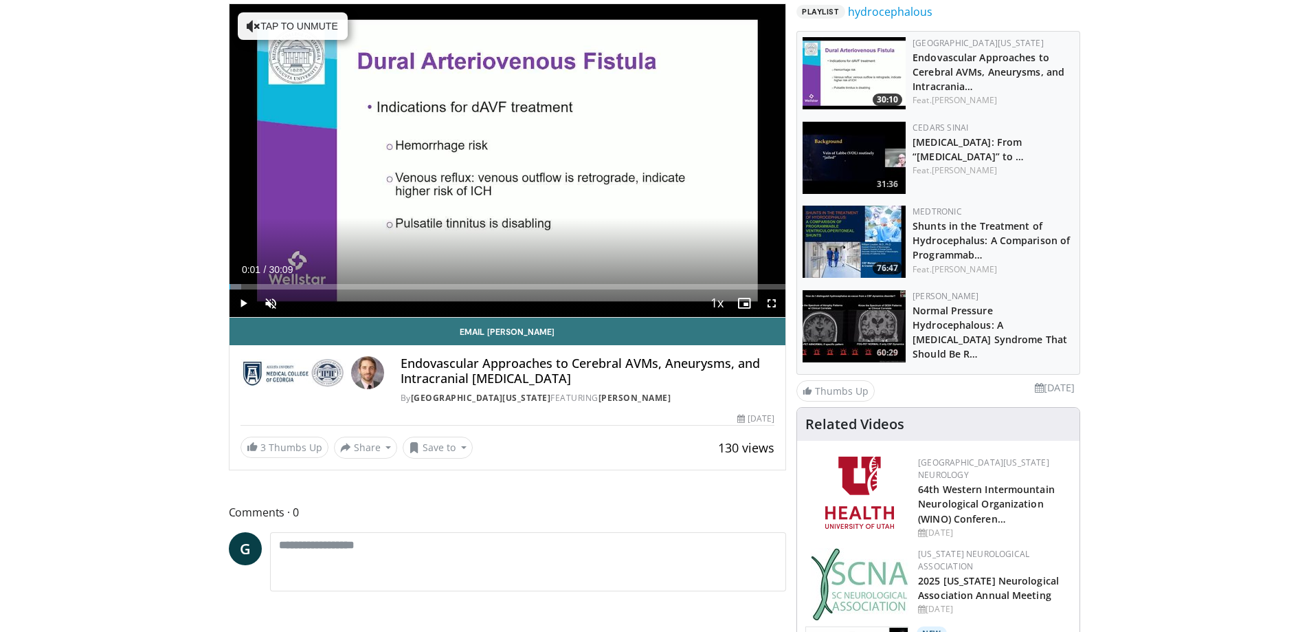
scroll to position [0, 0]
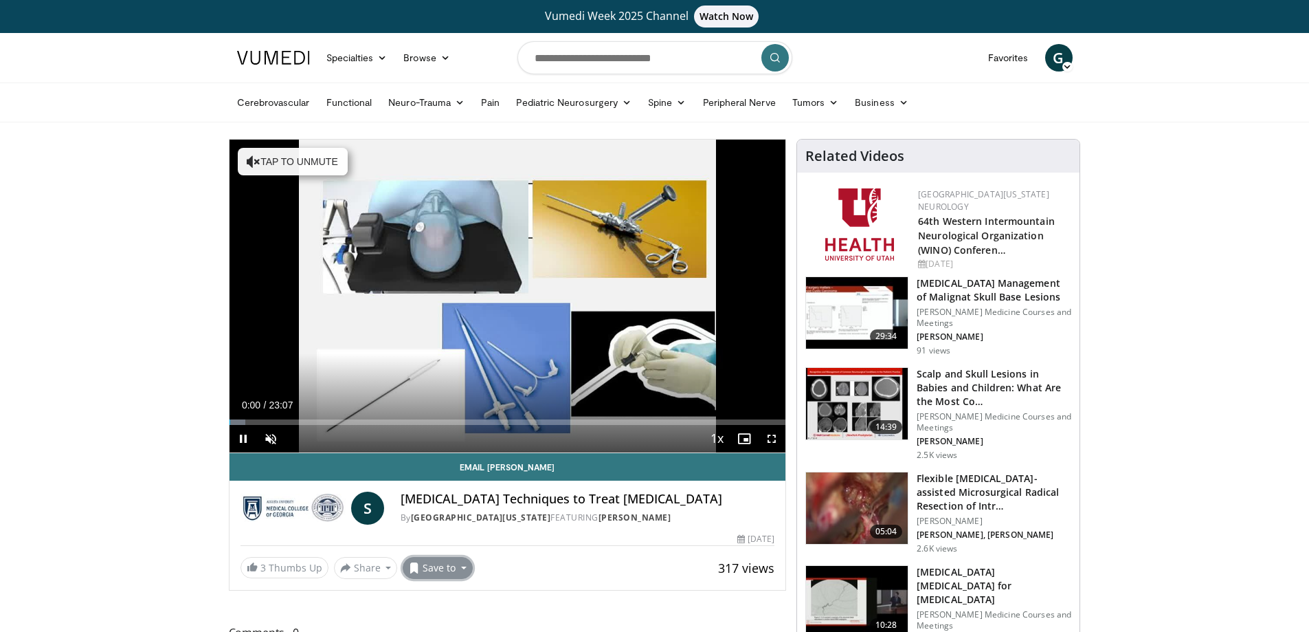
click at [445, 569] on button "Save to" at bounding box center [438, 568] width 70 height 22
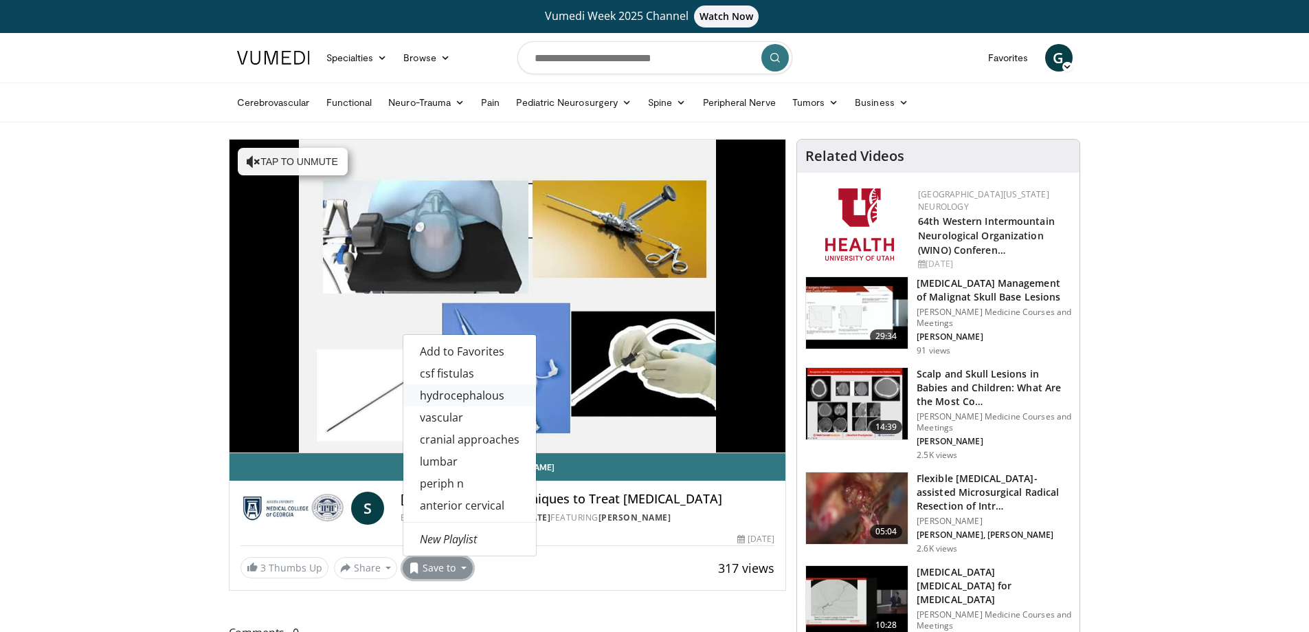
click at [457, 403] on link "hydrocephalous" at bounding box center [469, 395] width 133 height 22
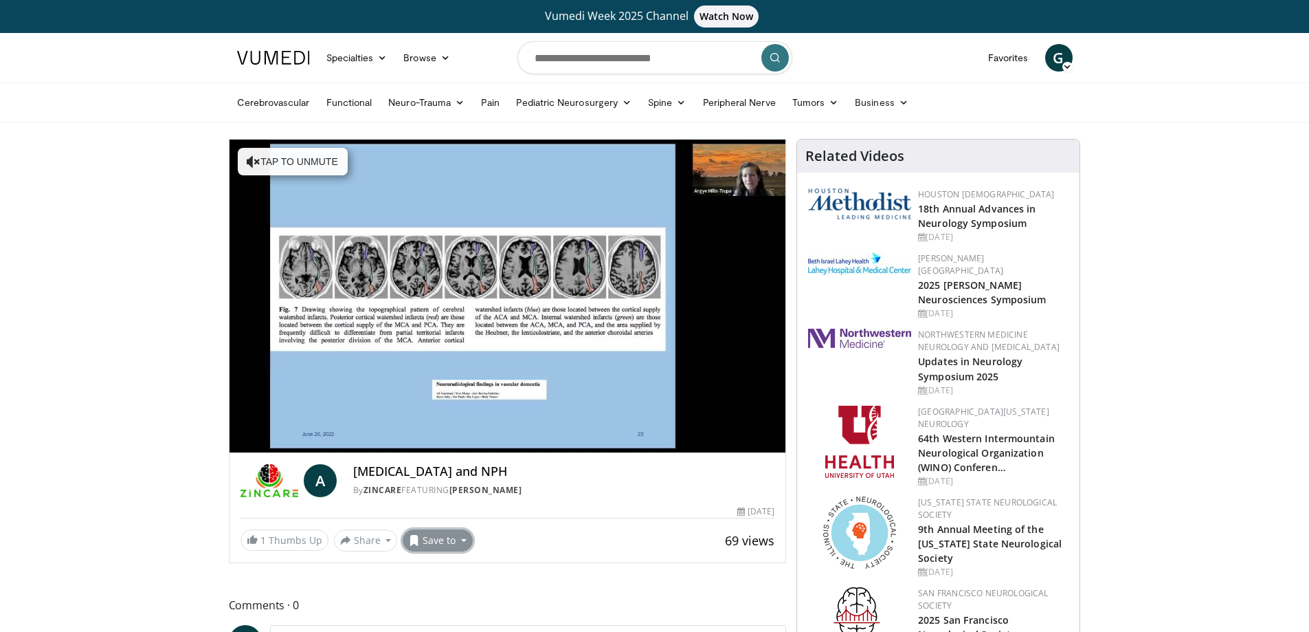
click at [452, 540] on button "Save to" at bounding box center [438, 540] width 70 height 22
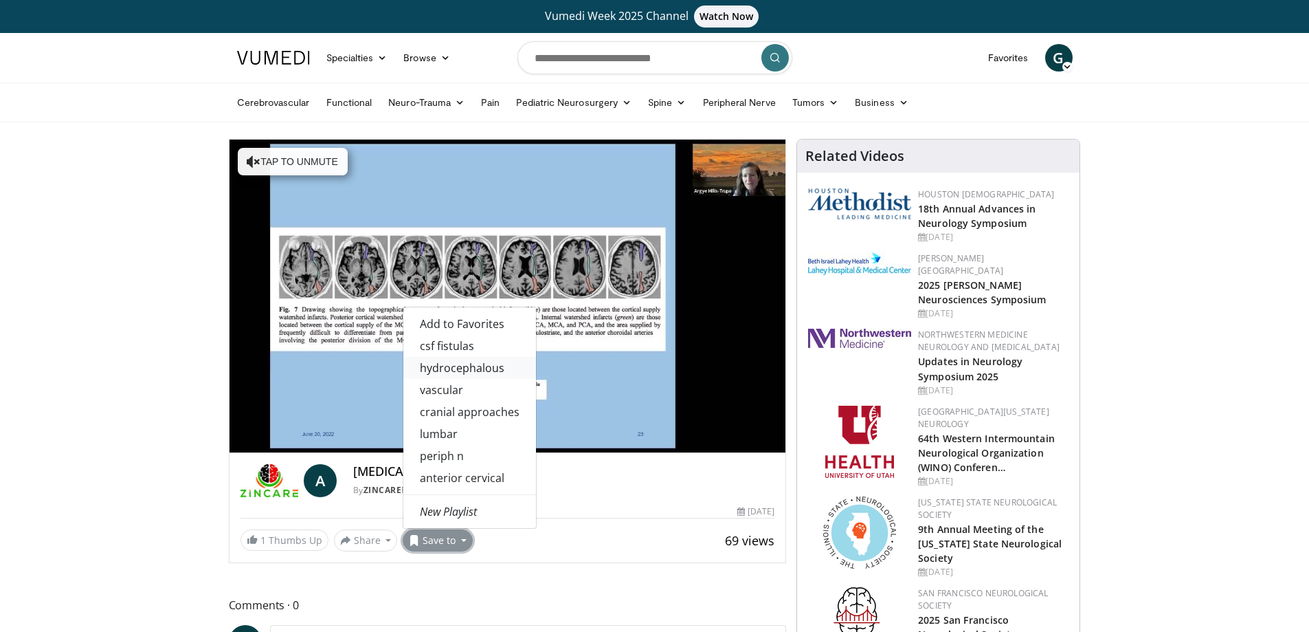
click at [468, 361] on link "hydrocephalous" at bounding box center [469, 368] width 133 height 22
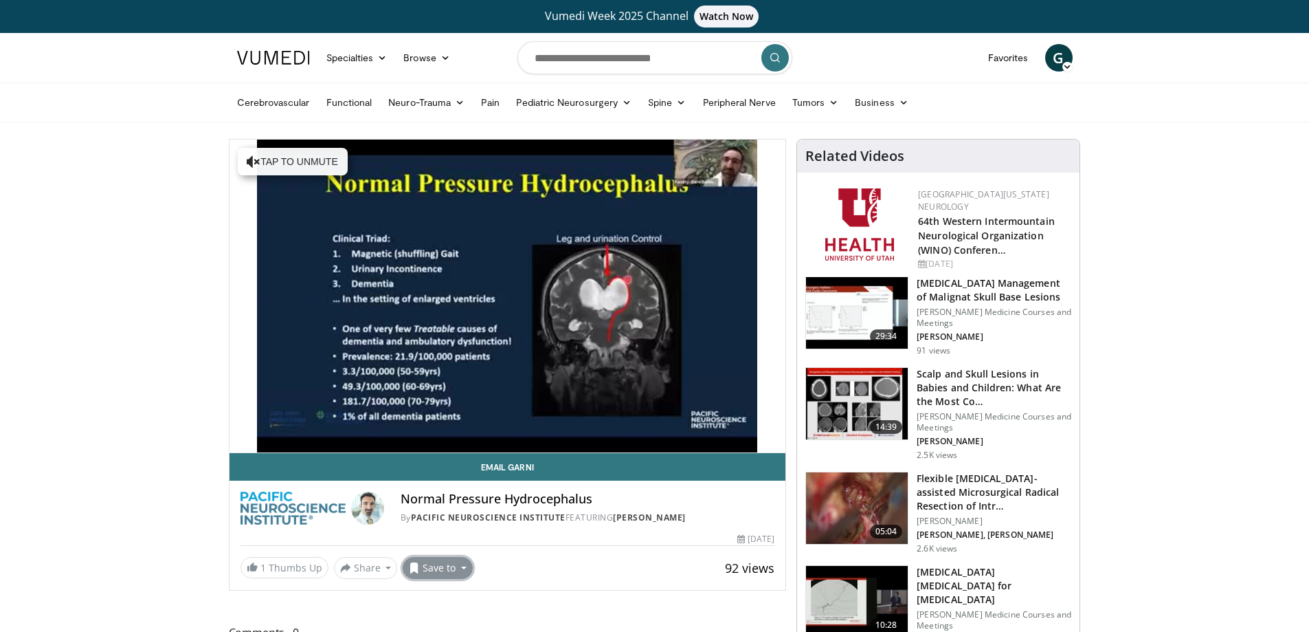
click at [438, 569] on button "Save to" at bounding box center [438, 568] width 70 height 22
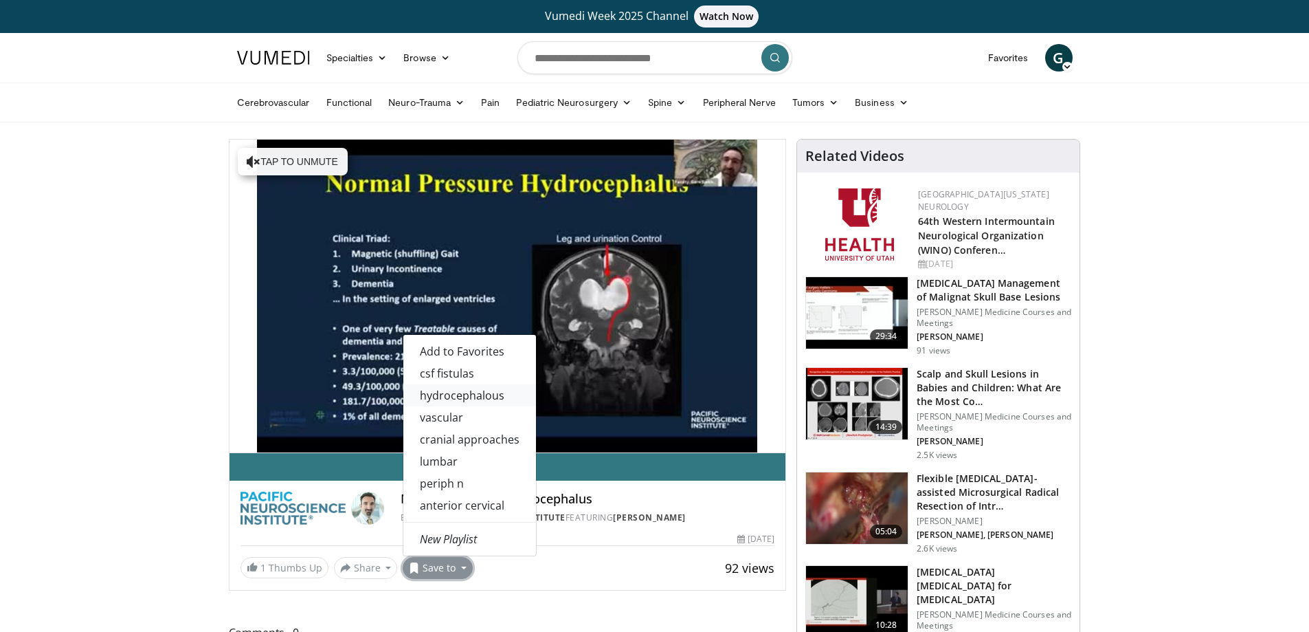
click at [446, 391] on link "hydrocephalous" at bounding box center [469, 395] width 133 height 22
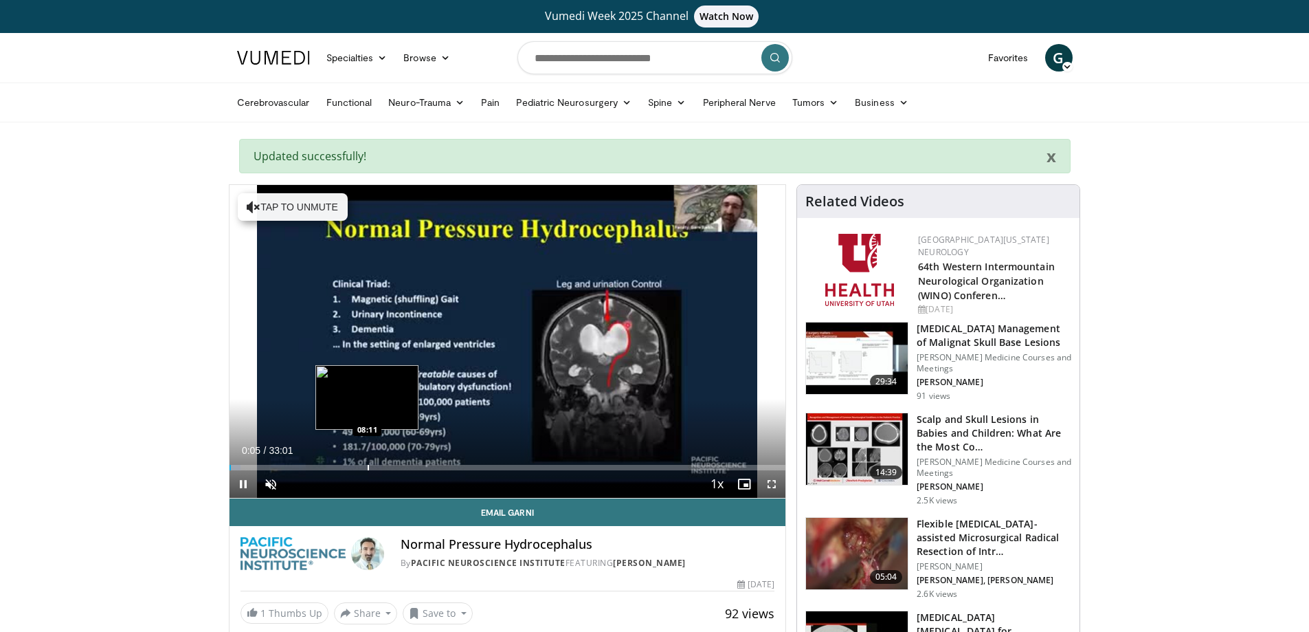
click at [368, 461] on div "Loaded : 2.01% 00:05 08:11" at bounding box center [508, 463] width 557 height 13
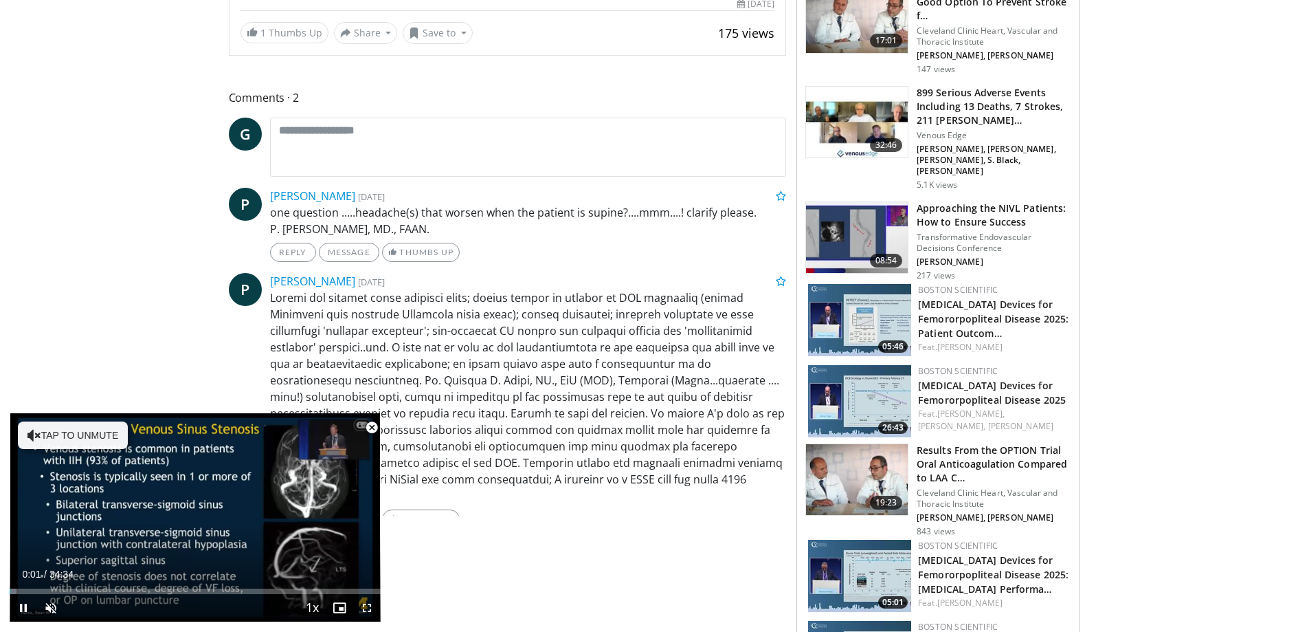
scroll to position [577, 0]
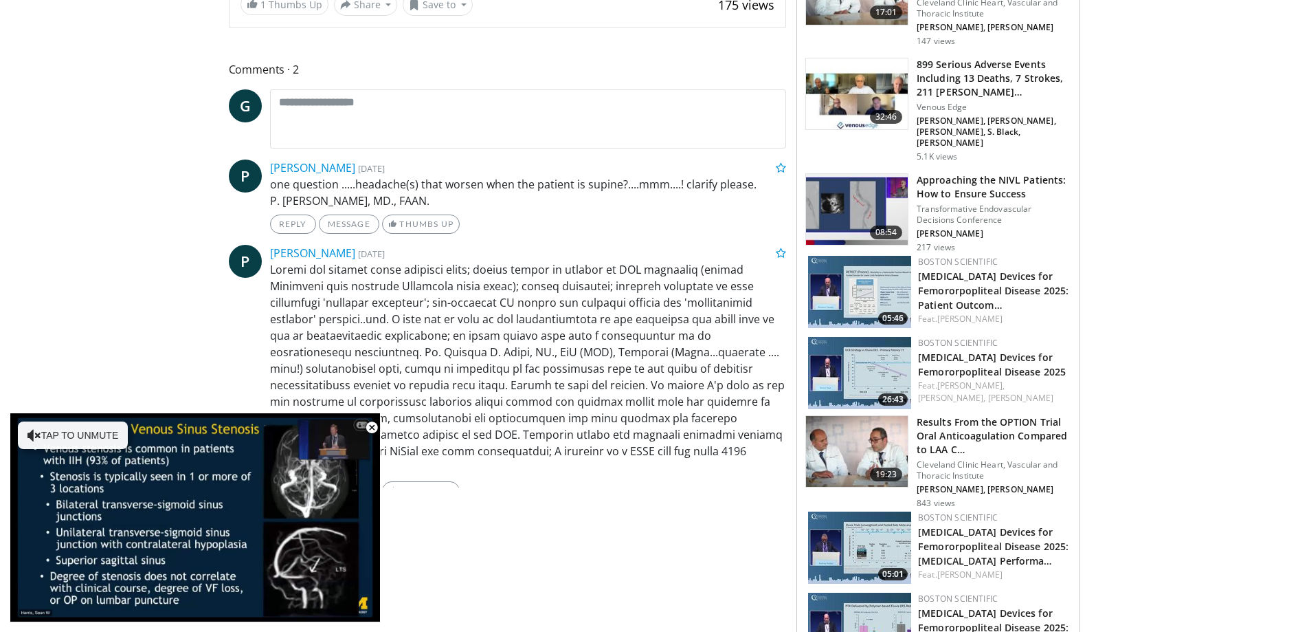
drag, startPoint x: 335, startPoint y: 190, endPoint x: 530, endPoint y: 207, distance: 196.0
click at [530, 207] on p "one question .....headache(s) that worsen when the patient is supine?....mmm...…" at bounding box center [528, 192] width 517 height 33
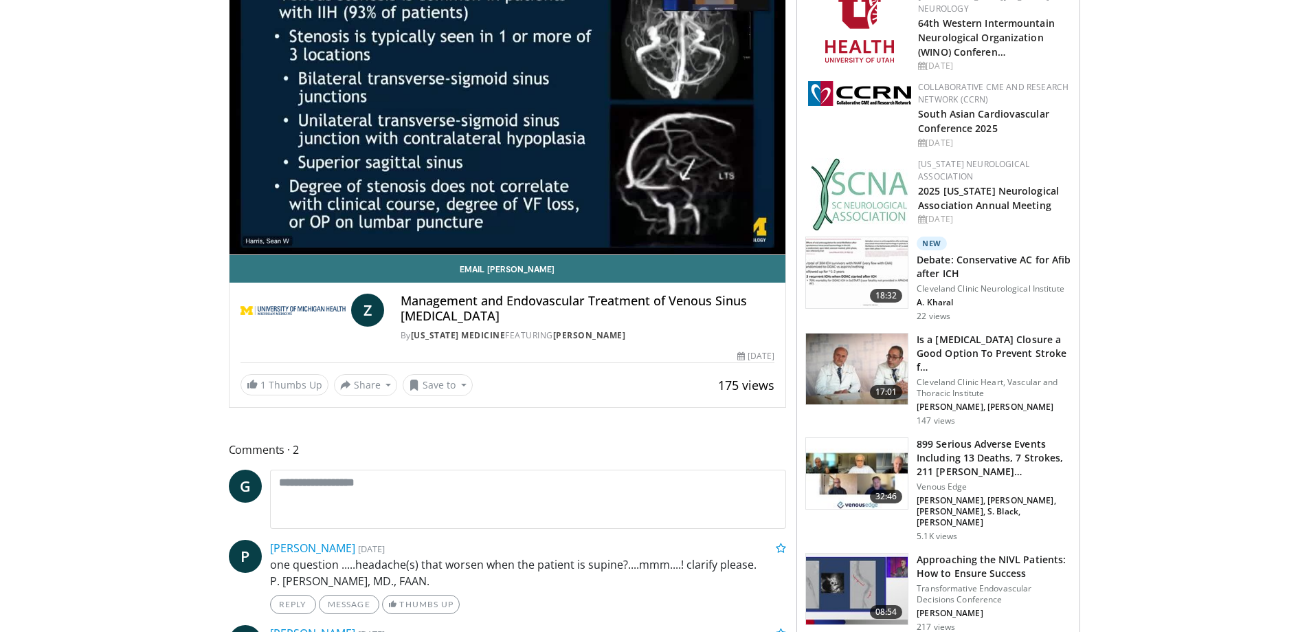
scroll to position [412, 0]
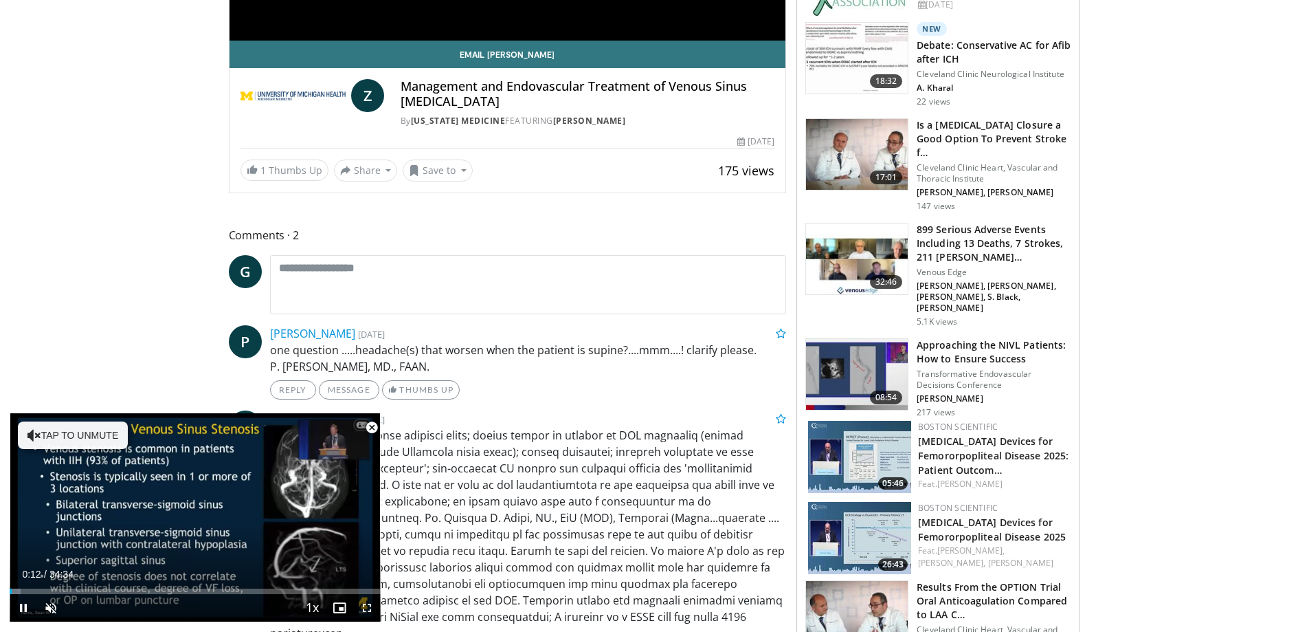
click at [371, 426] on span "Video Player" at bounding box center [371, 427] width 27 height 27
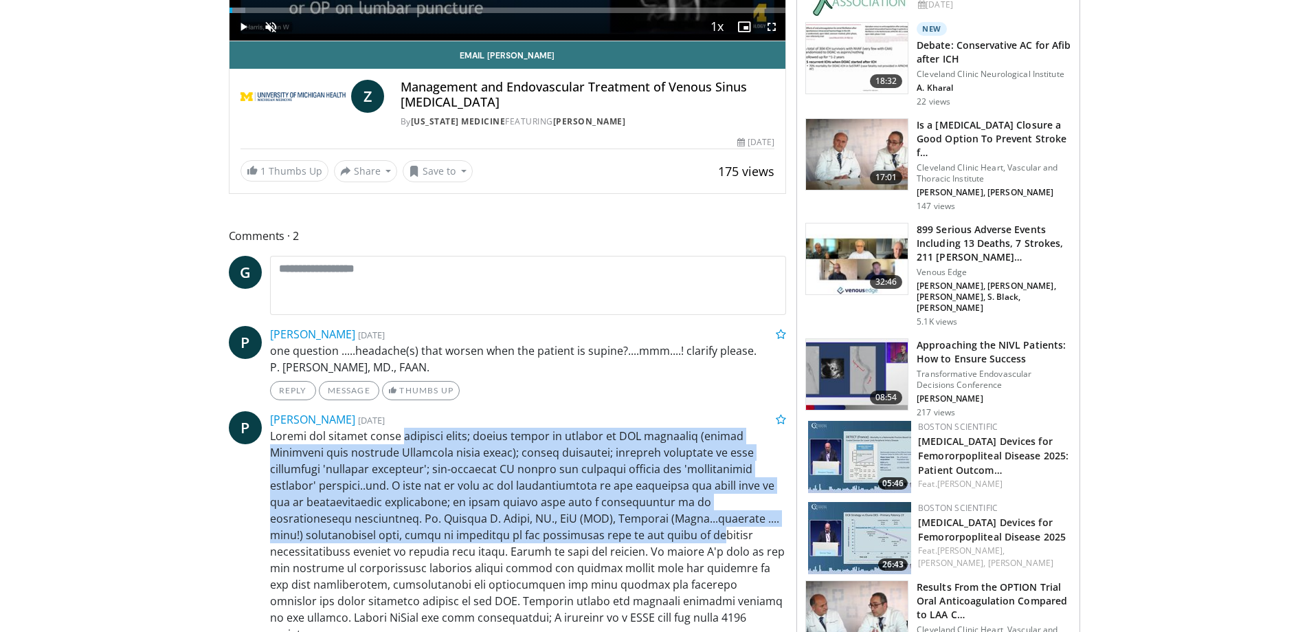
drag, startPoint x: 399, startPoint y: 432, endPoint x: 604, endPoint y: 528, distance: 225.4
click at [604, 528] on p at bounding box center [528, 535] width 517 height 214
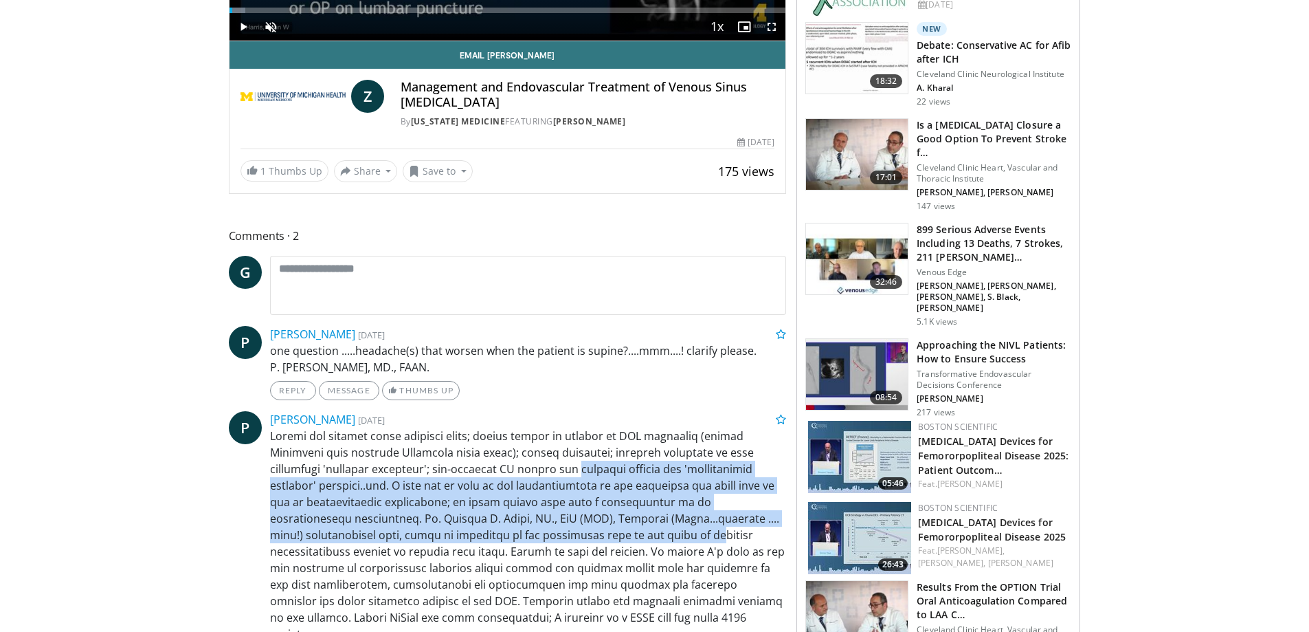
drag, startPoint x: 574, startPoint y: 523, endPoint x: 527, endPoint y: 468, distance: 72.6
click at [527, 468] on p at bounding box center [528, 535] width 517 height 214
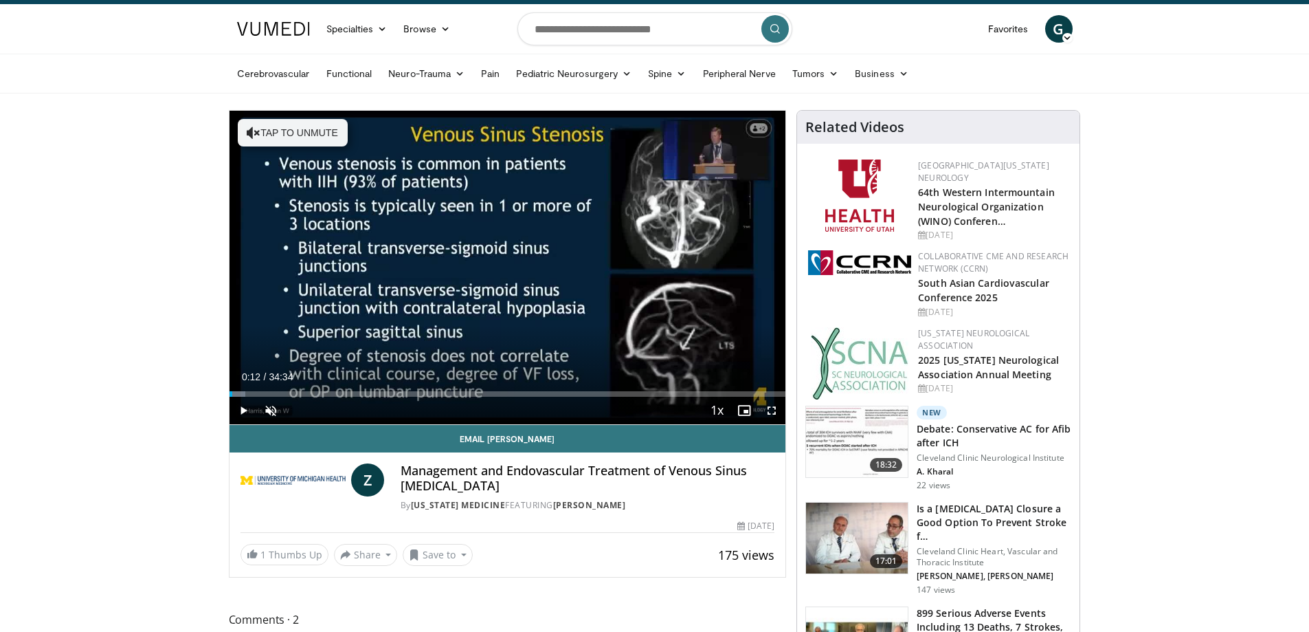
scroll to position [0, 0]
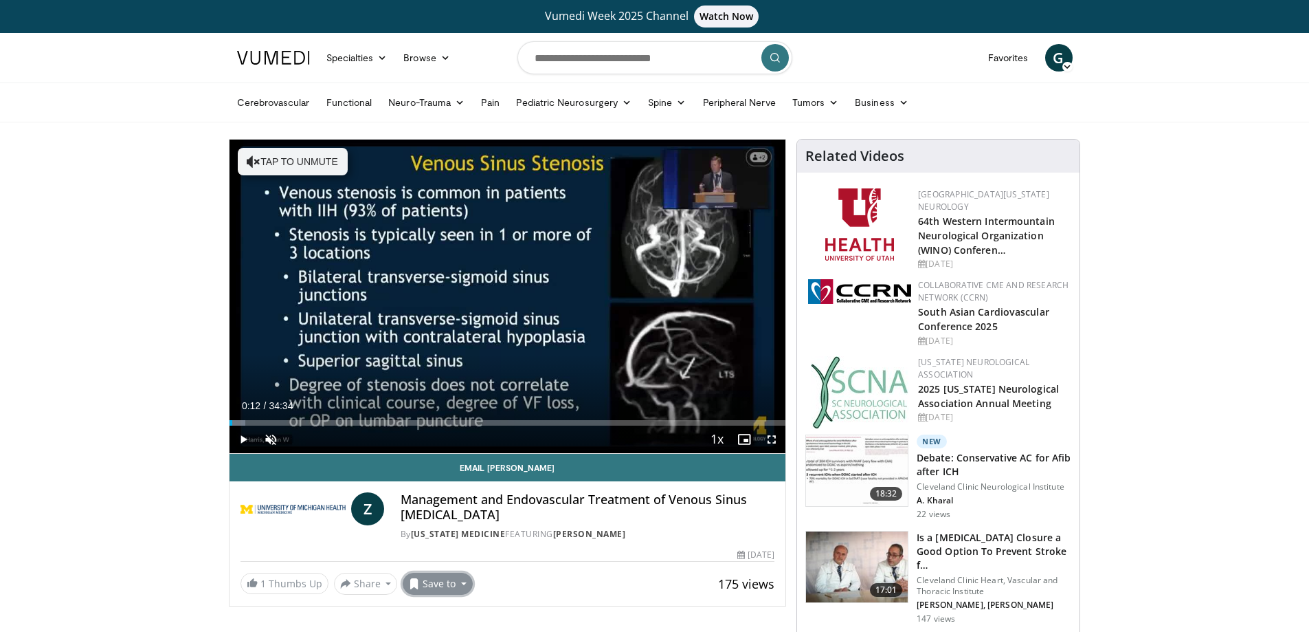
click at [439, 574] on button "Save to" at bounding box center [438, 584] width 70 height 22
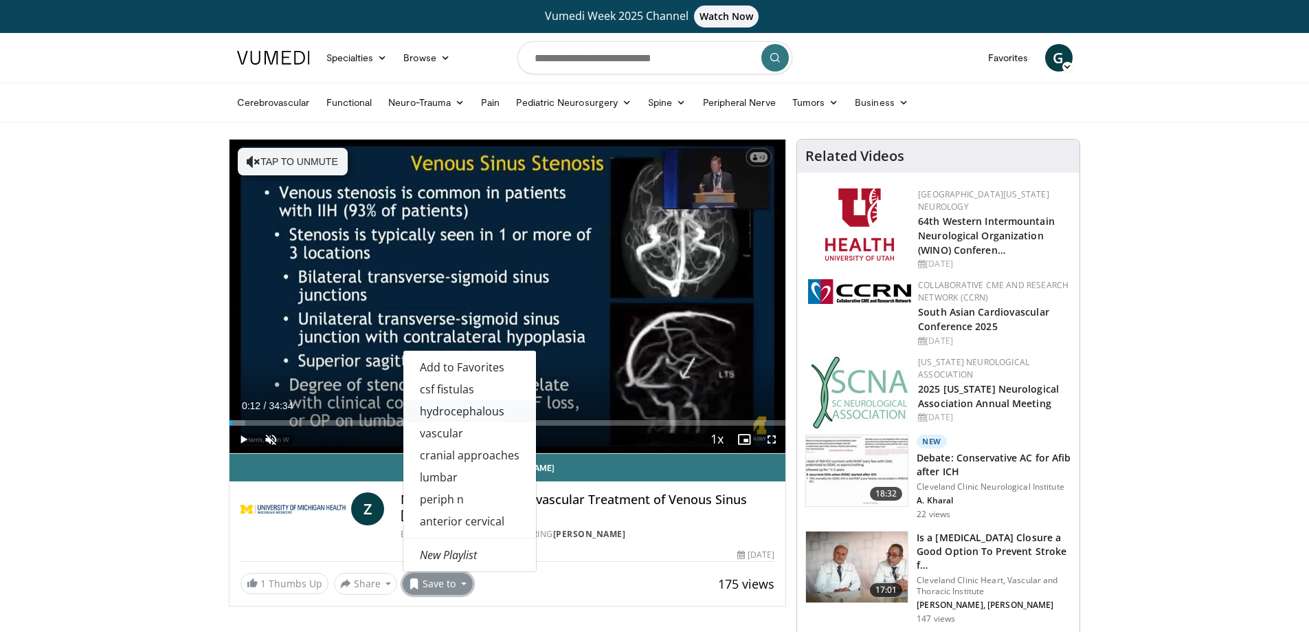
click at [456, 410] on link "hydrocephalous" at bounding box center [469, 411] width 133 height 22
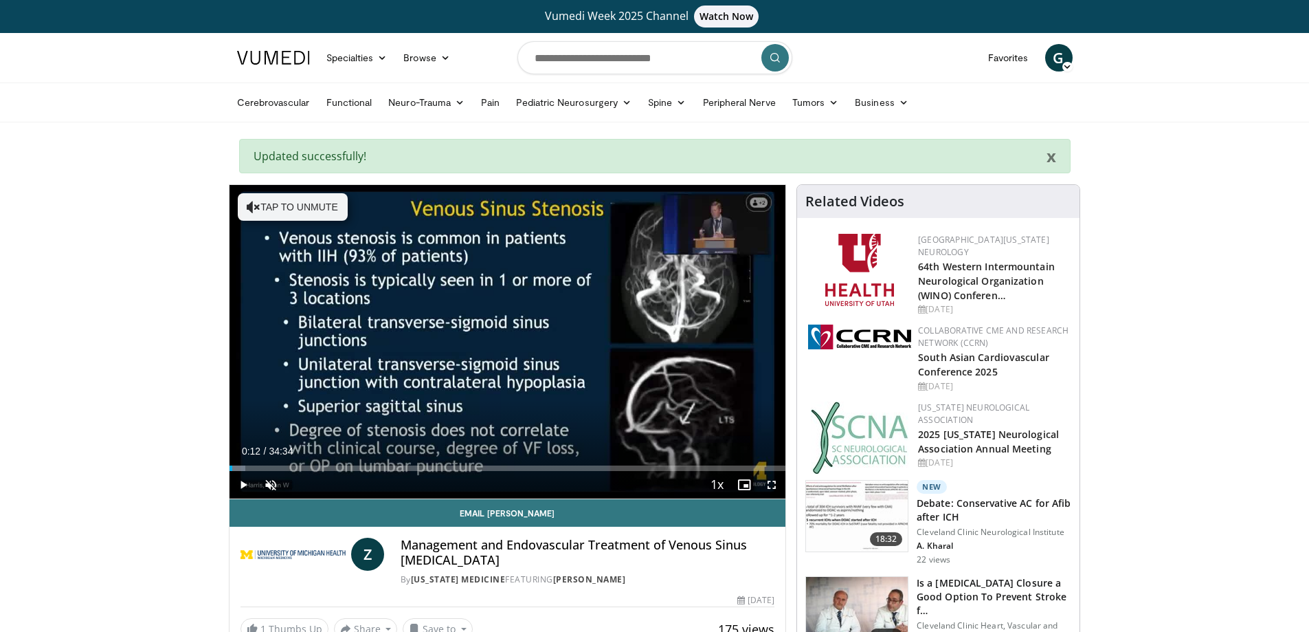
click at [1023, 56] on link "Favorites" at bounding box center [1008, 57] width 57 height 27
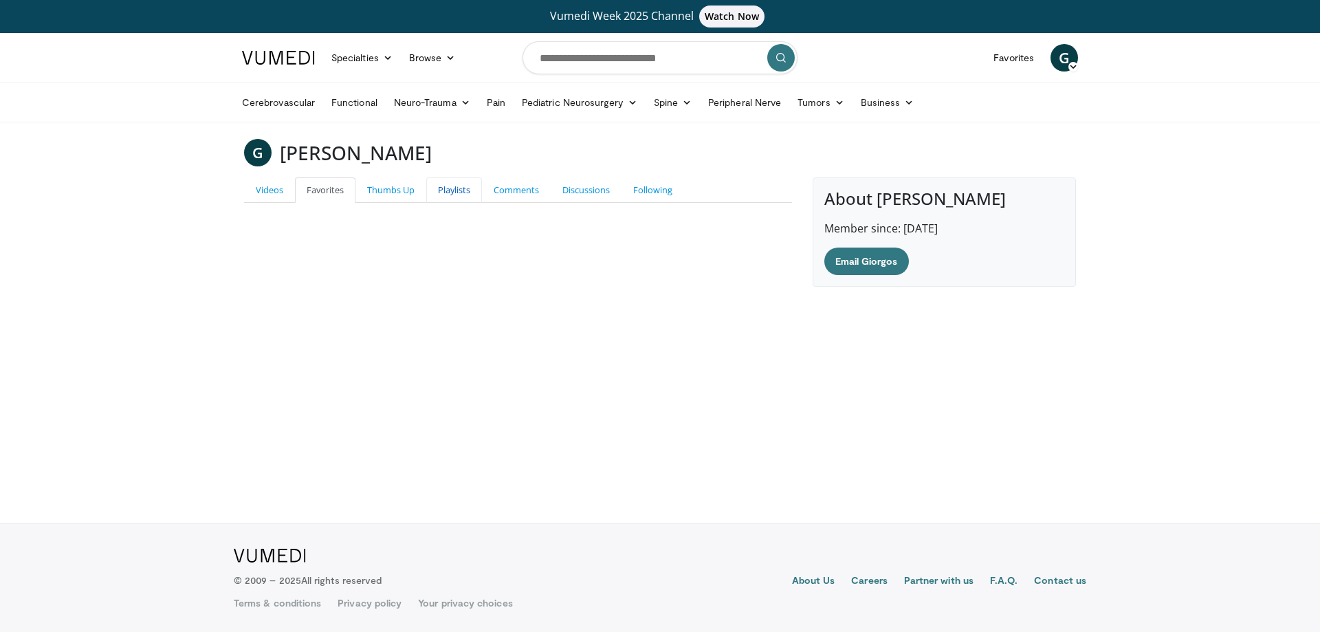
click at [455, 186] on link "Playlists" at bounding box center [454, 189] width 56 height 25
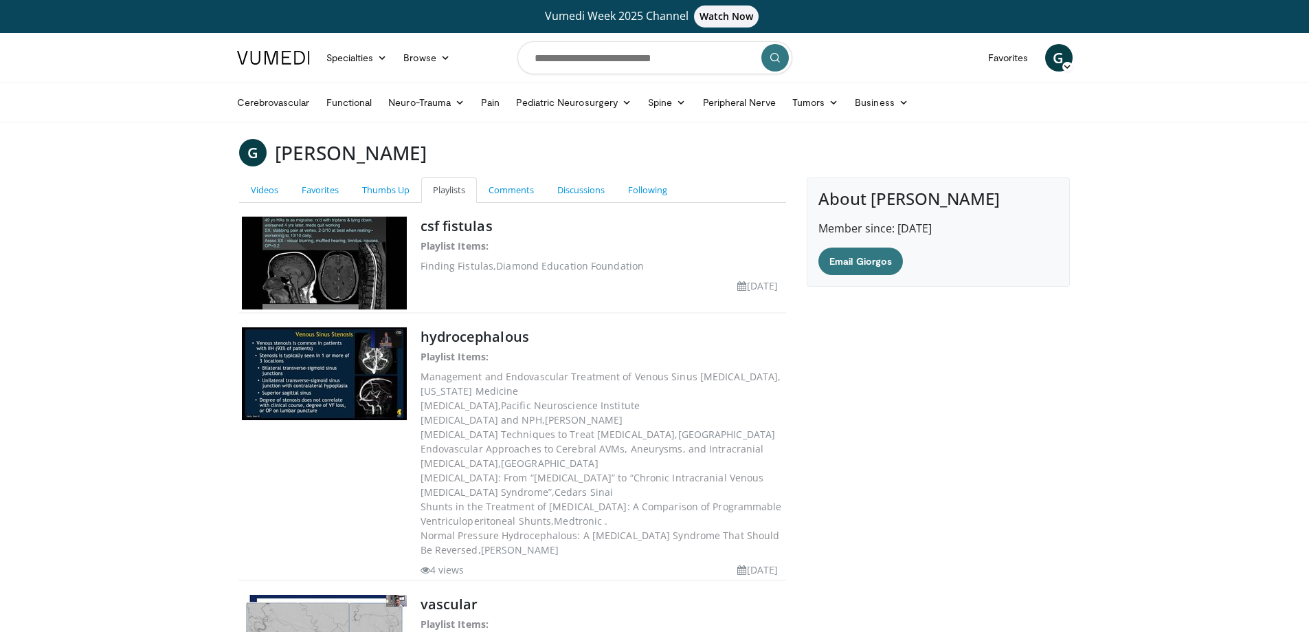
drag, startPoint x: 472, startPoint y: 227, endPoint x: 46, endPoint y: 329, distance: 437.6
click at [1068, 63] on icon at bounding box center [1068, 67] width 10 height 10
click at [995, 167] on link "Settings" at bounding box center [989, 168] width 164 height 22
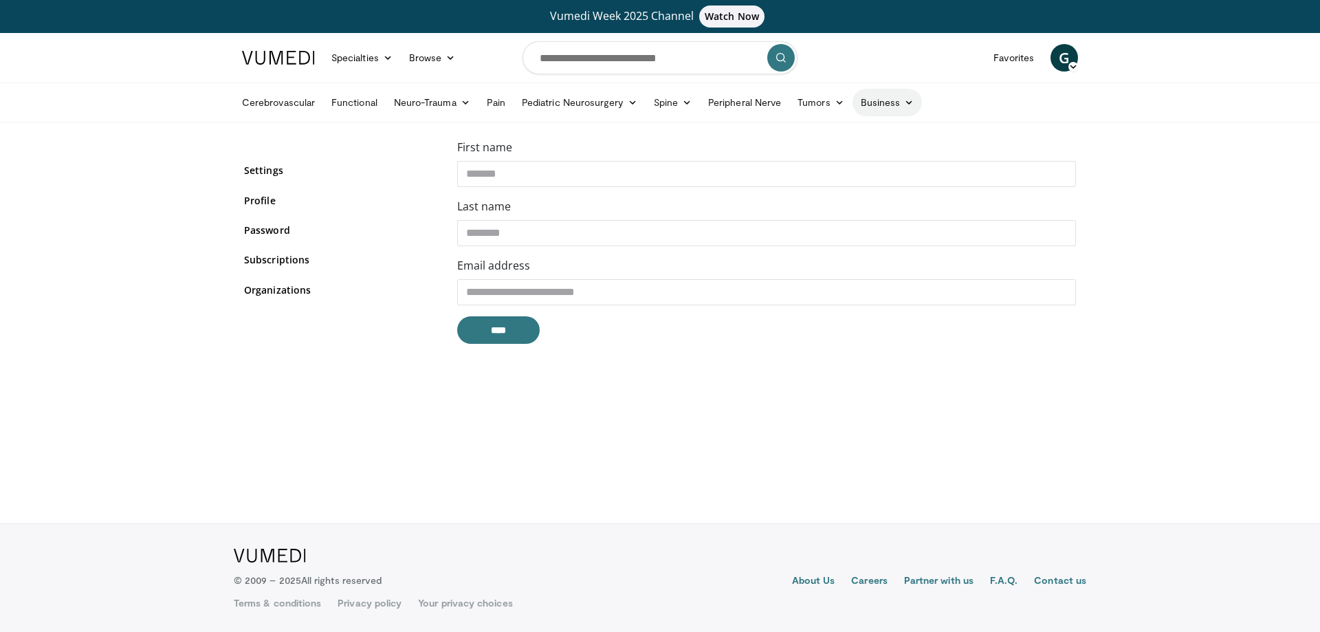
click at [904, 100] on icon at bounding box center [909, 103] width 10 height 10
click at [94, 285] on body "Vumedi Week 2025 Channel Watch Now Specialties Adult & Family Medicine Allergy,…" at bounding box center [660, 316] width 1320 height 632
click at [447, 57] on icon at bounding box center [450, 58] width 10 height 10
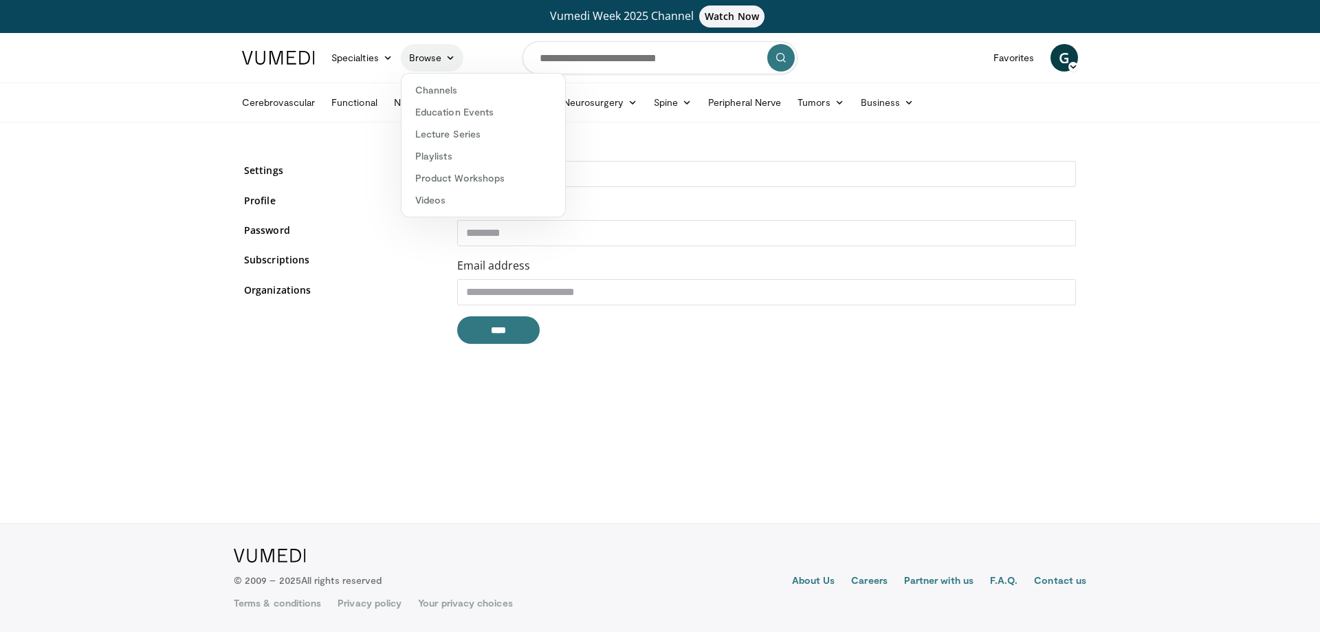
click at [447, 57] on icon at bounding box center [450, 58] width 10 height 10
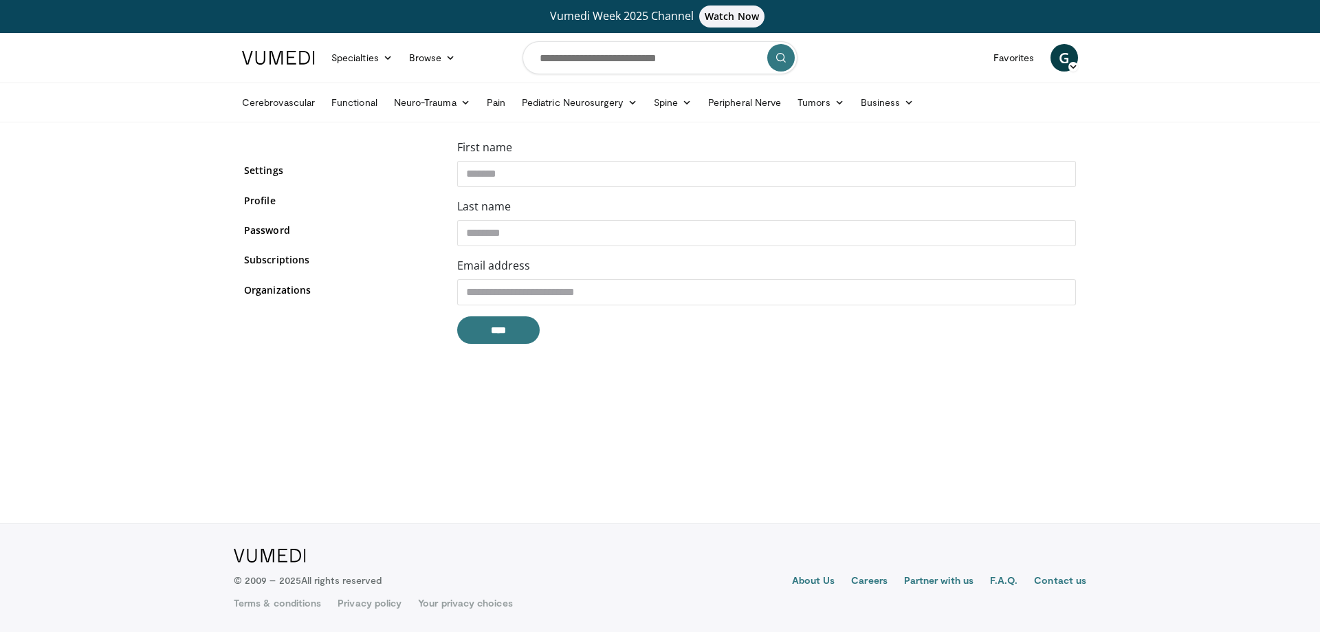
click at [1063, 59] on span "G" at bounding box center [1063, 57] width 27 height 27
click at [1156, 168] on body "Vumedi Week 2025 Channel Watch Now Specialties Adult & Family Medicine Allergy,…" at bounding box center [660, 316] width 1320 height 632
click at [288, 85] on ul "Cerebrovascular Functional Neuro-Trauma Brain Trauma Spinal Cord Trauma' Spine …" at bounding box center [660, 102] width 852 height 38
click at [286, 77] on nav "Specialties Adult & Family Medicine Allergy, Asthma, Immunology Anesthesiology …" at bounding box center [660, 57] width 852 height 49
click at [283, 65] on link at bounding box center [278, 57] width 89 height 38
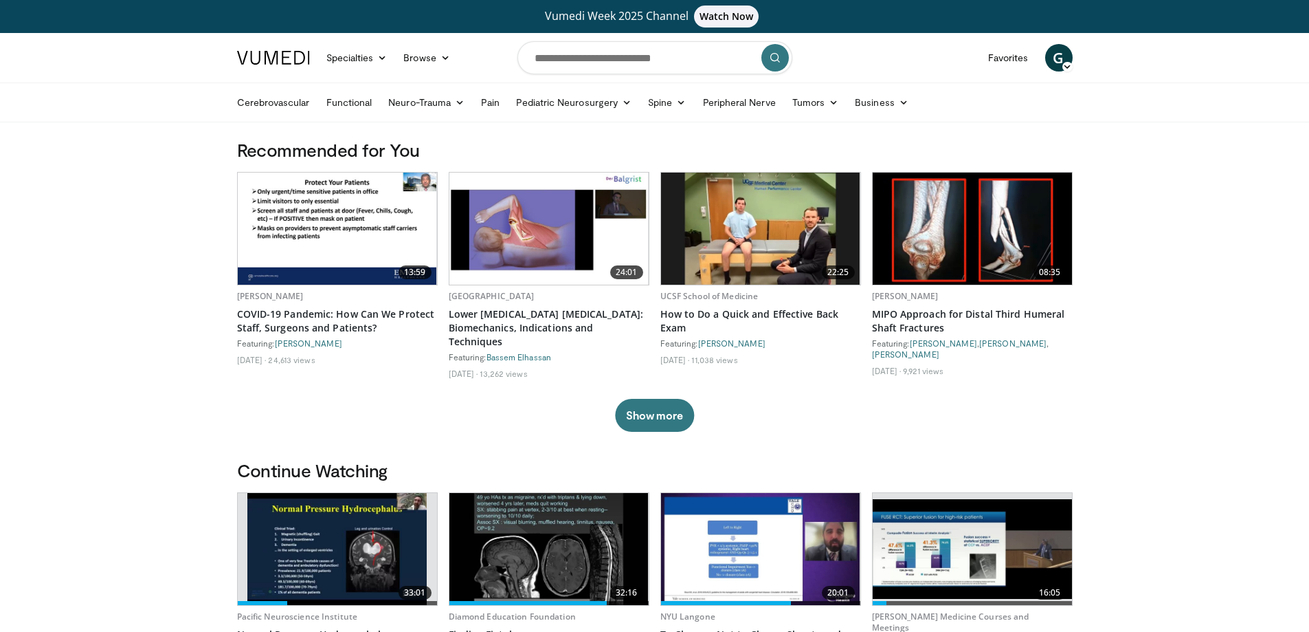
click at [1065, 66] on icon at bounding box center [1068, 67] width 10 height 10
click at [764, 142] on h3 "Recommended for You" at bounding box center [655, 150] width 836 height 22
click at [1005, 65] on link "Favorites" at bounding box center [1008, 57] width 57 height 27
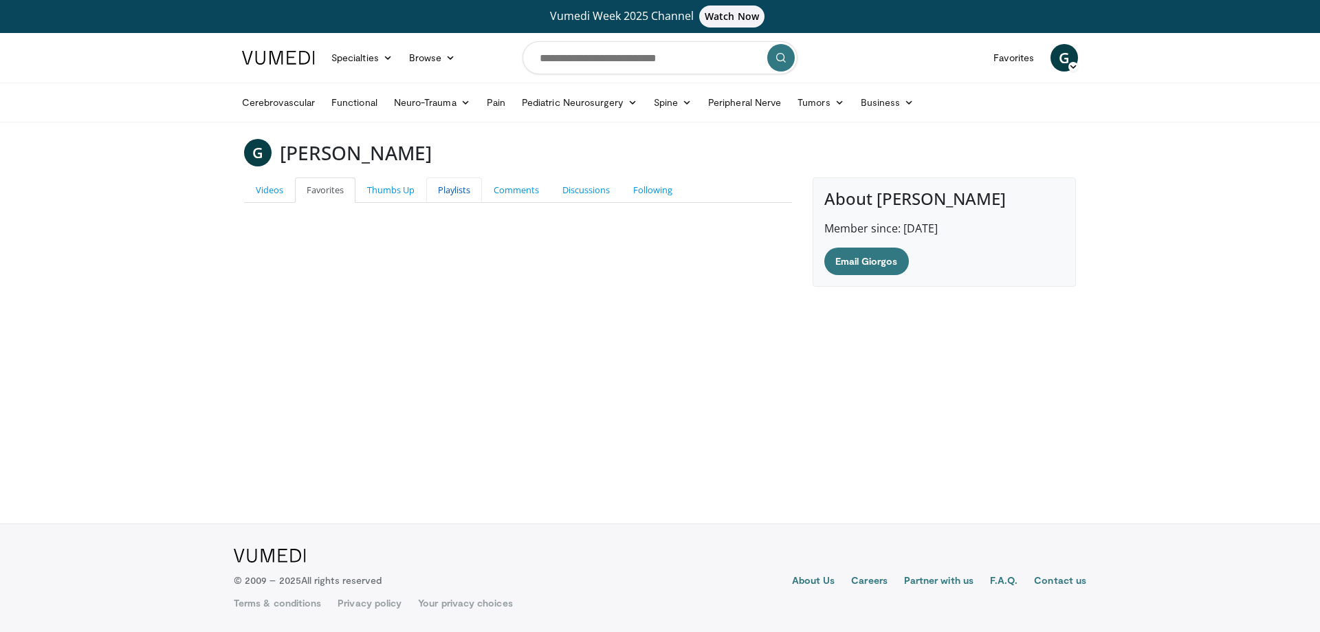
click at [458, 186] on link "Playlists" at bounding box center [454, 189] width 56 height 25
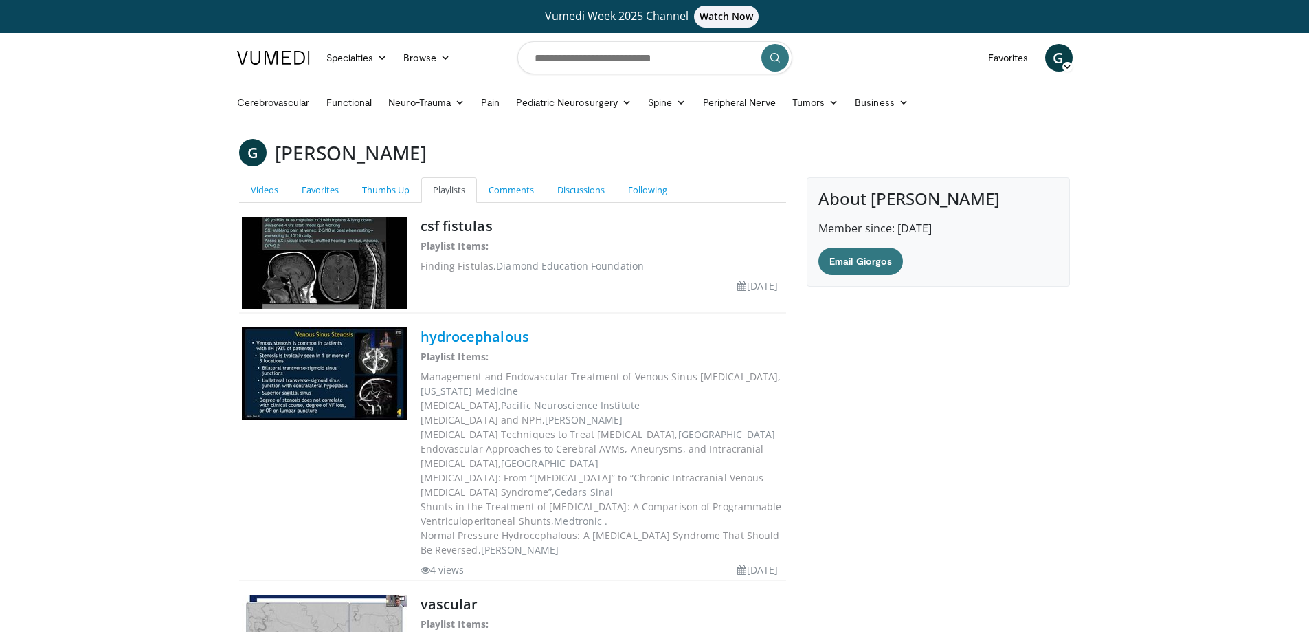
click at [460, 336] on link "hydrocephalous" at bounding box center [475, 336] width 109 height 19
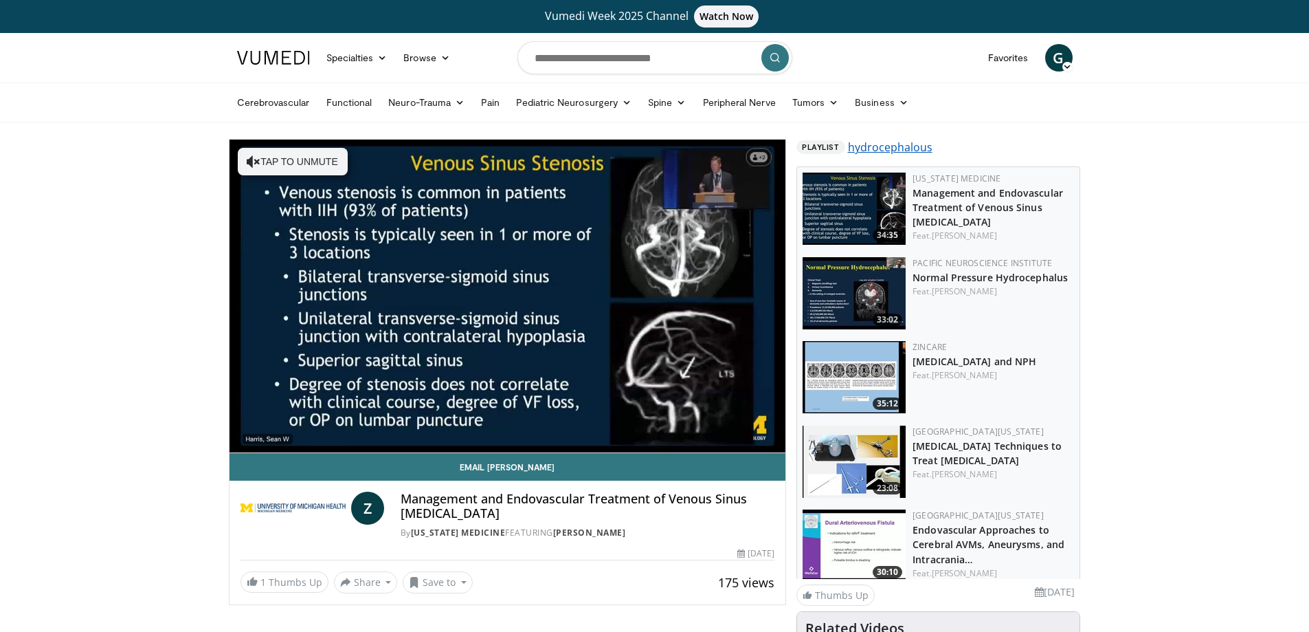
click at [877, 149] on link "hydrocephalous" at bounding box center [890, 147] width 85 height 16
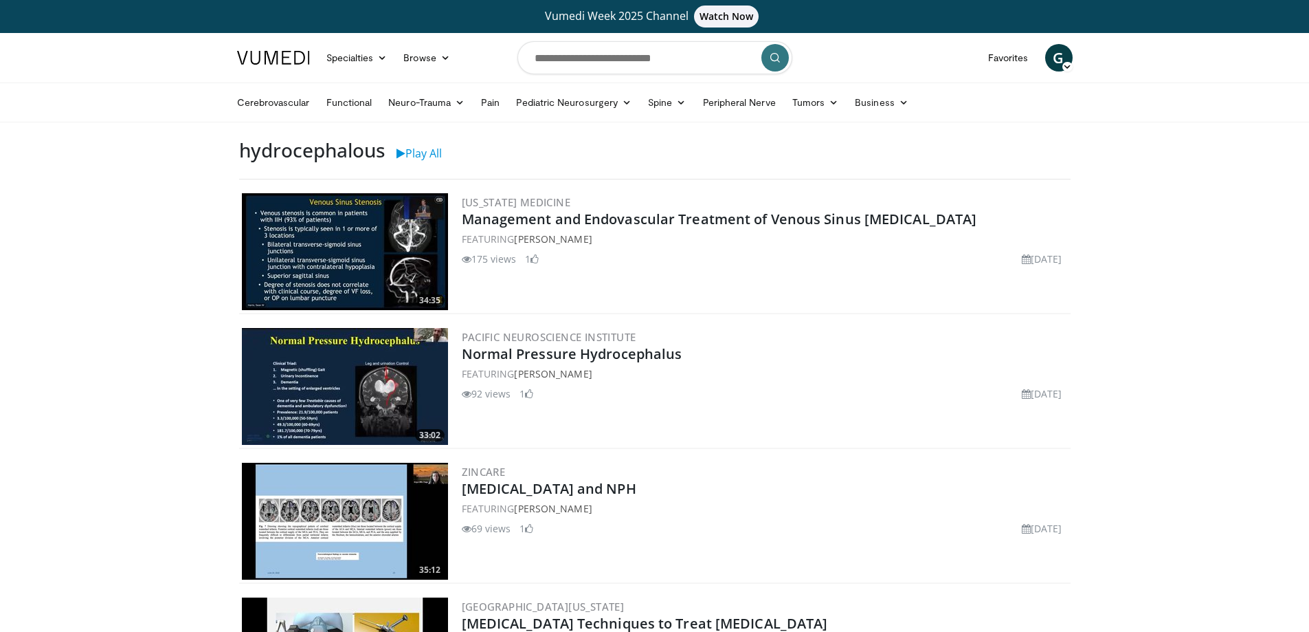
click at [348, 151] on h3 "hydrocephalous" at bounding box center [312, 150] width 146 height 23
click at [383, 151] on h3 "hydrocephalous" at bounding box center [312, 150] width 146 height 23
click at [405, 153] on span at bounding box center [401, 153] width 9 height 11
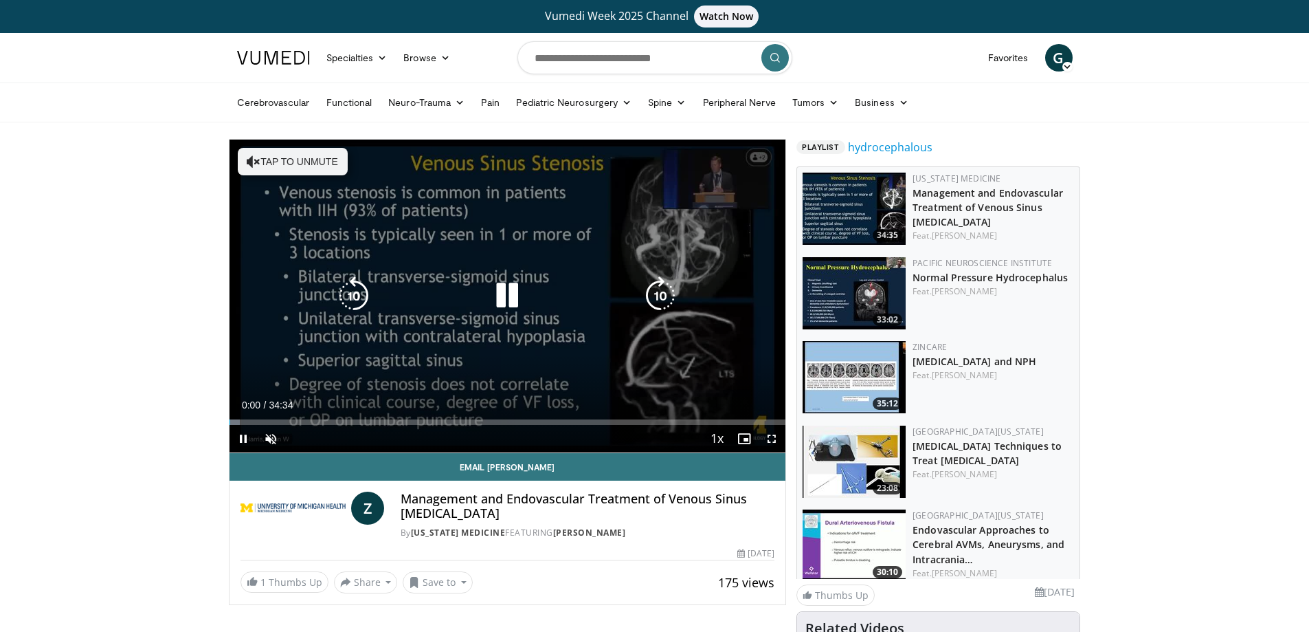
click at [506, 287] on icon "Video Player" at bounding box center [507, 295] width 38 height 38
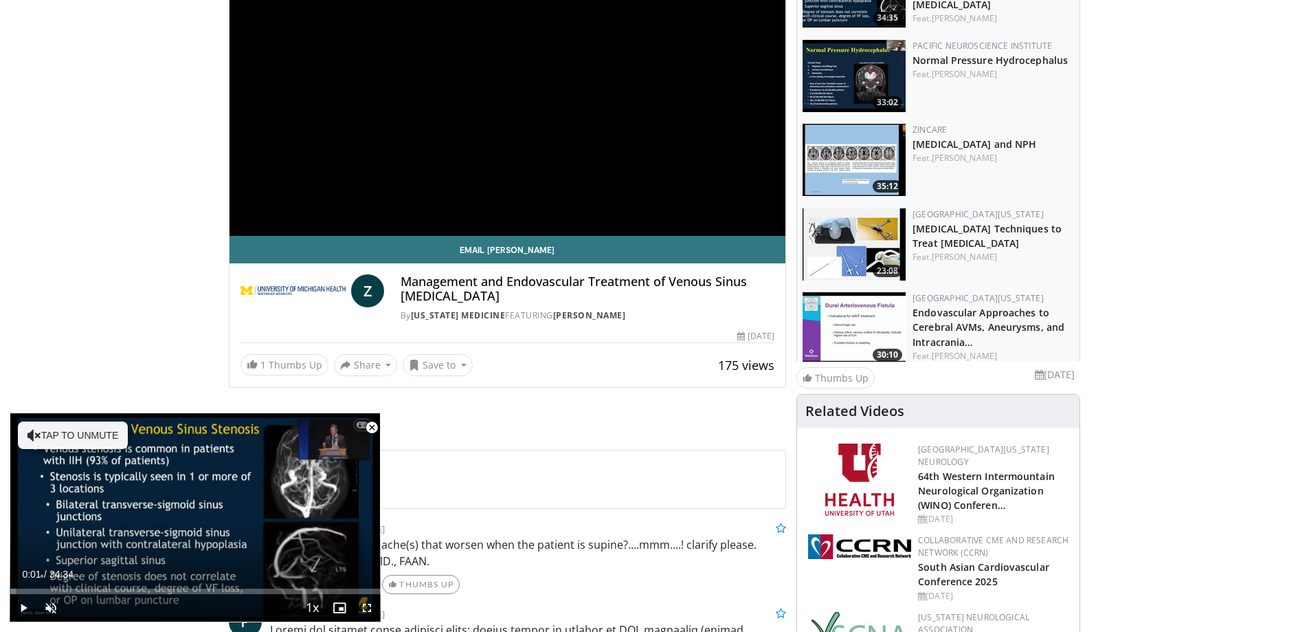
scroll to position [247, 0]
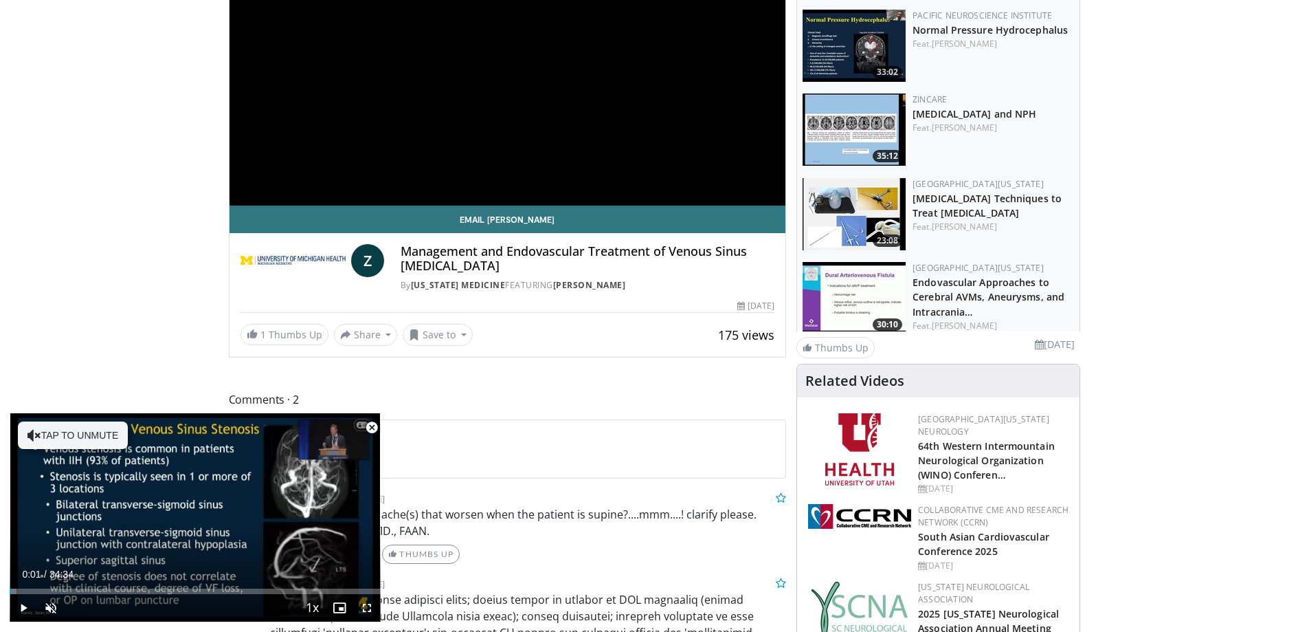
click at [371, 425] on span "Video Player" at bounding box center [371, 427] width 27 height 27
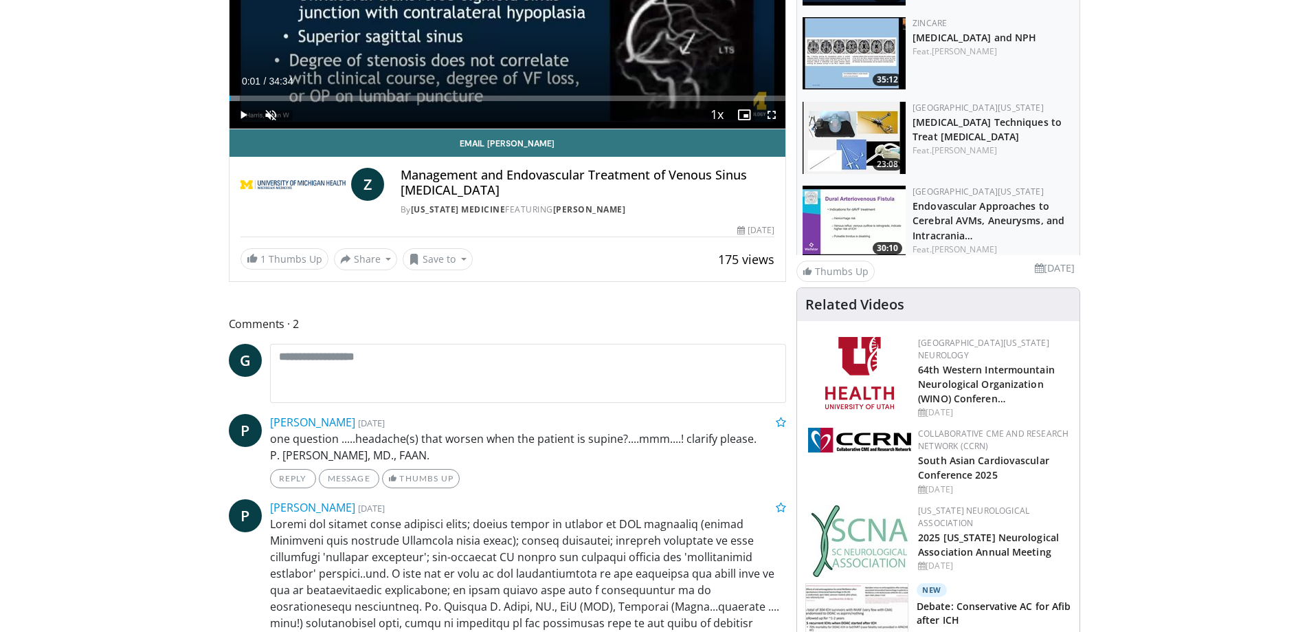
scroll to position [0, 0]
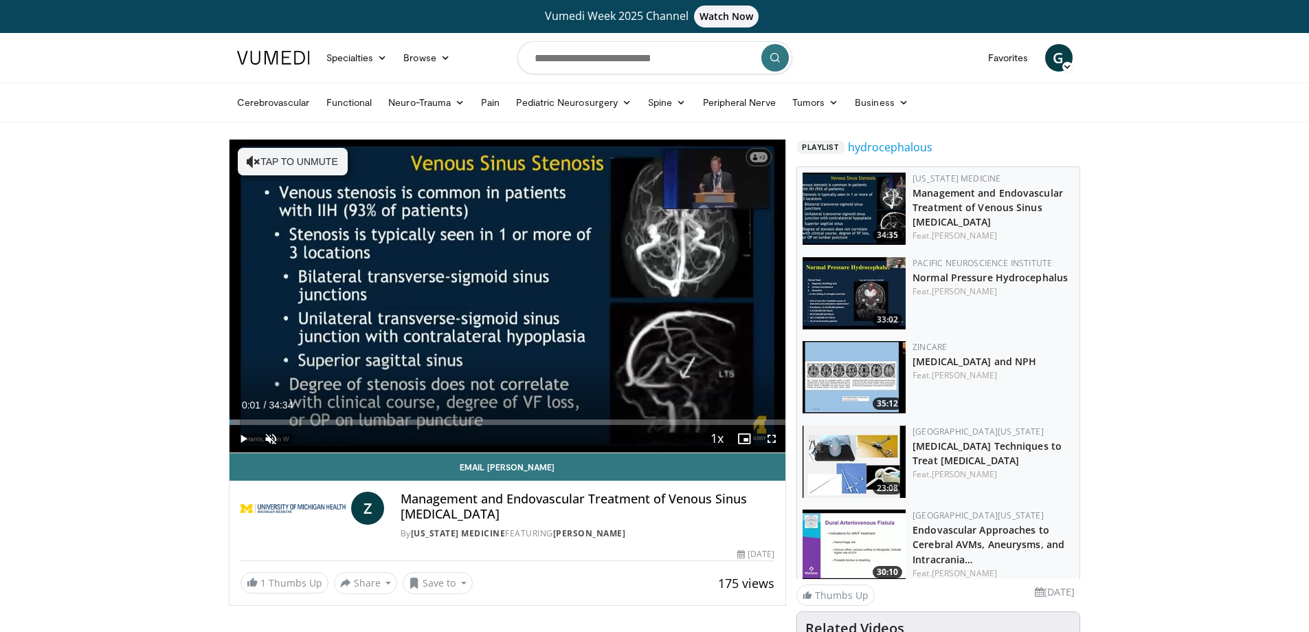
drag, startPoint x: 885, startPoint y: 151, endPoint x: 1016, endPoint y: 130, distance: 133.0
click at [828, 144] on span "Playlist" at bounding box center [821, 147] width 48 height 14
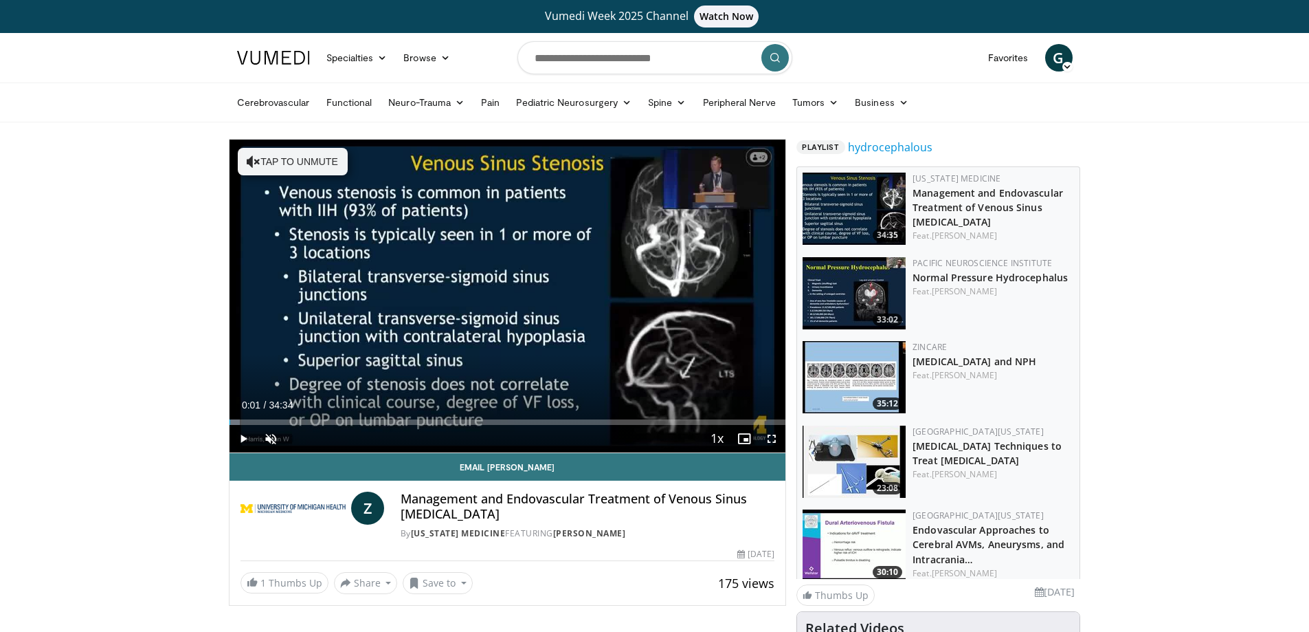
click at [826, 144] on span "Playlist" at bounding box center [821, 147] width 48 height 14
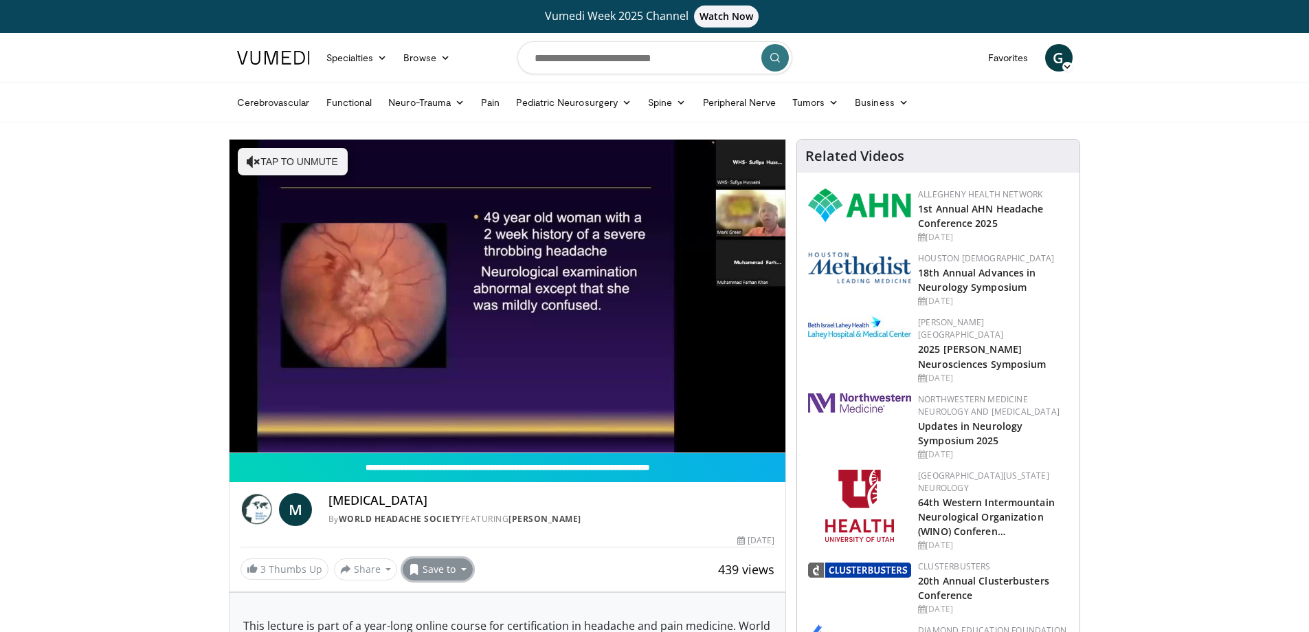
click at [449, 566] on button "Save to" at bounding box center [438, 569] width 70 height 22
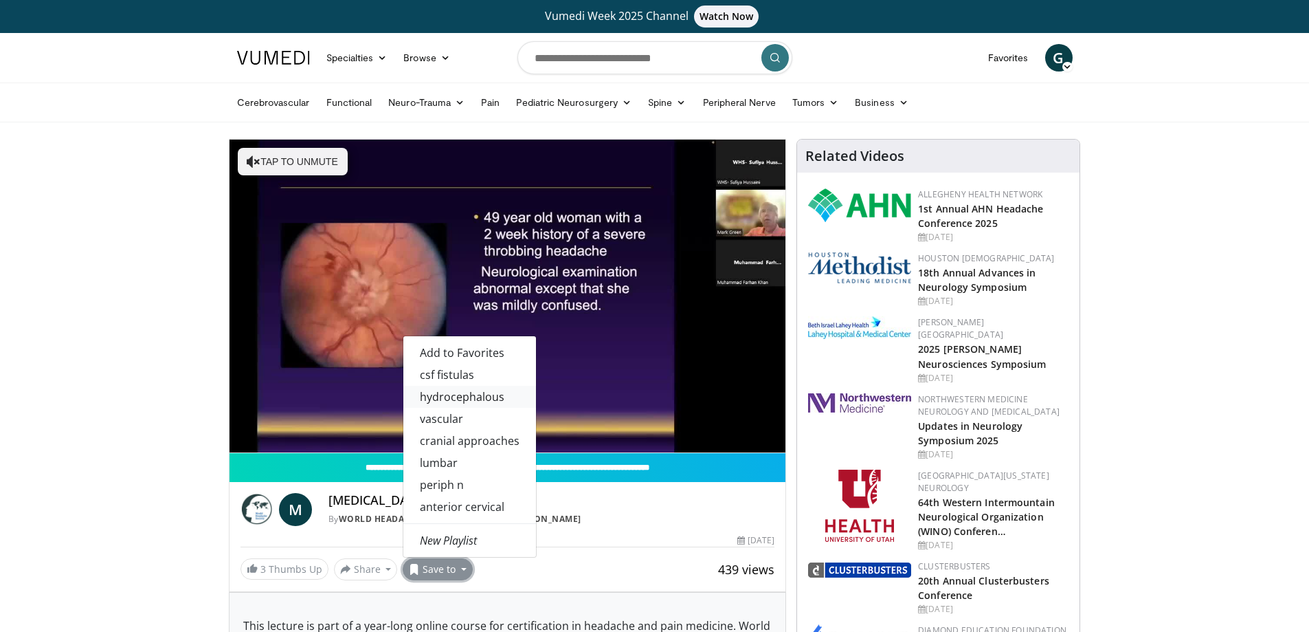
click at [452, 398] on link "hydrocephalous" at bounding box center [469, 397] width 133 height 22
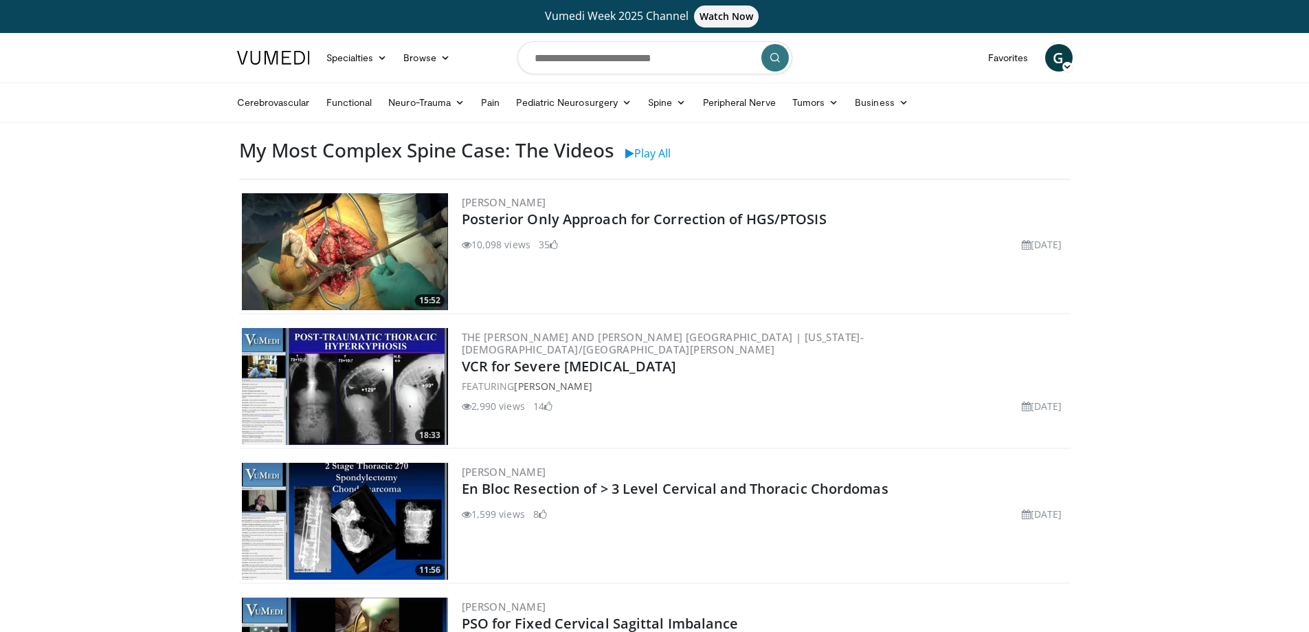
click at [6, 323] on body "Vumedi Week 2025 Channel Watch Now Specialties Adult & Family Medicine Allergy,…" at bounding box center [654, 635] width 1309 height 1270
click at [671, 153] on link "Play All" at bounding box center [648, 153] width 45 height 15
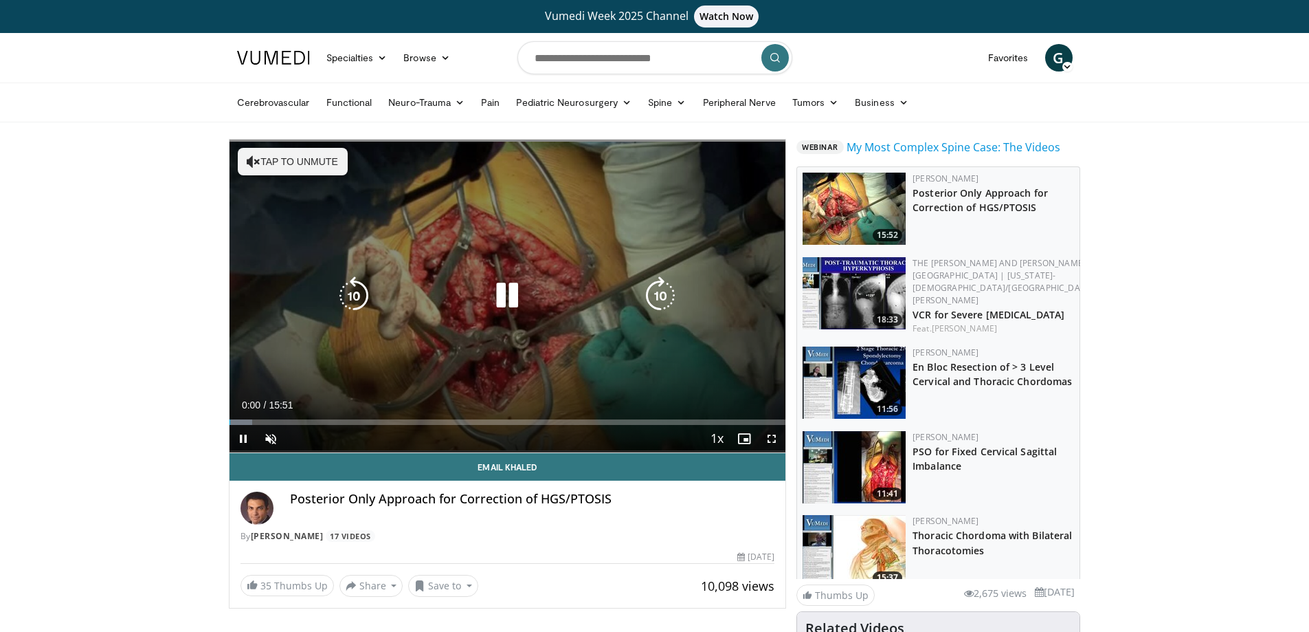
click at [501, 302] on icon "Video Player" at bounding box center [507, 295] width 38 height 38
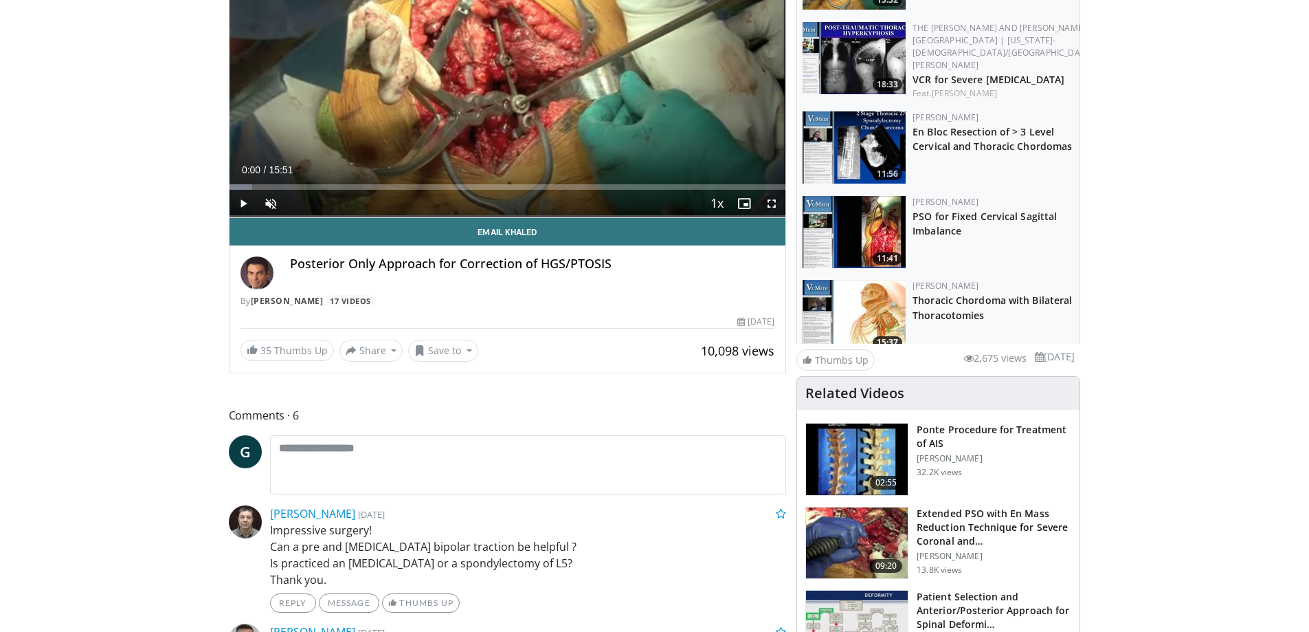
scroll to position [247, 0]
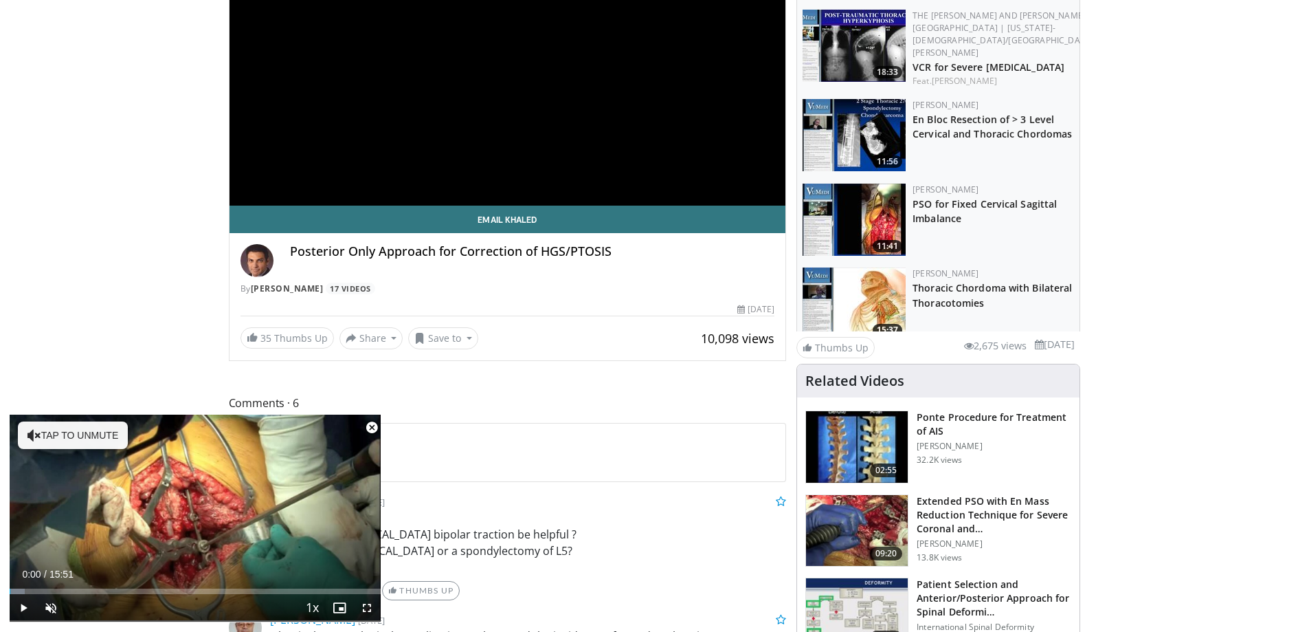
click at [378, 426] on span "Video Player" at bounding box center [371, 427] width 27 height 27
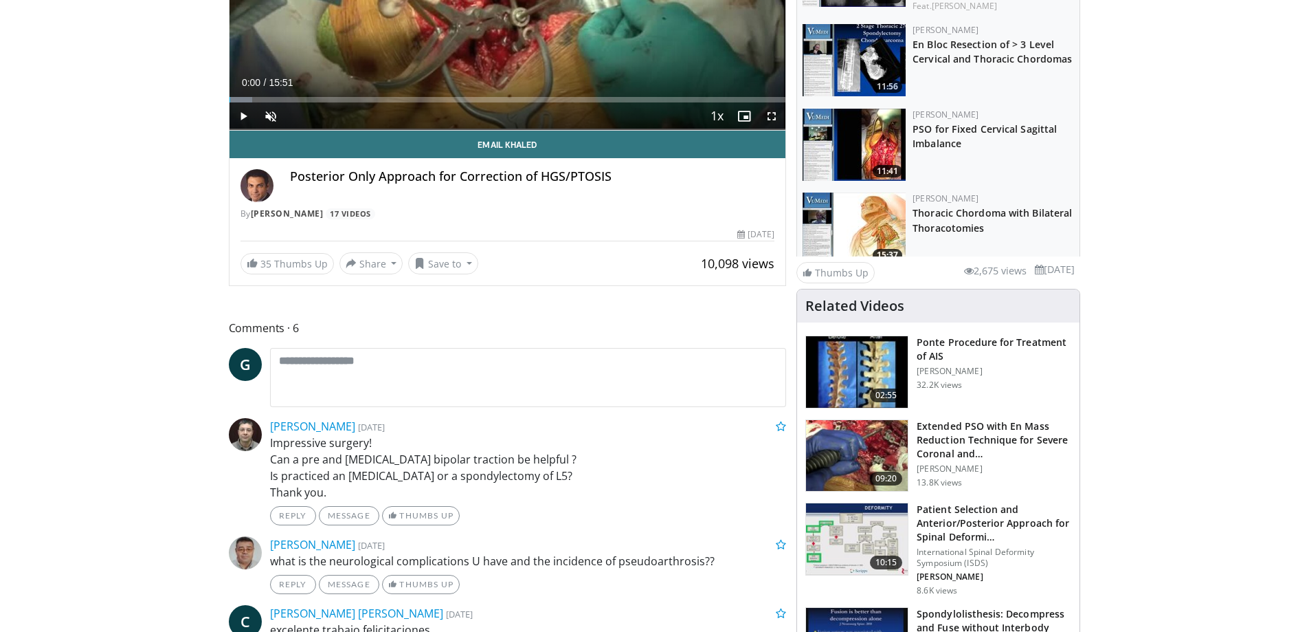
scroll to position [495, 0]
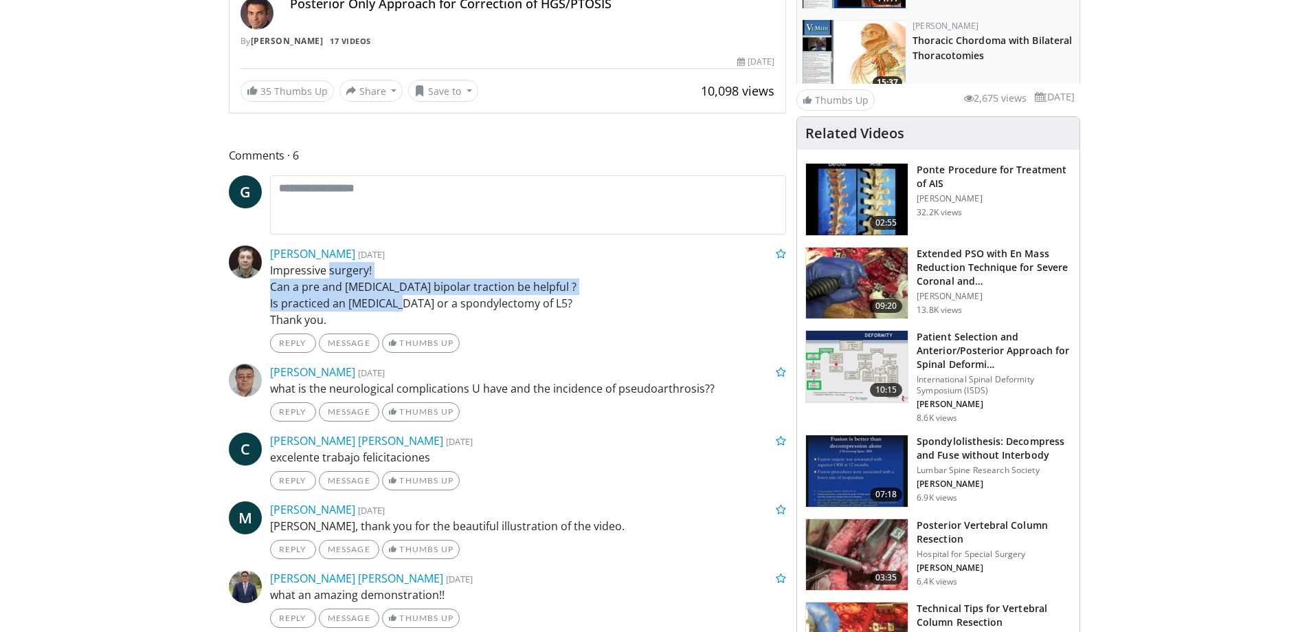
drag, startPoint x: 329, startPoint y: 266, endPoint x: 405, endPoint y: 300, distance: 83.4
click at [405, 300] on p "Impressive surgery! Can a pre and perioperative bipolar traction be helpful ? I…" at bounding box center [528, 295] width 517 height 66
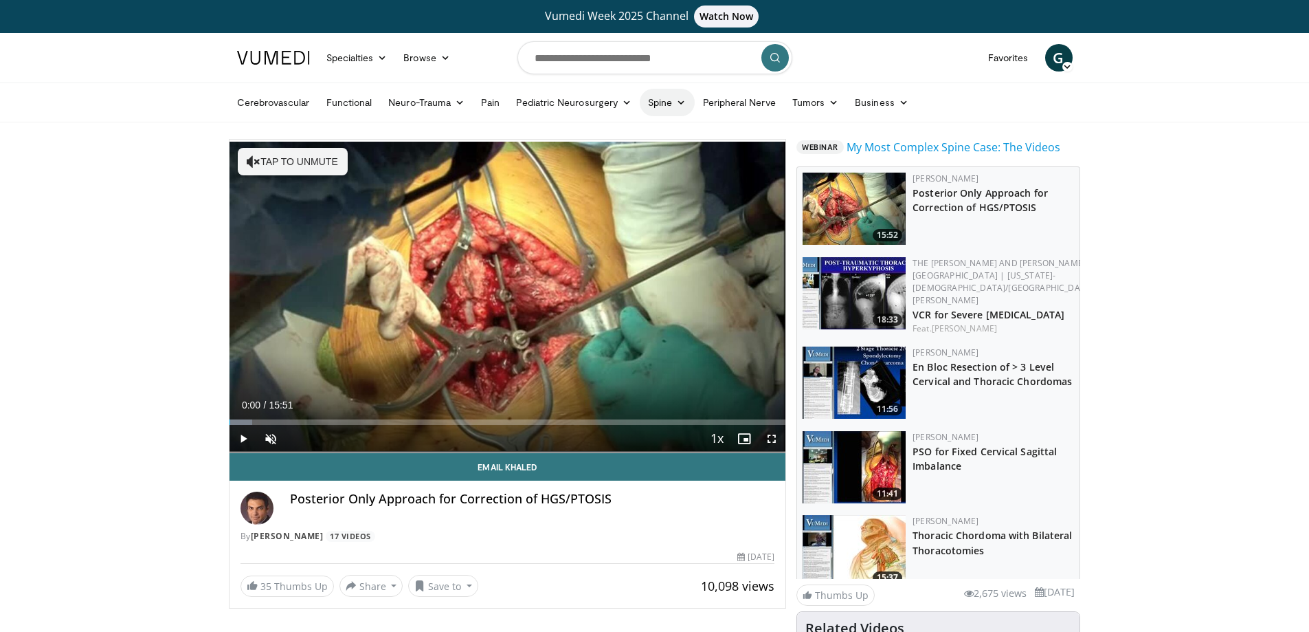
click at [676, 102] on icon at bounding box center [681, 103] width 10 height 10
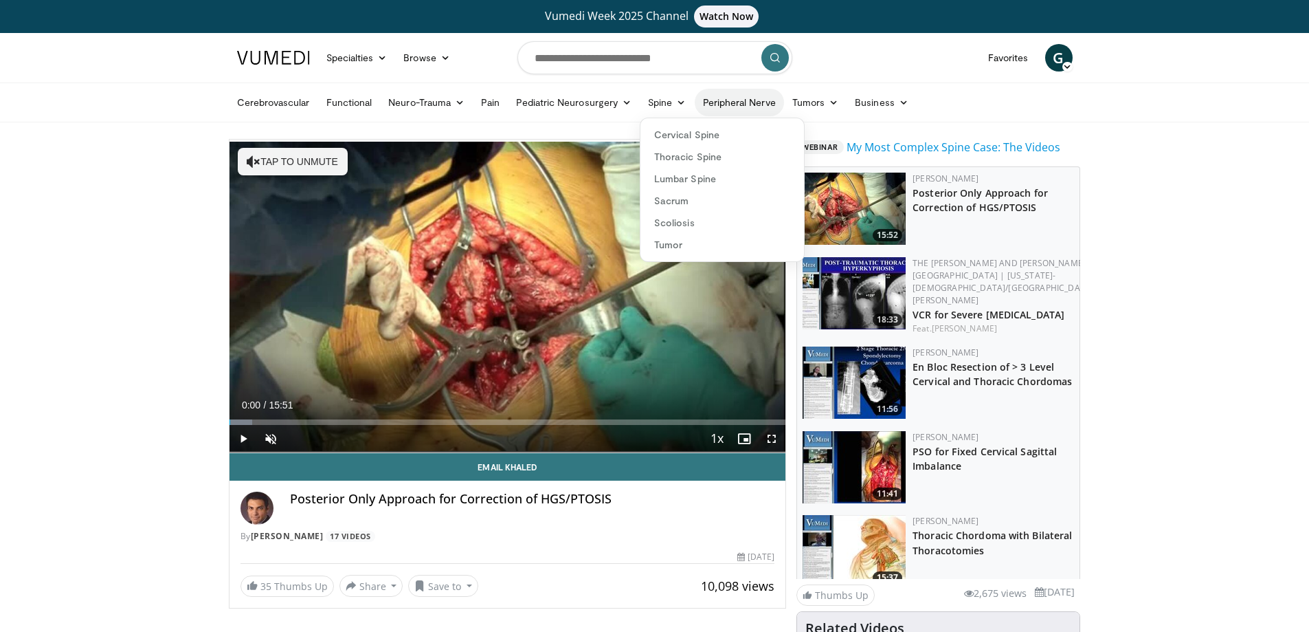
click at [765, 98] on link "Peripheral Nerve" at bounding box center [739, 102] width 89 height 27
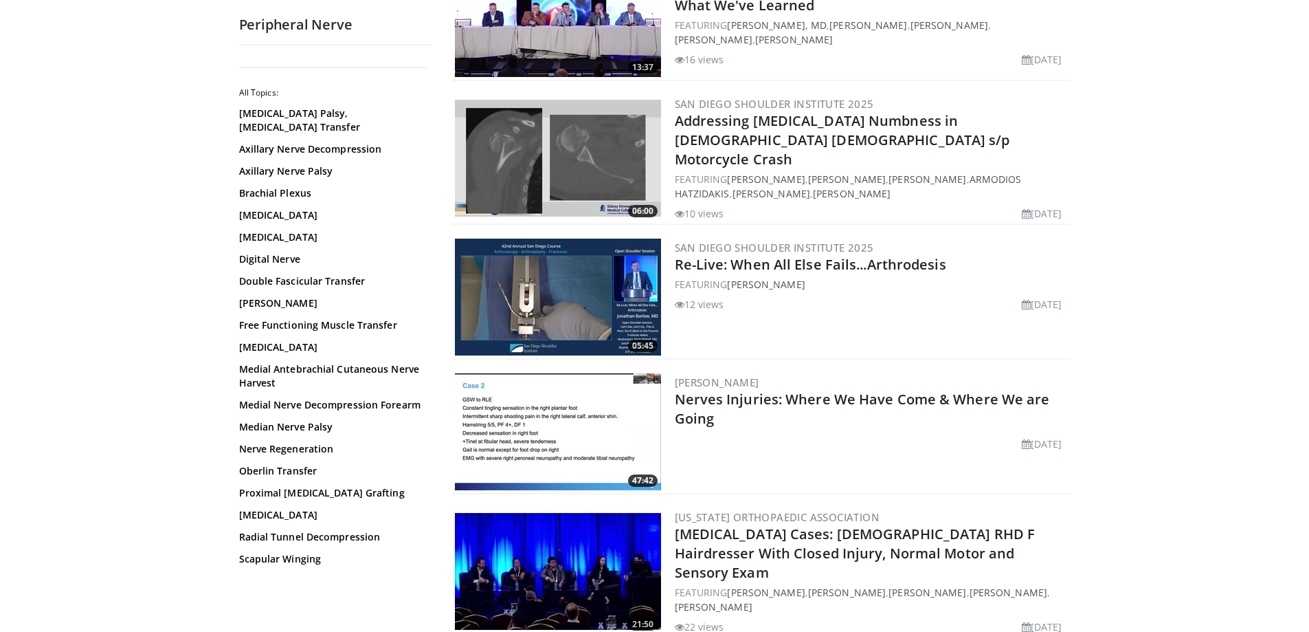
scroll to position [330, 0]
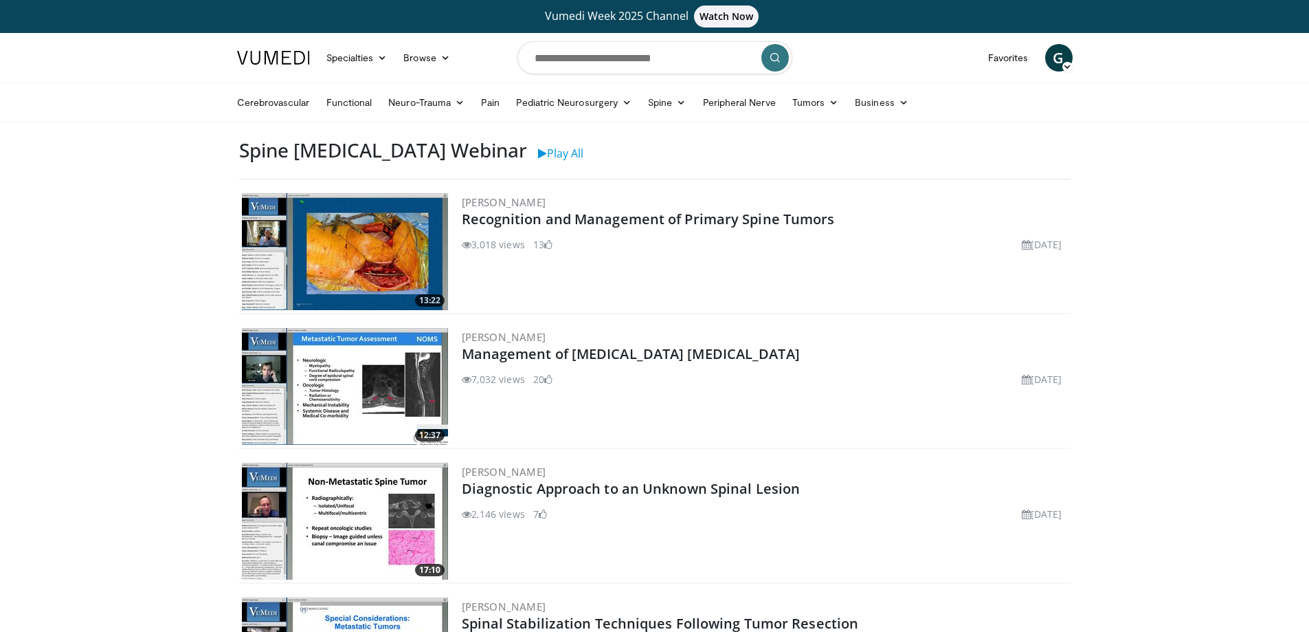
click at [99, 235] on body "Vumedi Week 2025 Channel Watch Now Specialties Adult & Family Medicine Allergy,…" at bounding box center [654, 635] width 1309 height 1270
